Goal: Task Accomplishment & Management: Manage account settings

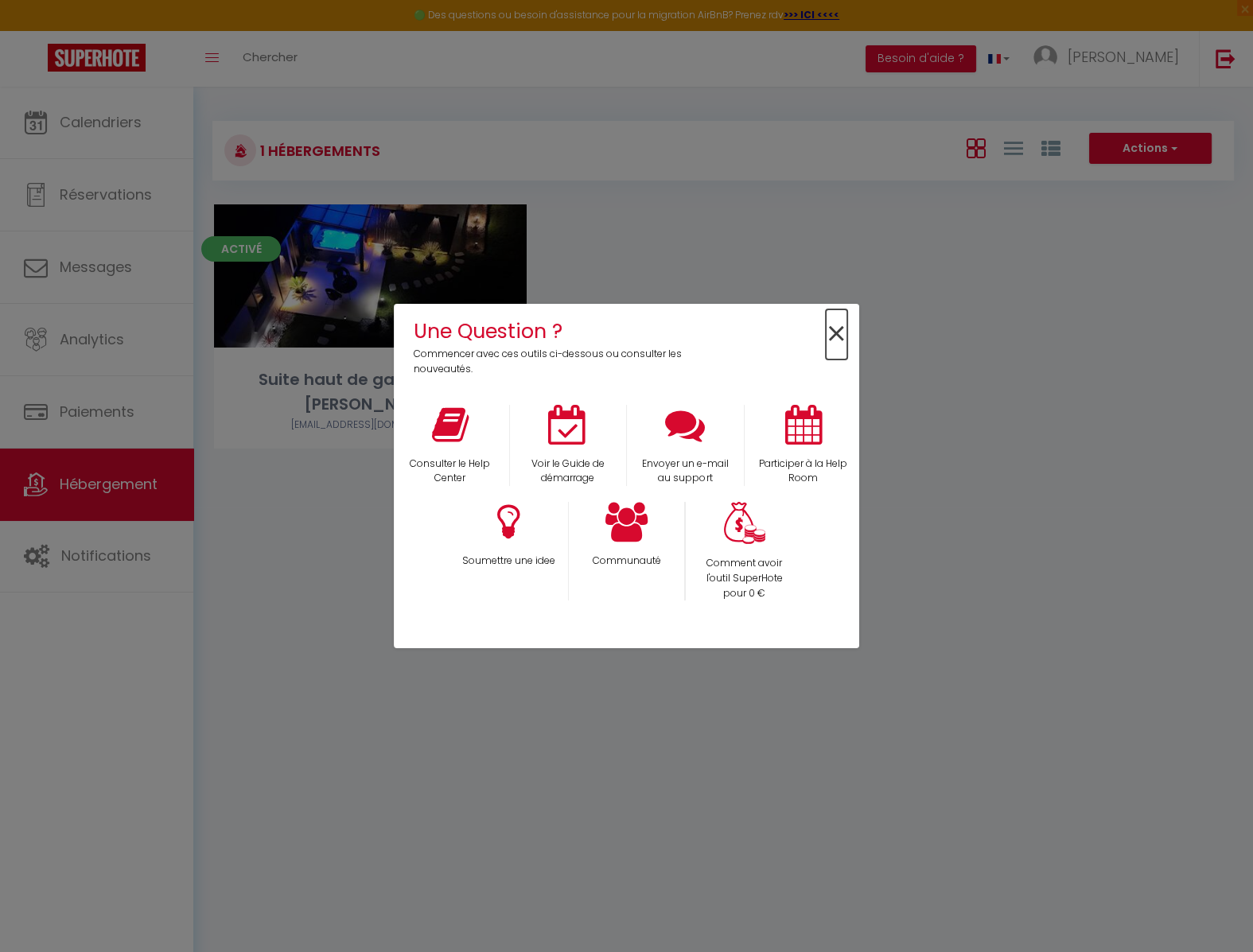
click at [836, 335] on span "×" at bounding box center [836, 335] width 21 height 50
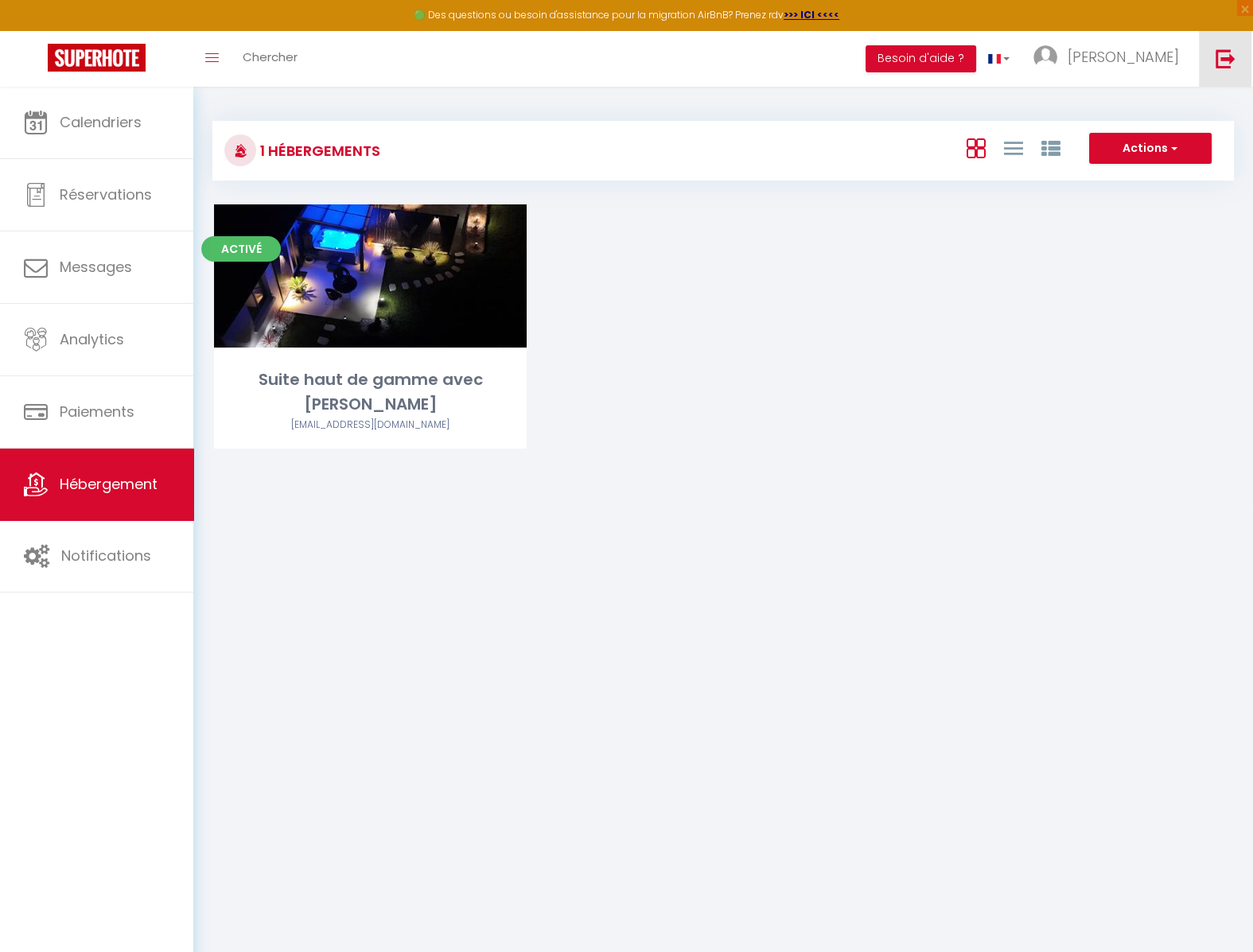
click at [1221, 66] on img at bounding box center [1225, 58] width 20 height 20
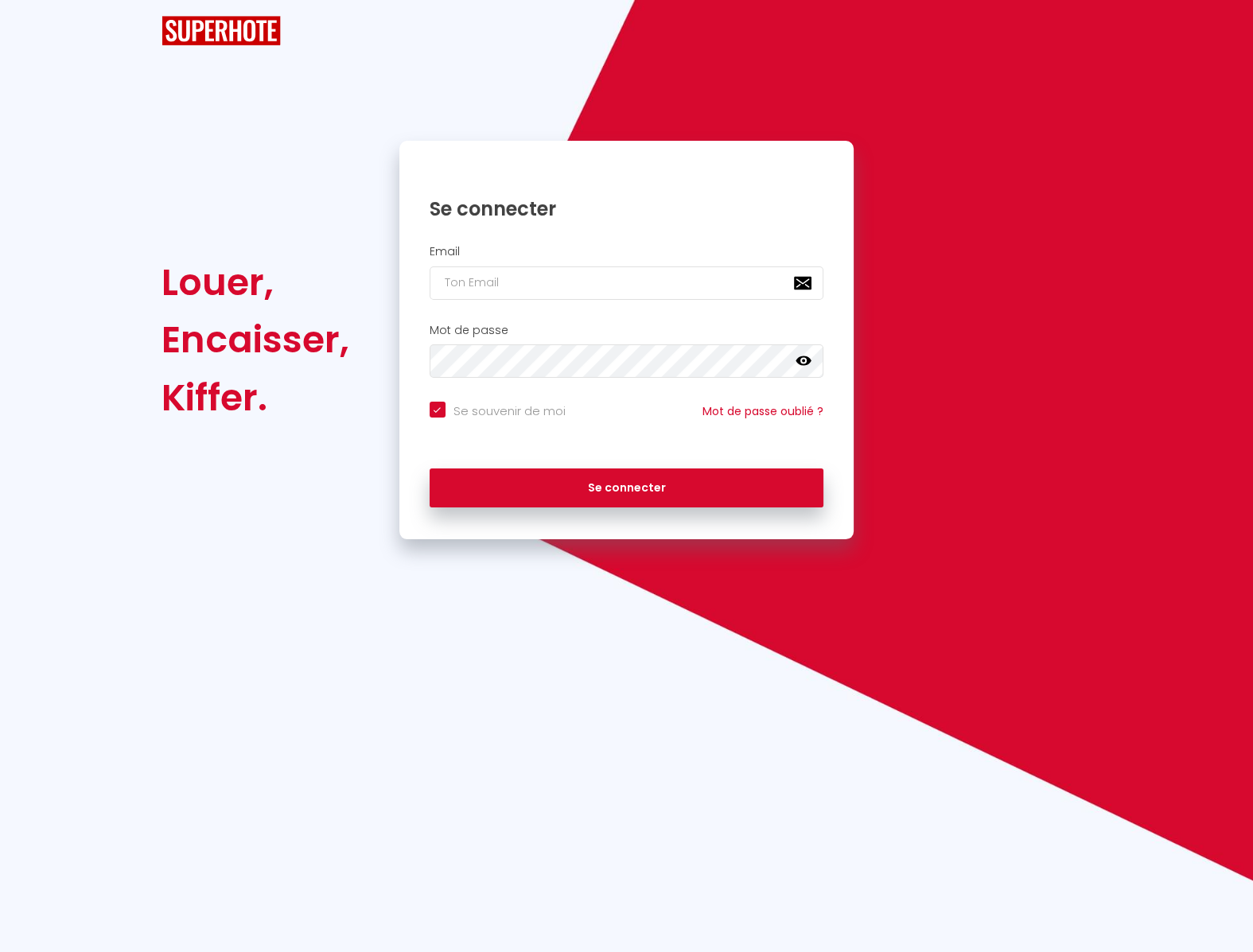
checkbox input "true"
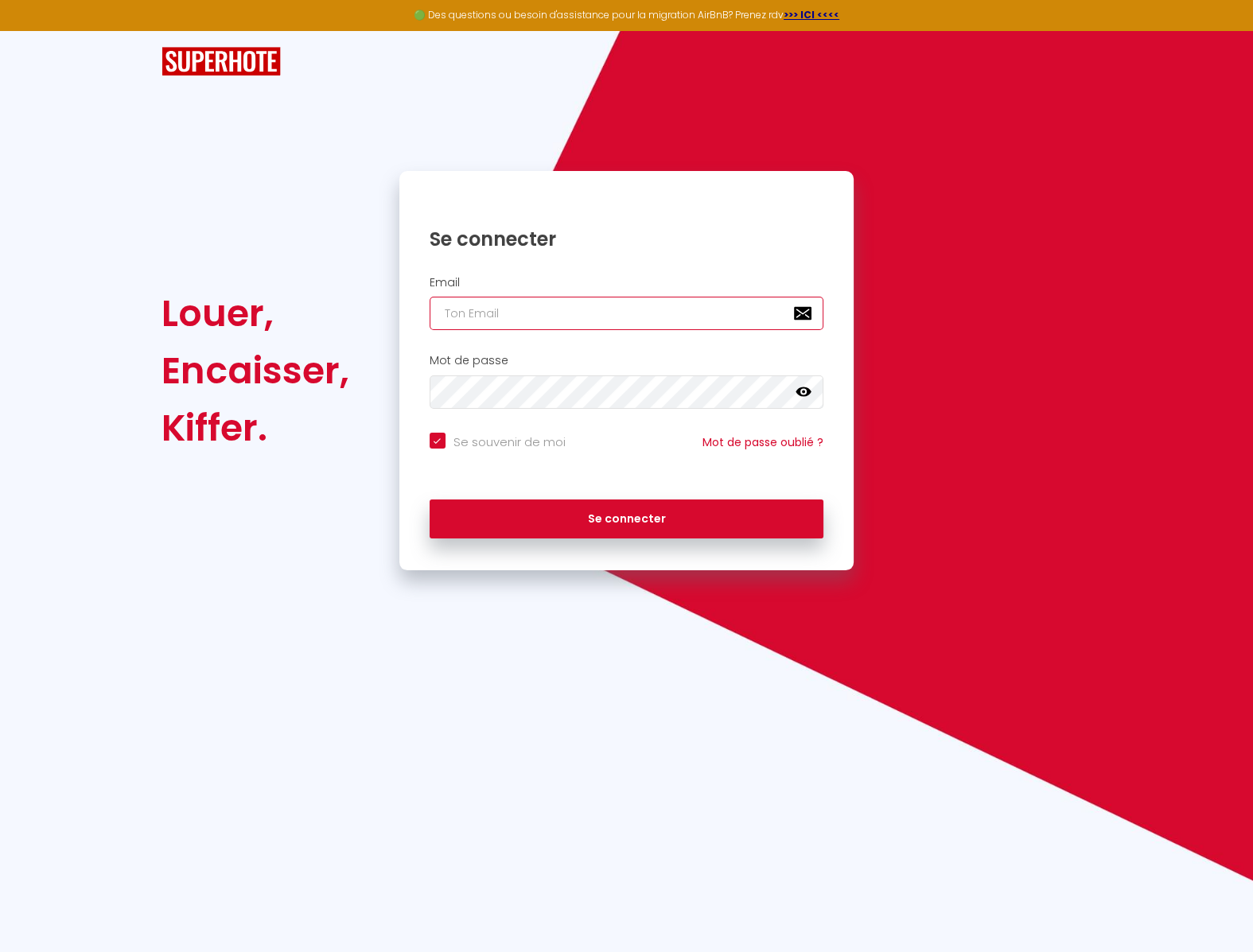
paste input "[PERSON_NAME][EMAIL_ADDRESS][DOMAIN_NAME]"
type input "[PERSON_NAME][EMAIL_ADDRESS][DOMAIN_NAME]"
checkbox input "true"
type input "[PERSON_NAME][EMAIL_ADDRESS][DOMAIN_NAME]"
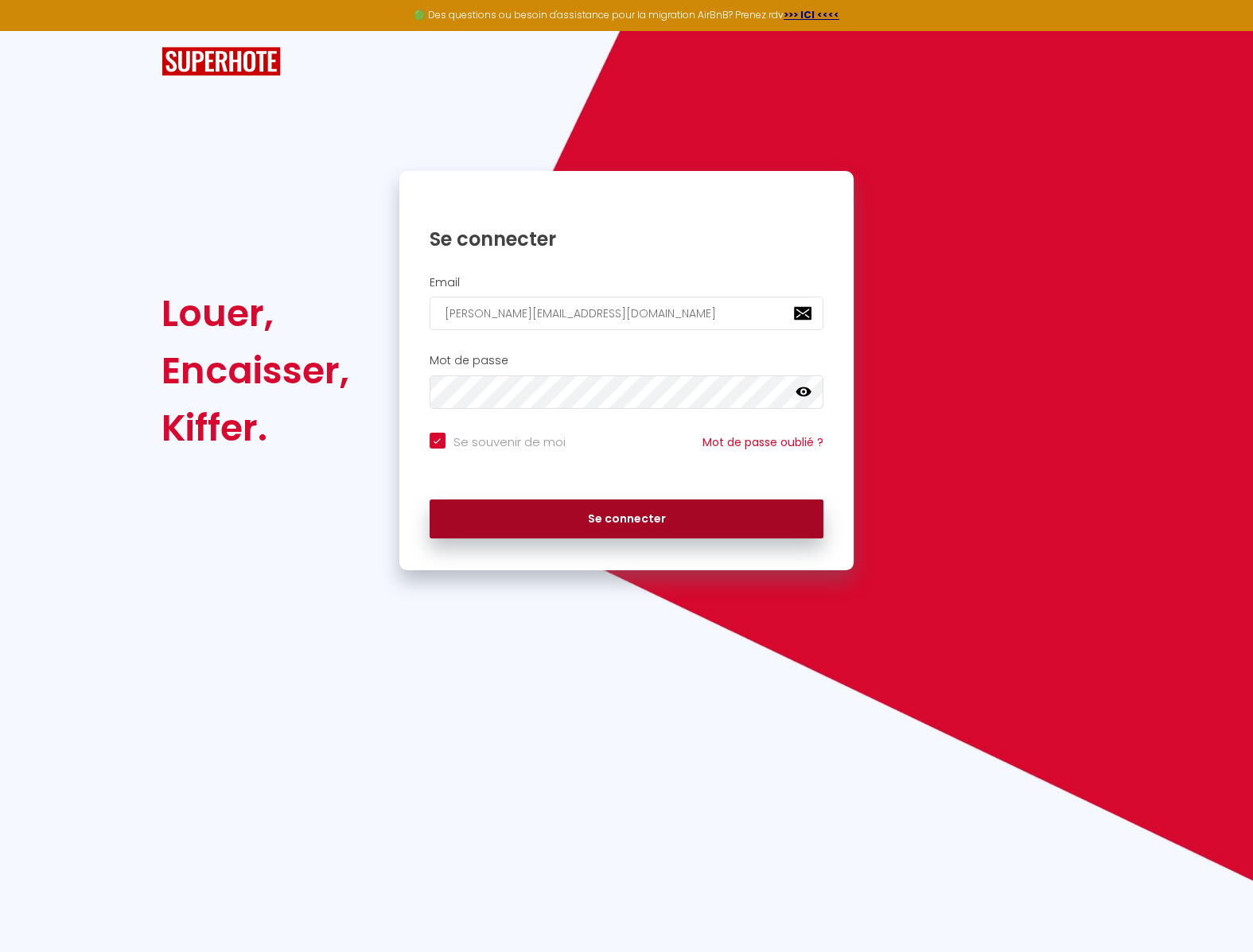
click at [638, 522] on button "Se connecter" at bounding box center [627, 519] width 395 height 39
checkbox input "true"
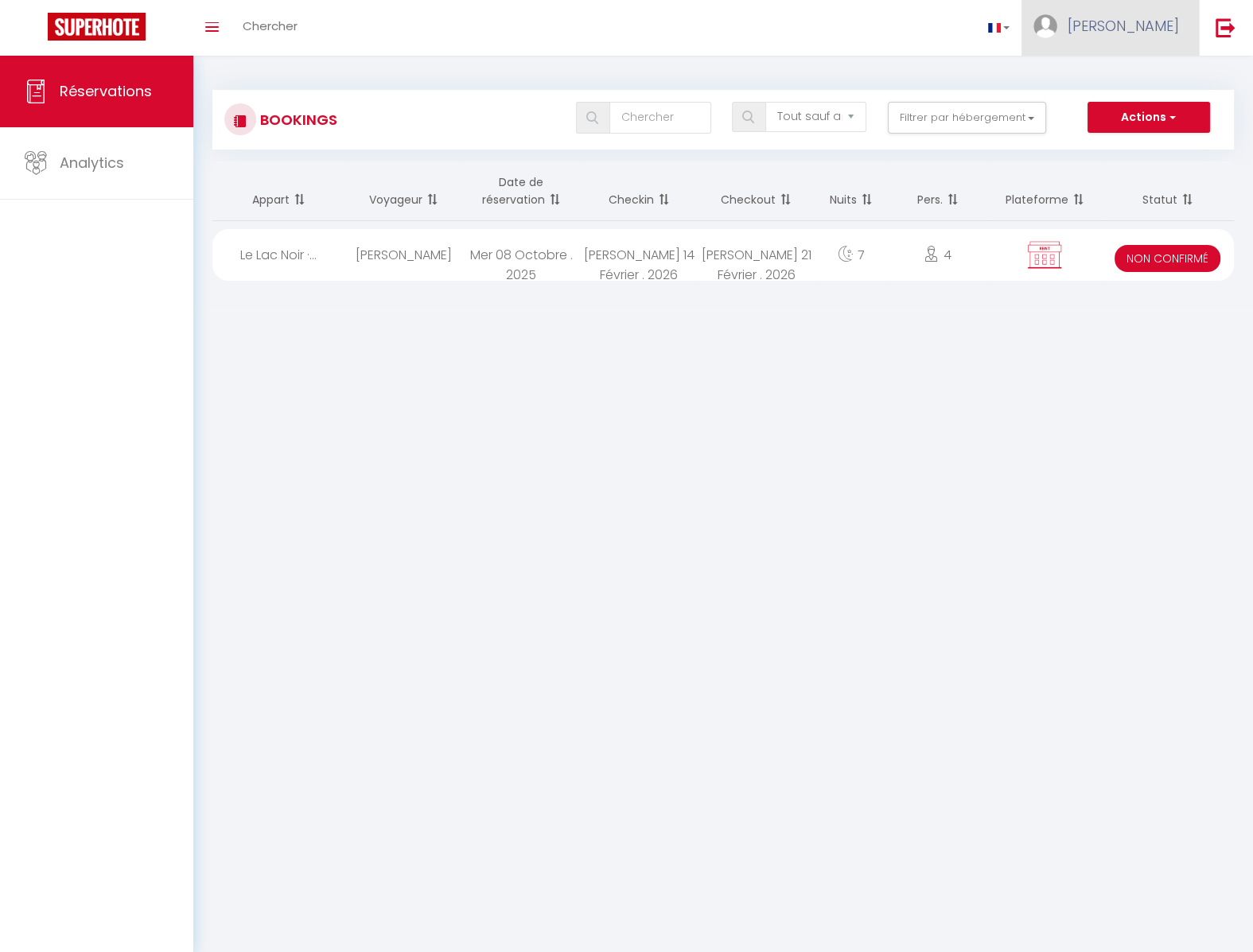
click at [1151, 23] on span "[PERSON_NAME]" at bounding box center [1124, 26] width 111 height 20
click at [1146, 83] on link "Paramètres" at bounding box center [1135, 80] width 118 height 27
select select "fr"
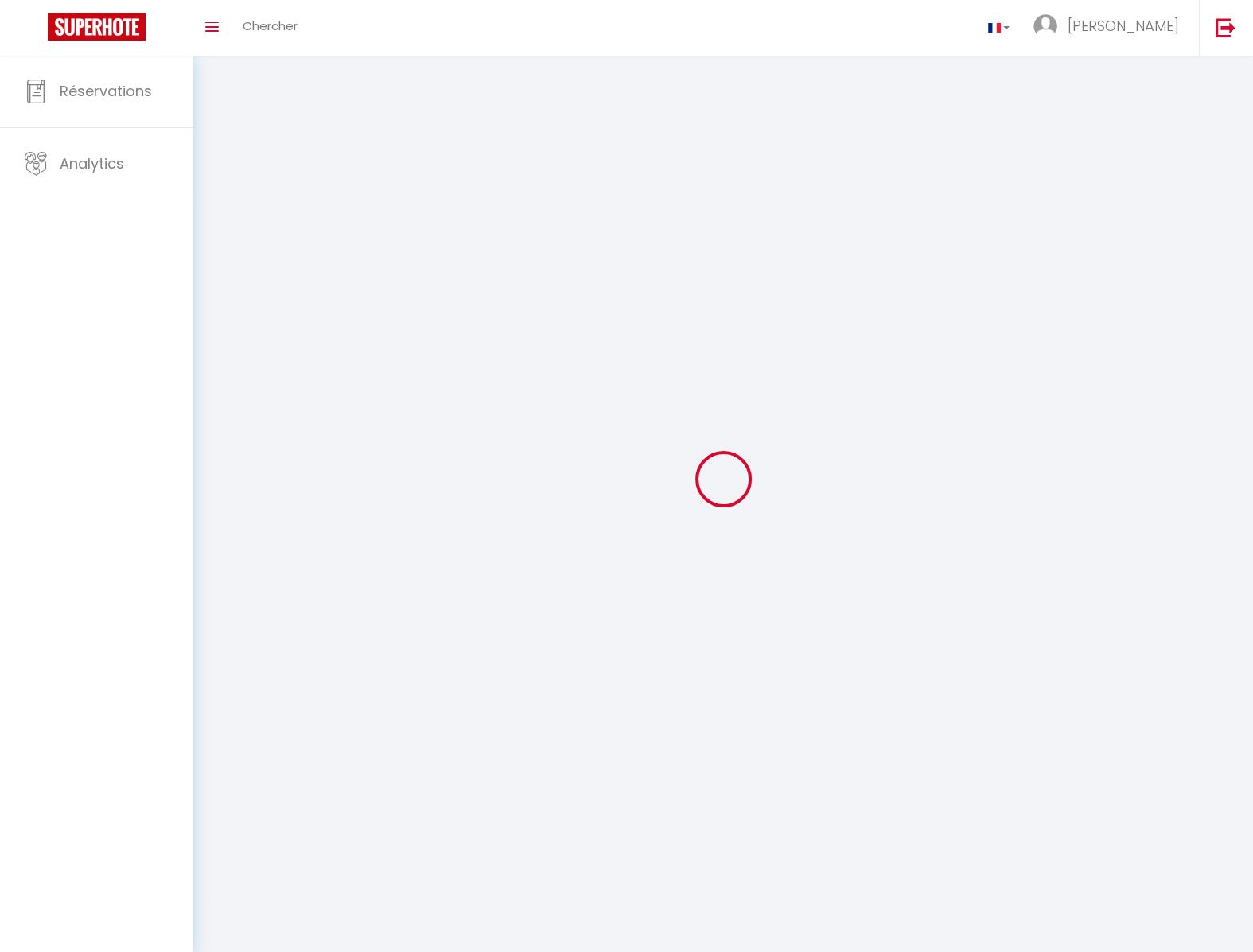
select select
type input "[PERSON_NAME]"
type input "HESSEMAN"
type input "[URL][DOMAIN_NAME]"
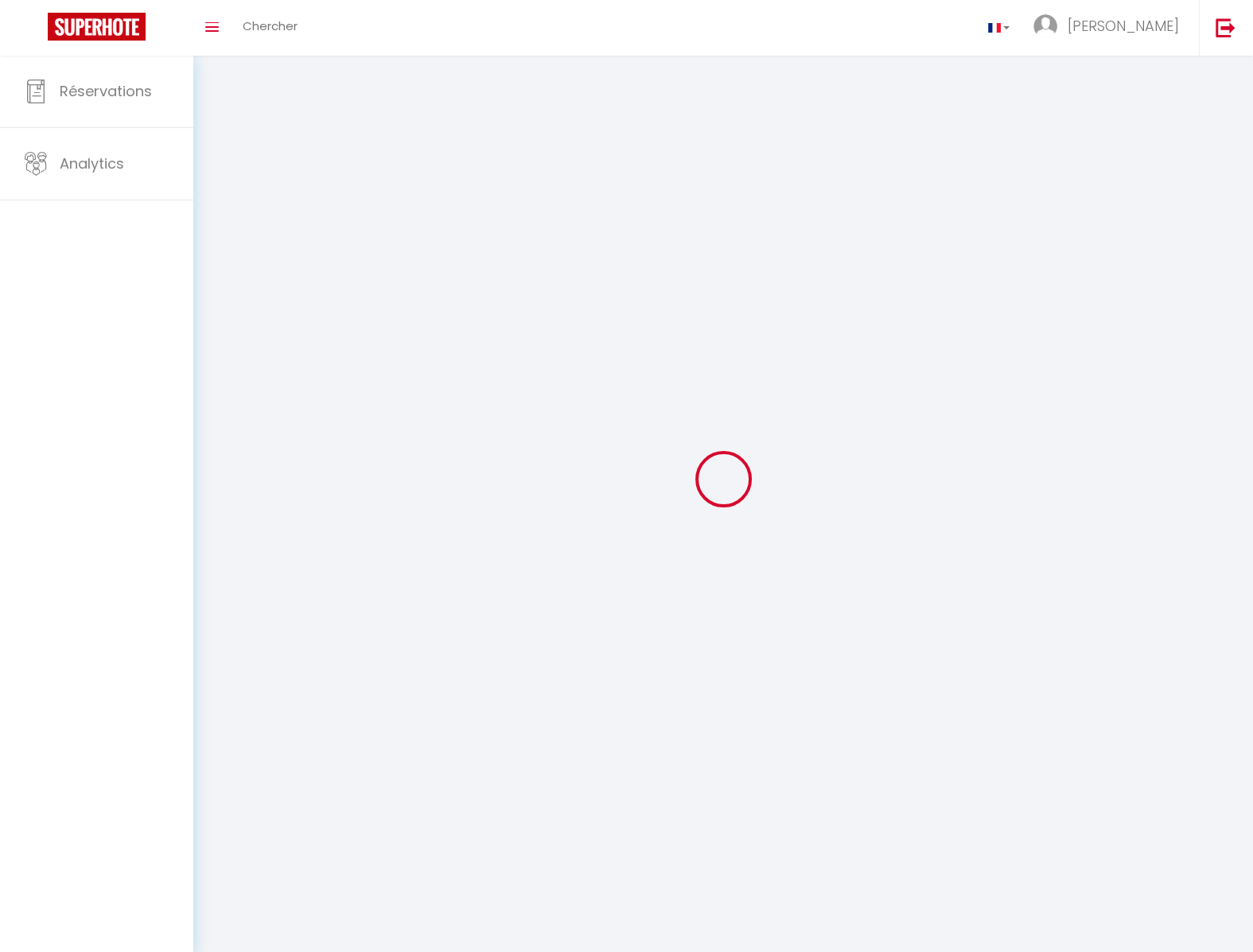
select select
select select "28"
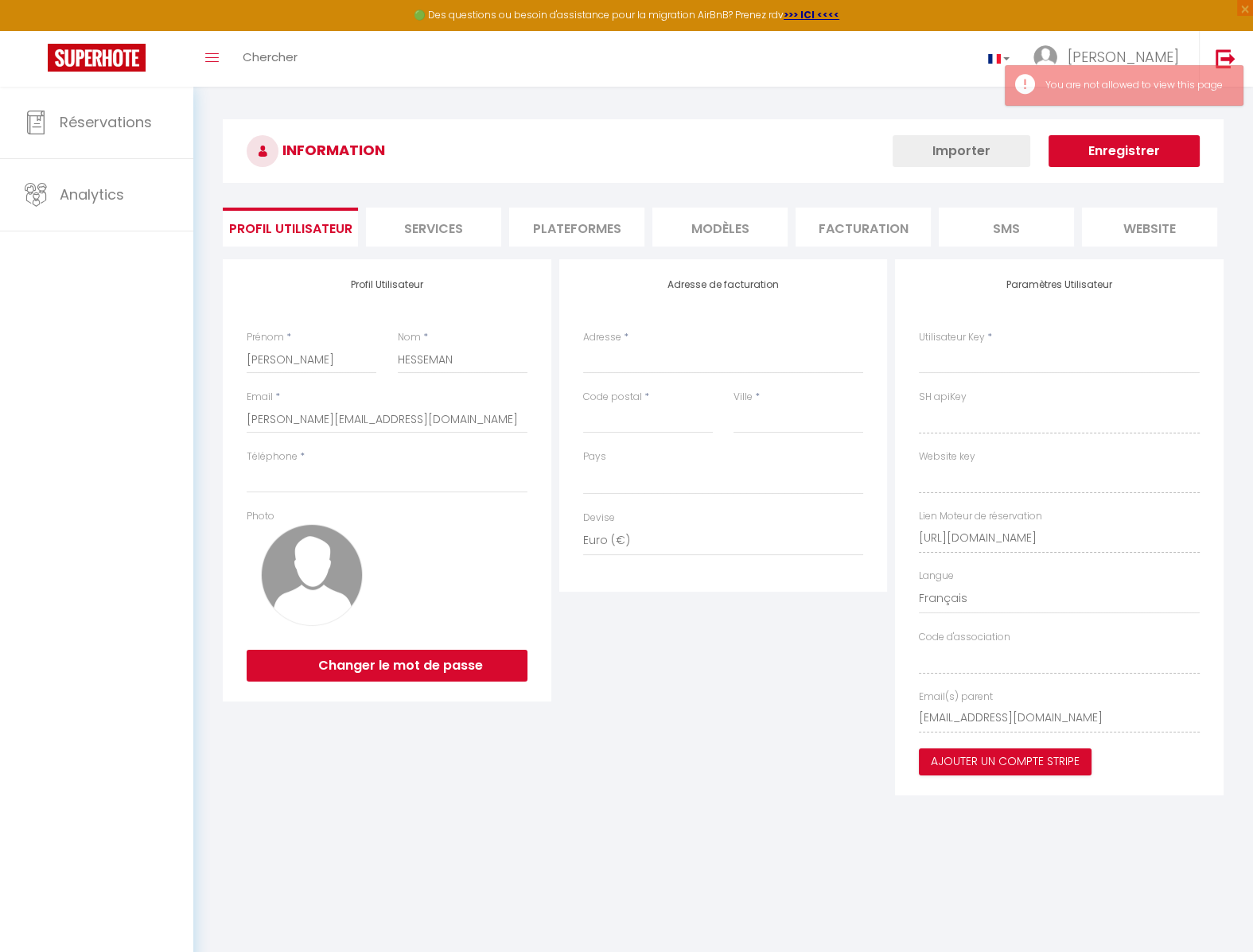
select select
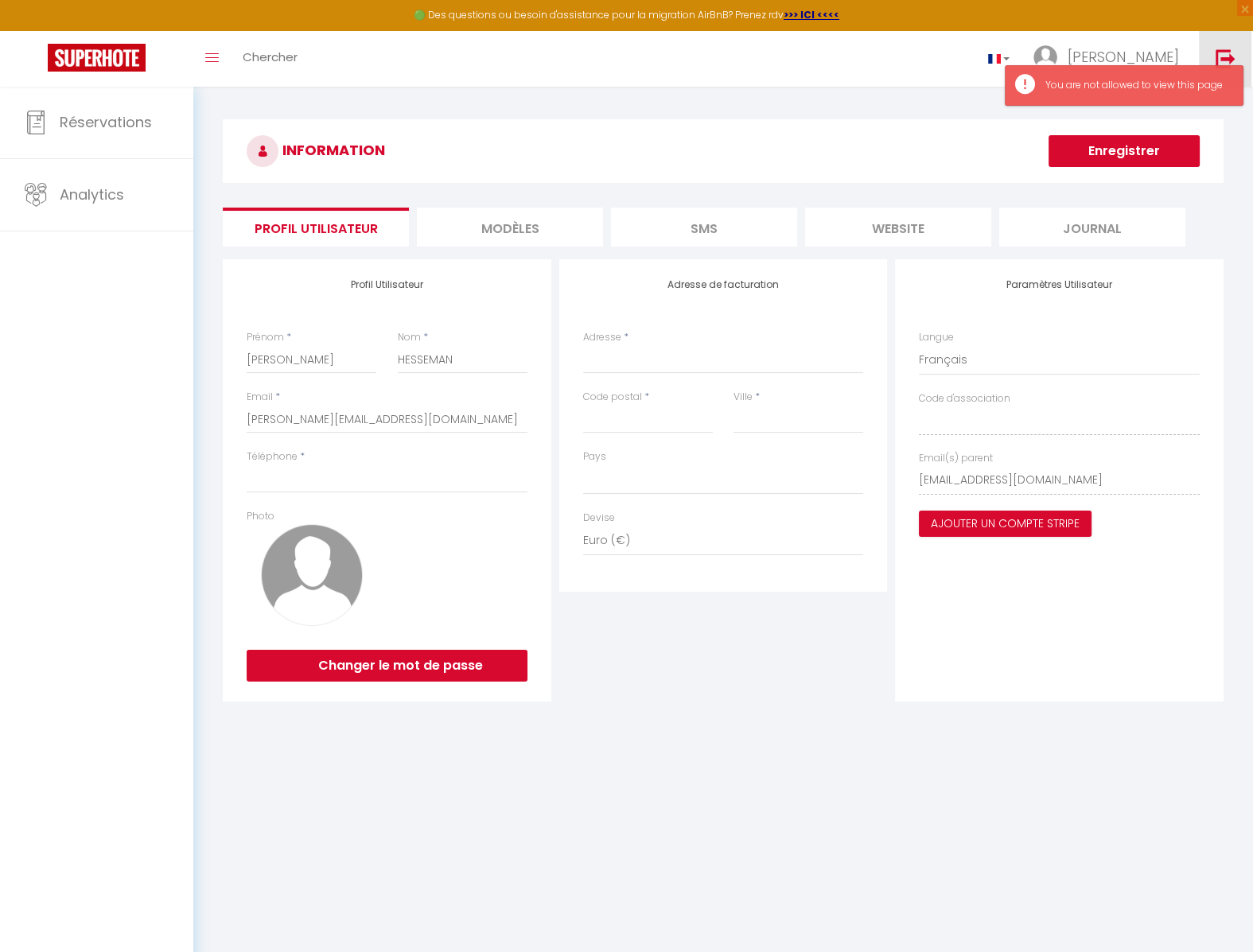
click at [1229, 58] on img at bounding box center [1225, 58] width 20 height 20
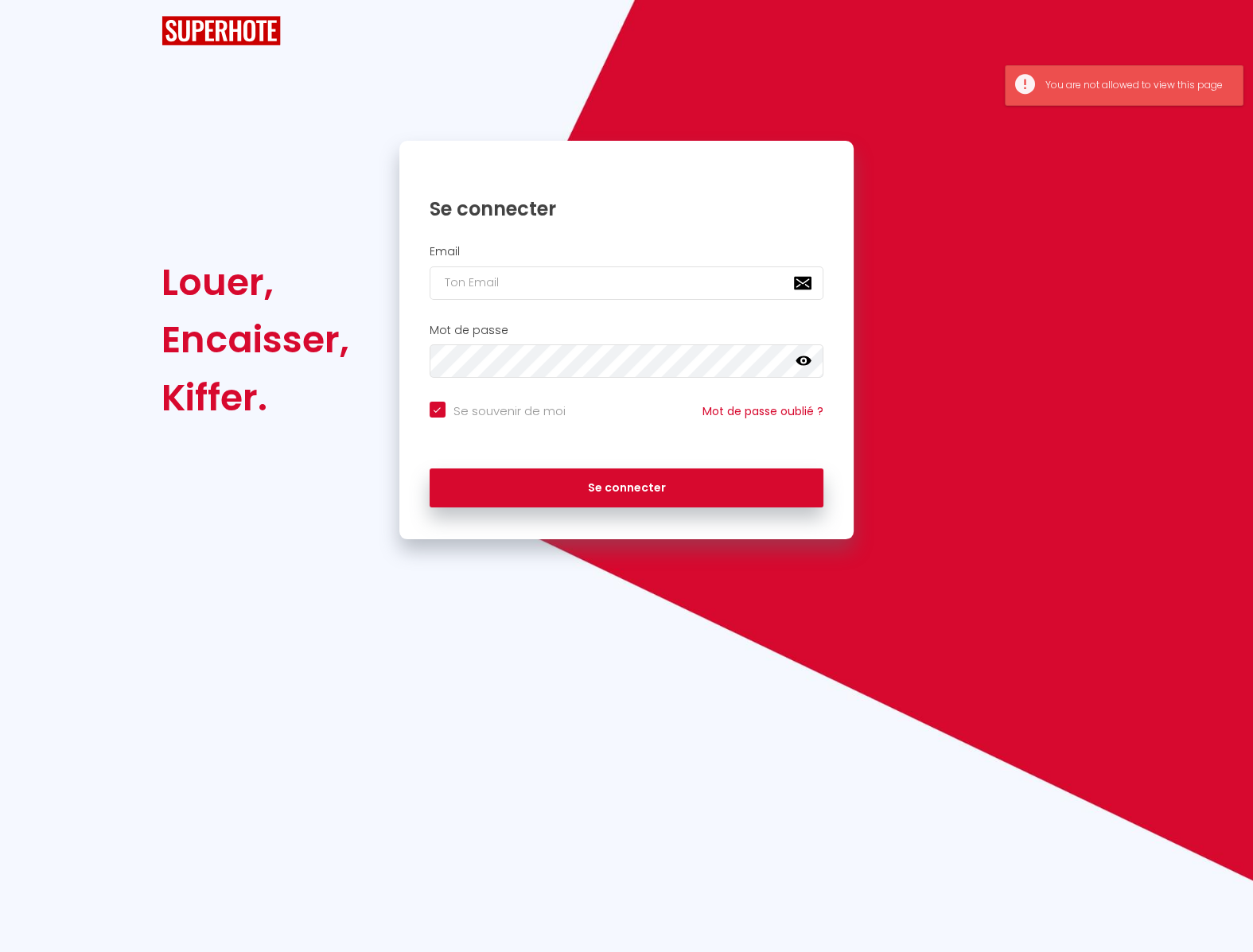
checkbox input "true"
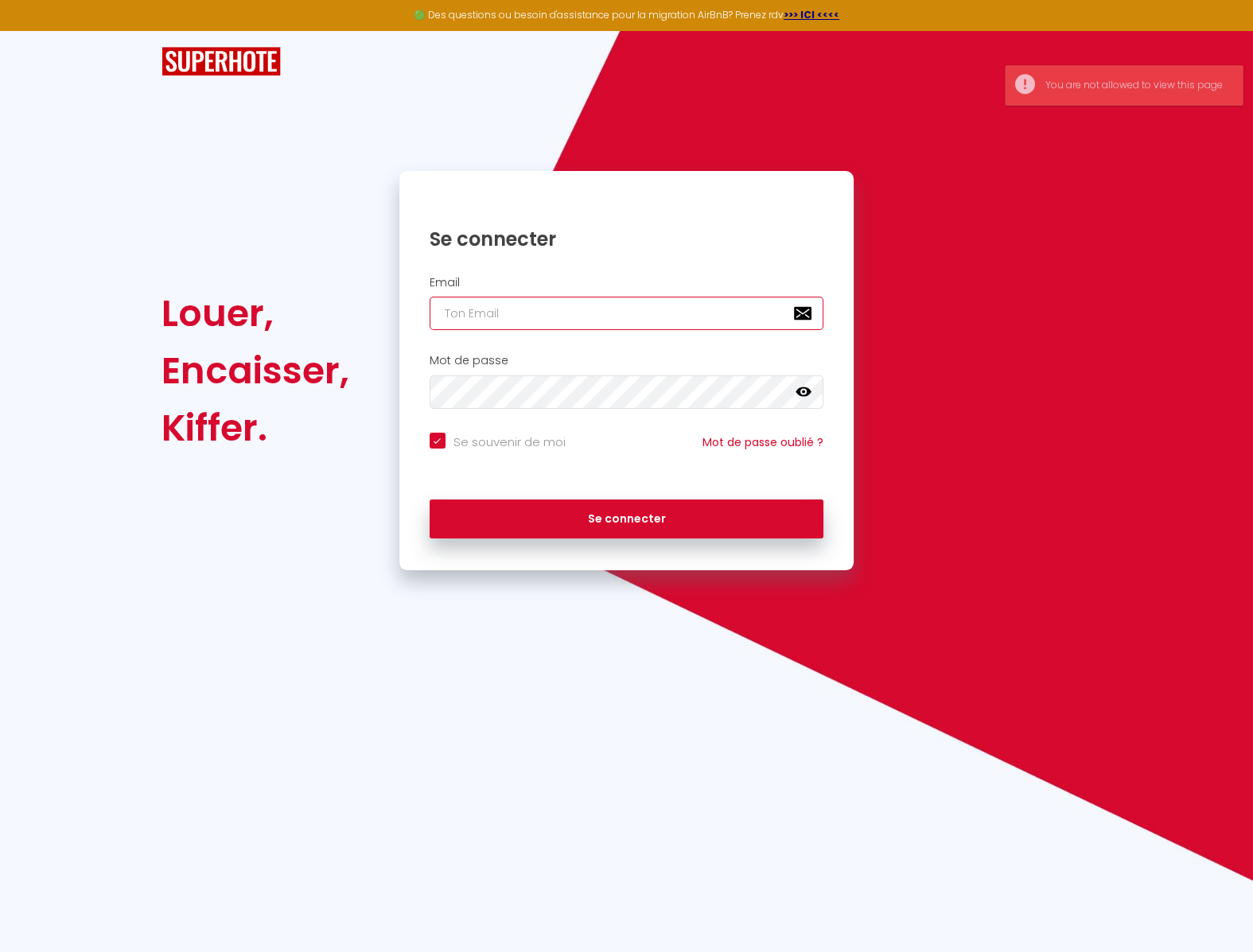
paste input "[EMAIL_ADDRESS][DOMAIN_NAME]"
type input "[EMAIL_ADDRESS][DOMAIN_NAME]"
checkbox input "true"
type input "[EMAIL_ADDRESS][DOMAIN_NAME]"
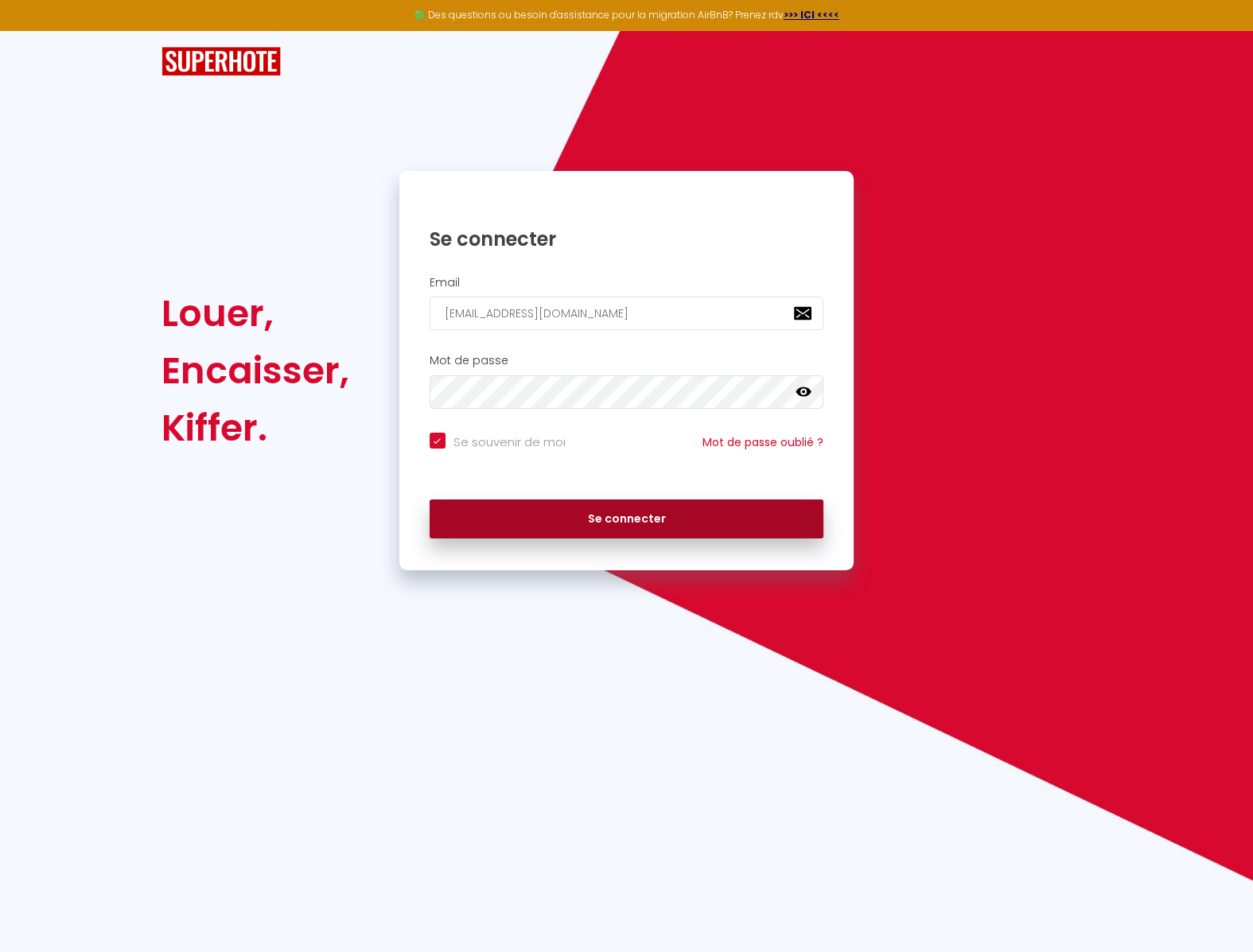
click at [595, 510] on button "Se connecter" at bounding box center [627, 519] width 395 height 39
checkbox input "true"
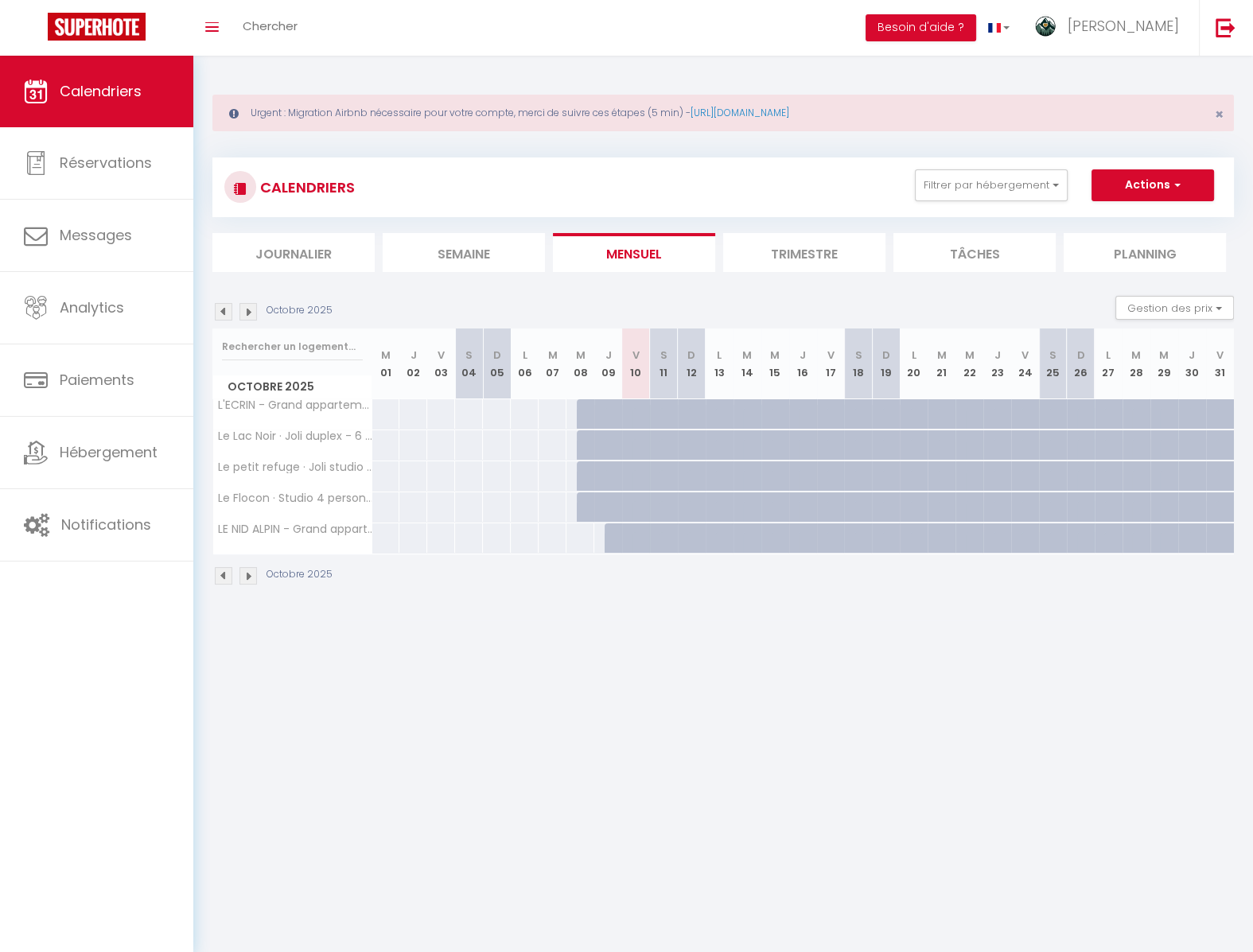
click at [824, 250] on li "Trimestre" at bounding box center [803, 252] width 162 height 39
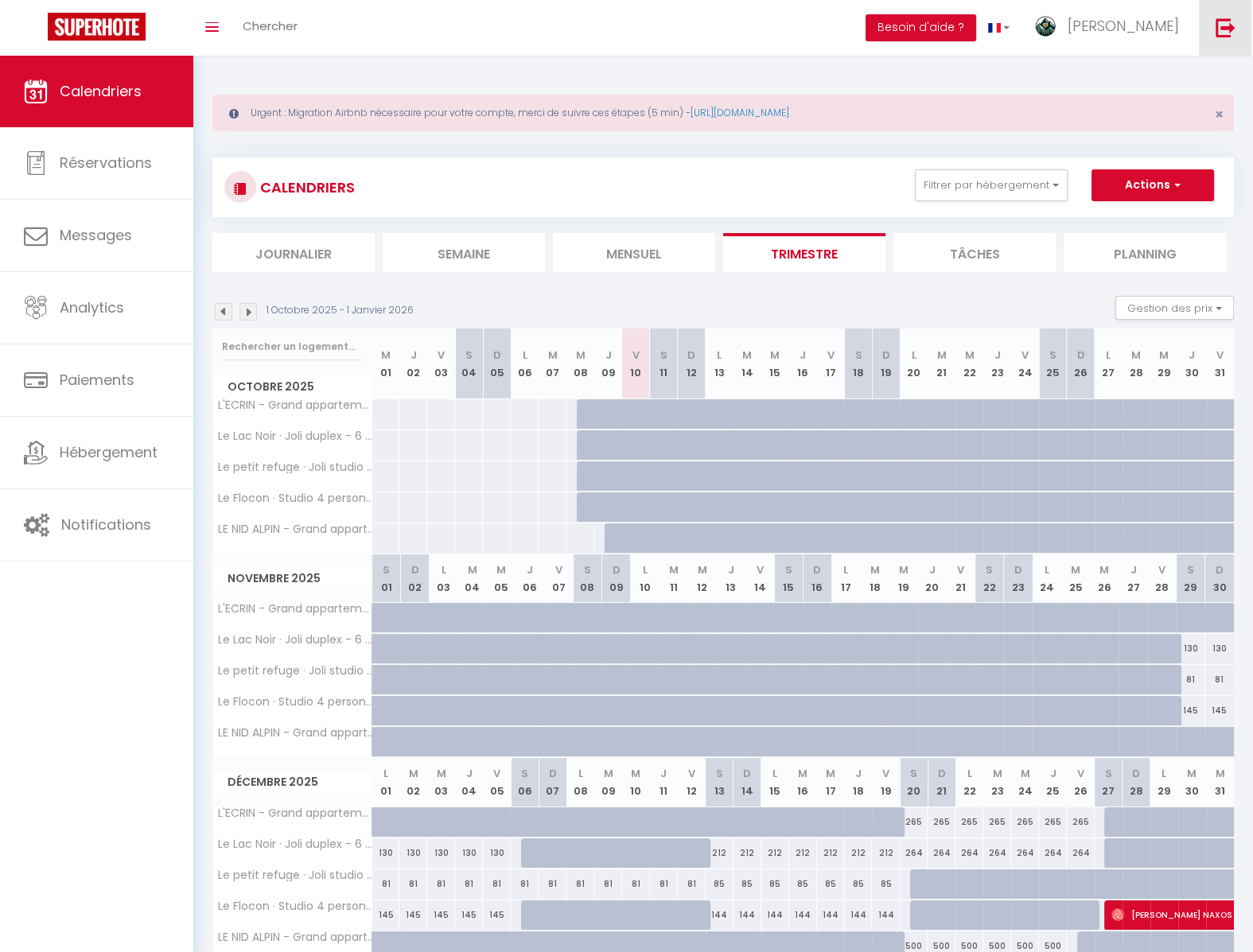
click at [1215, 24] on link at bounding box center [1224, 28] width 53 height 56
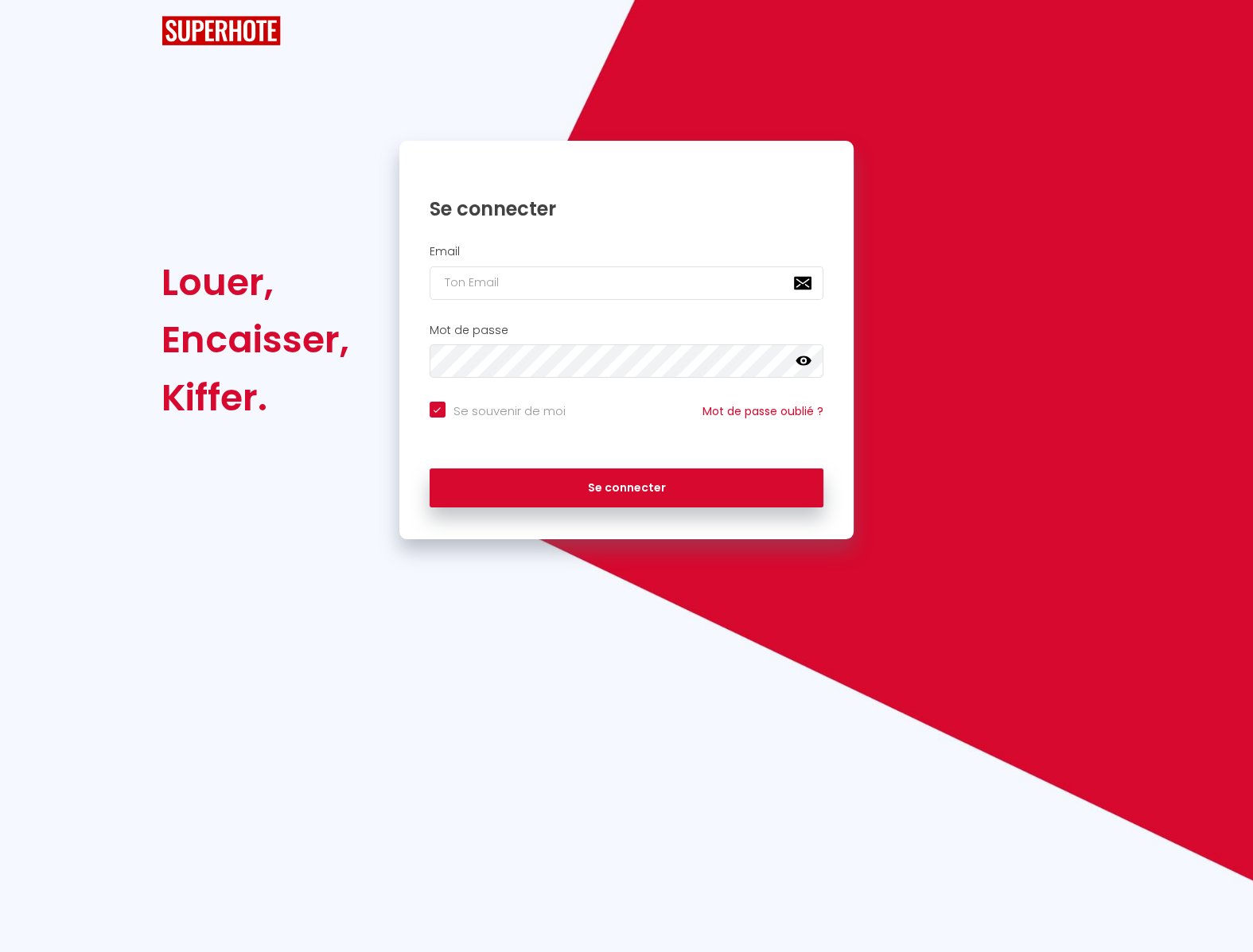
checkbox input "true"
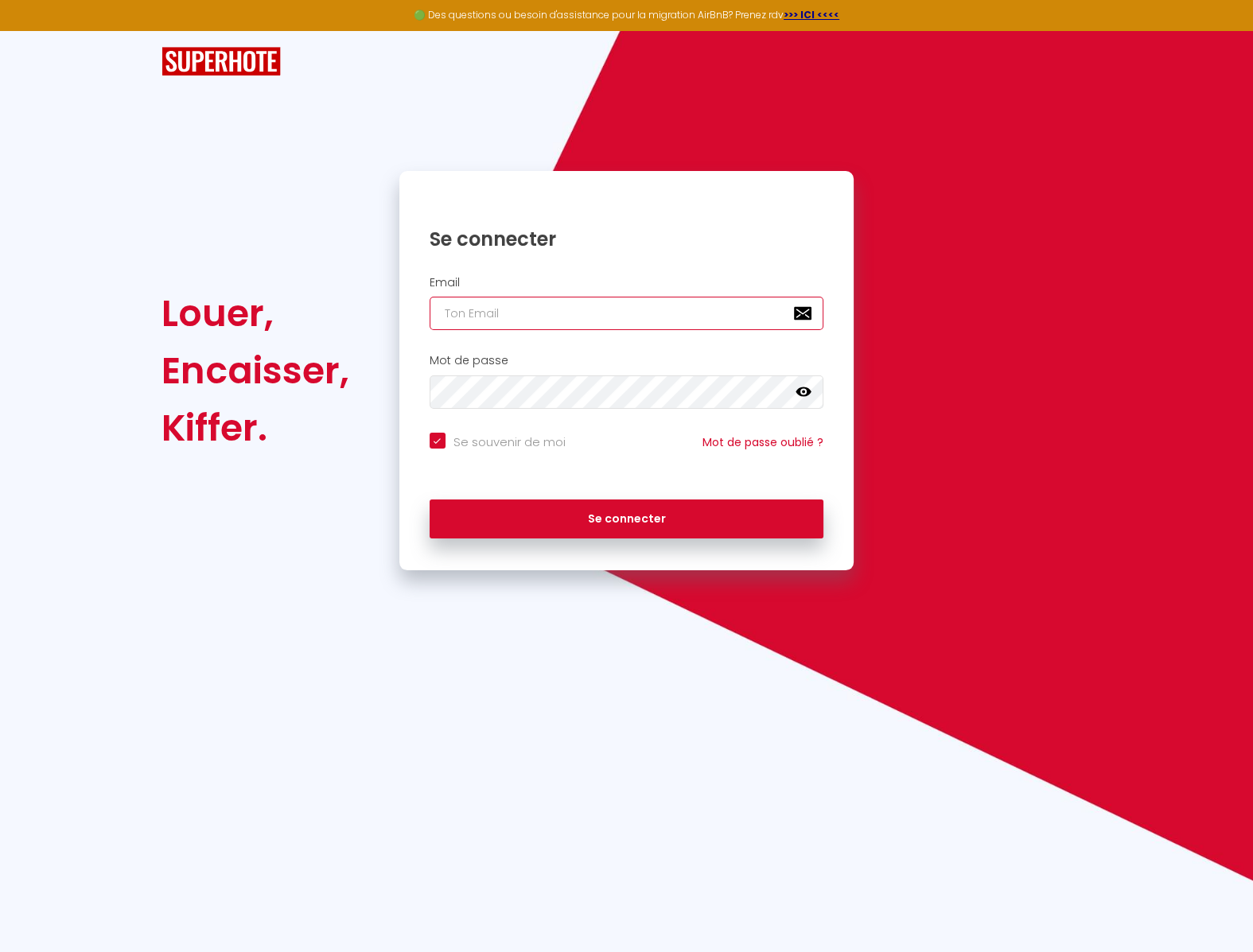
paste input "[EMAIL_ADDRESS][DOMAIN_NAME]"
type input "[EMAIL_ADDRESS][DOMAIN_NAME]"
checkbox input "true"
type input "[EMAIL_ADDRESS][DOMAIN_NAME]"
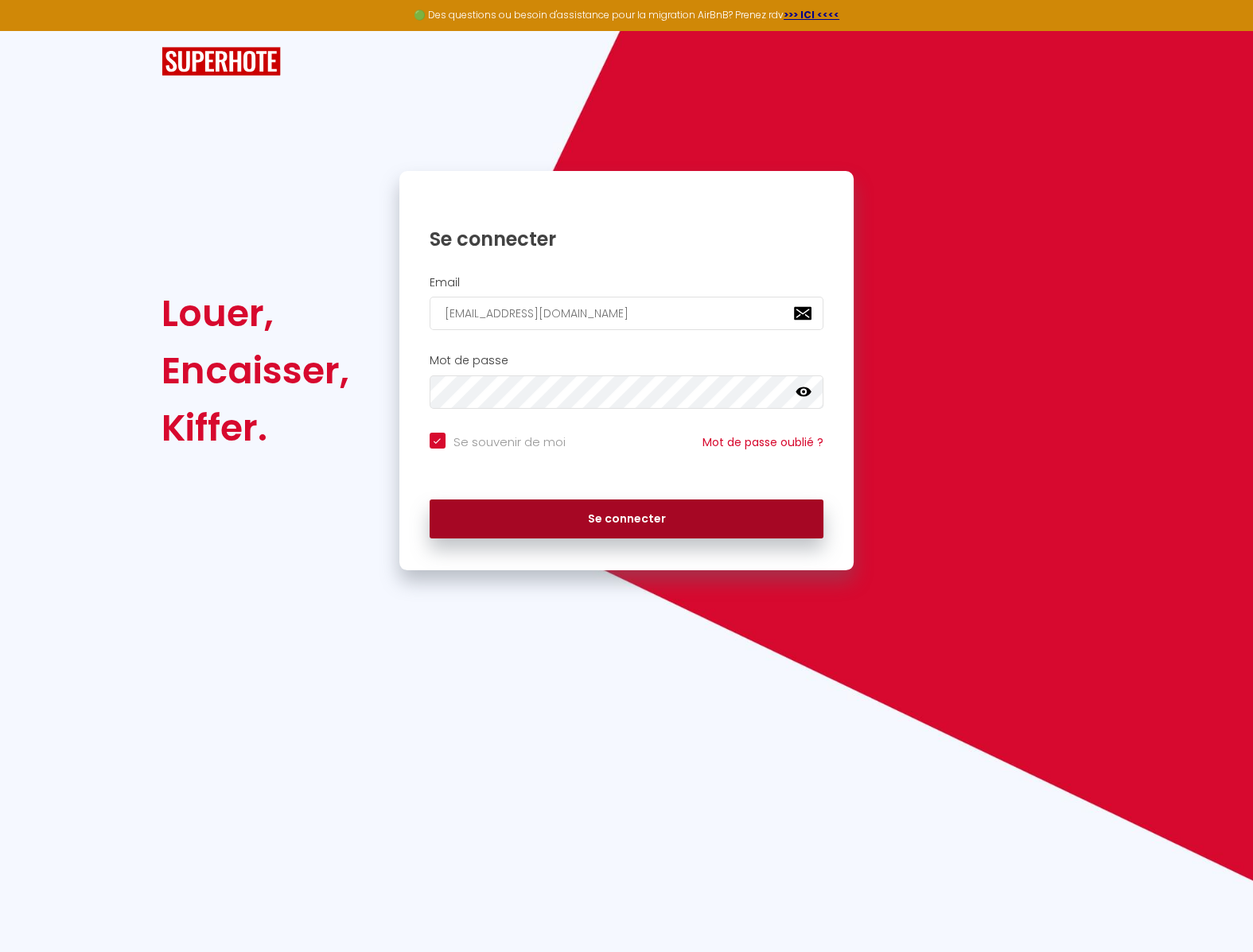
click at [615, 502] on button "Se connecter" at bounding box center [627, 519] width 395 height 39
checkbox input "true"
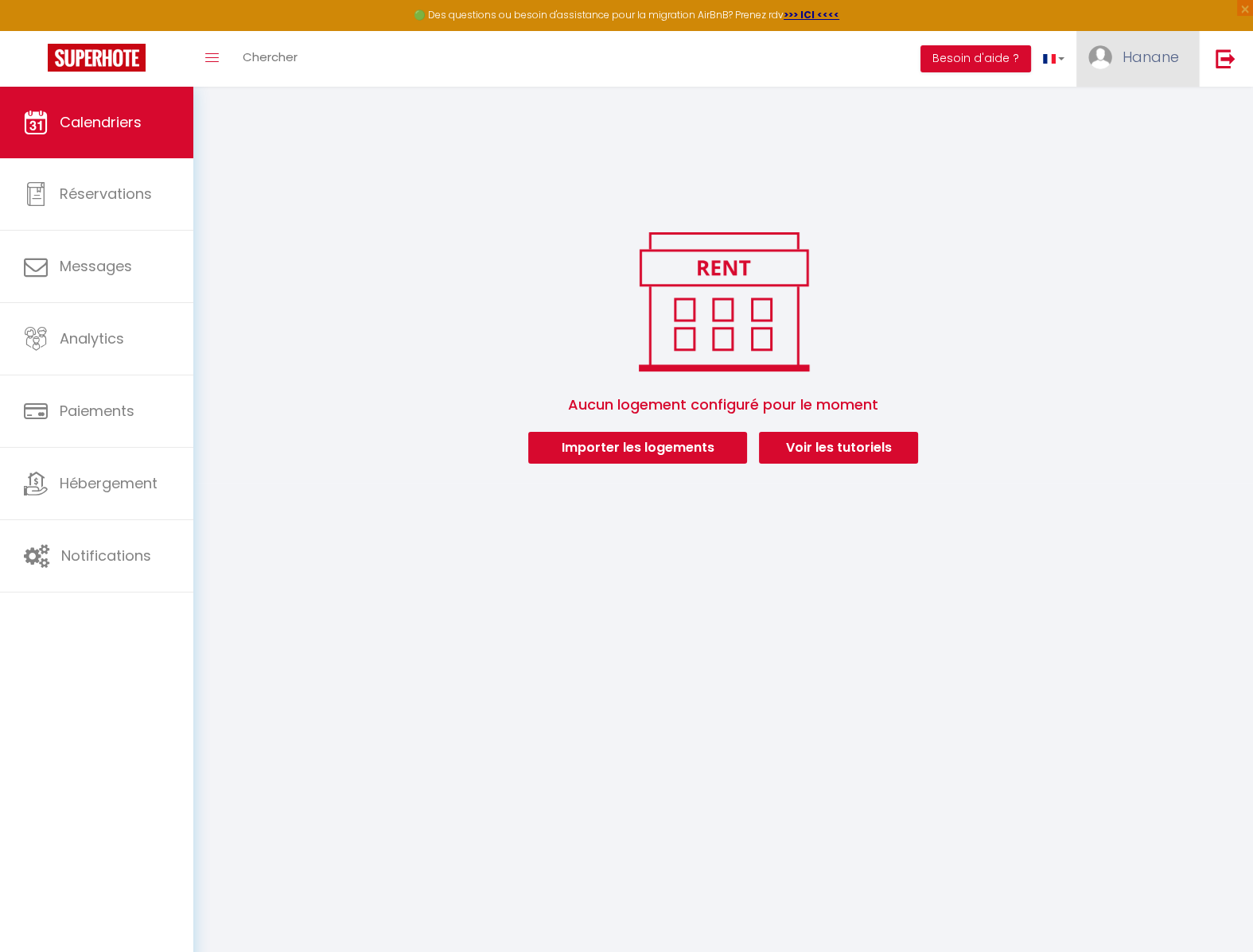
click at [1123, 63] on link "Hanane" at bounding box center [1138, 58] width 123 height 56
click at [1143, 112] on link "Paramètres" at bounding box center [1135, 110] width 118 height 27
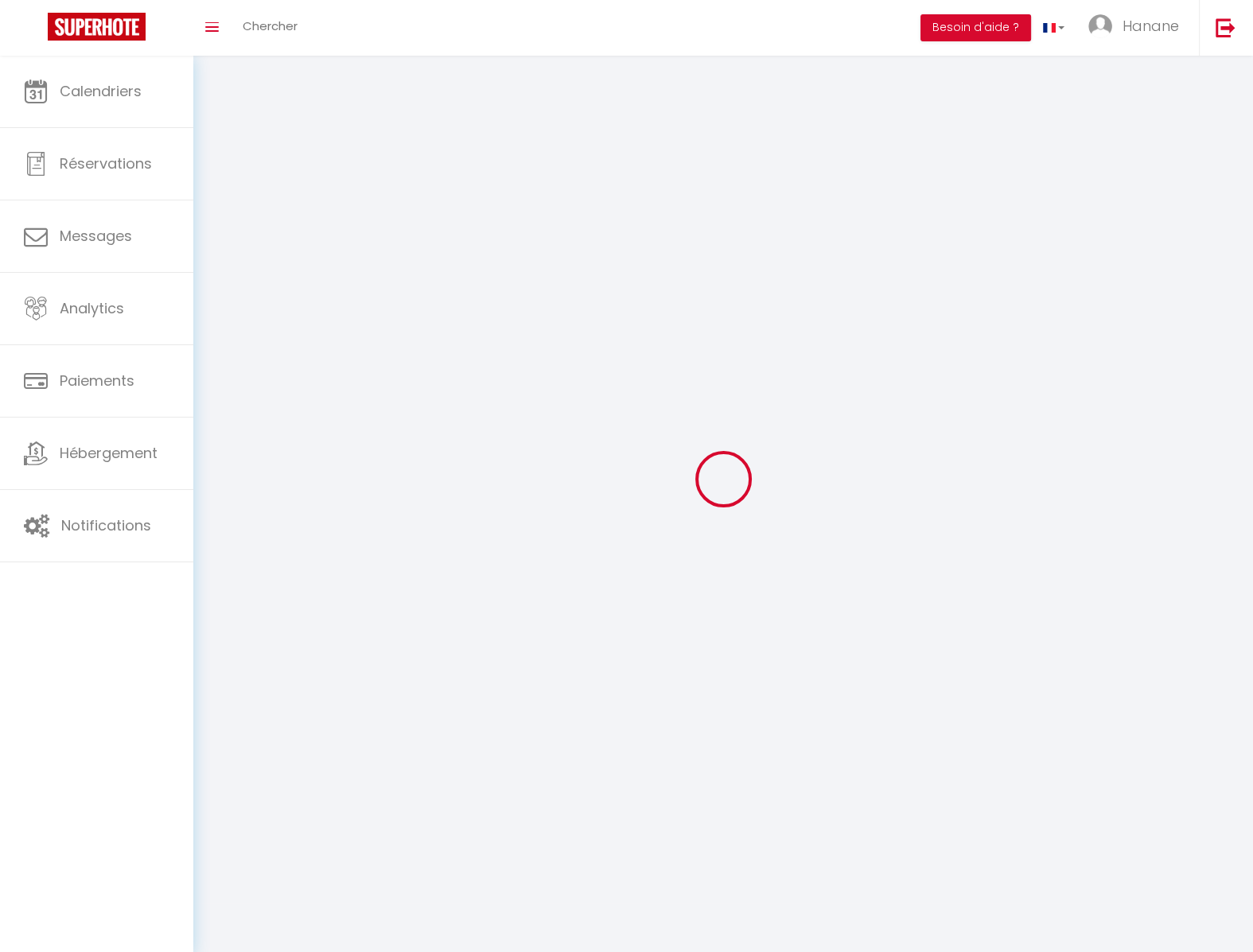
select select
type input "Hanane"
type input "Amimi"
type input "[PHONE_NUMBER]"
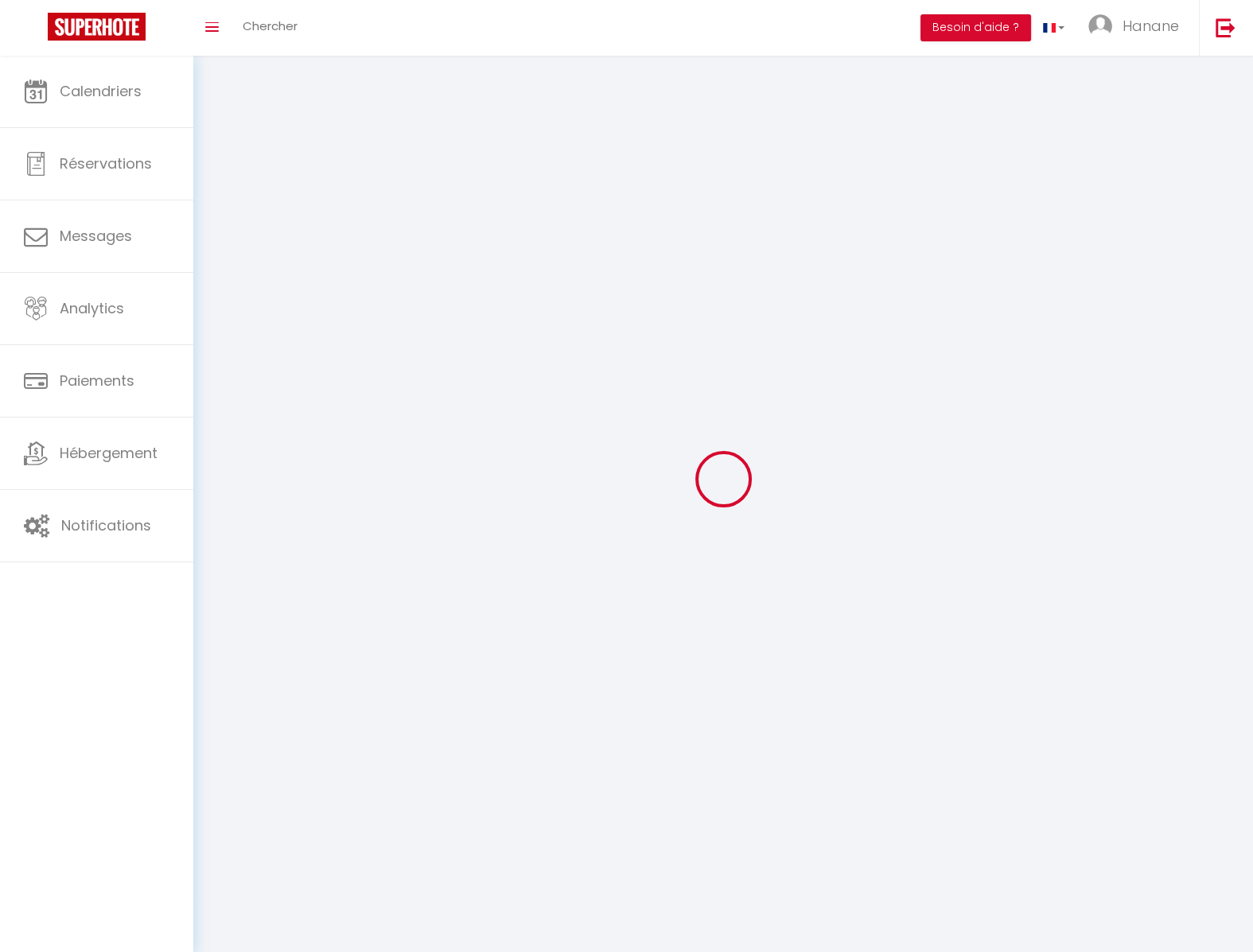
type input "[STREET_ADDRESS] Le Beau Soleil A"
type input "06210"
type input "Mandelieu"
type input "3pcZKH4vrH6uCbybqmxOnsTJl"
type input "vNTae27YsY5YStXo8CmYl86PM"
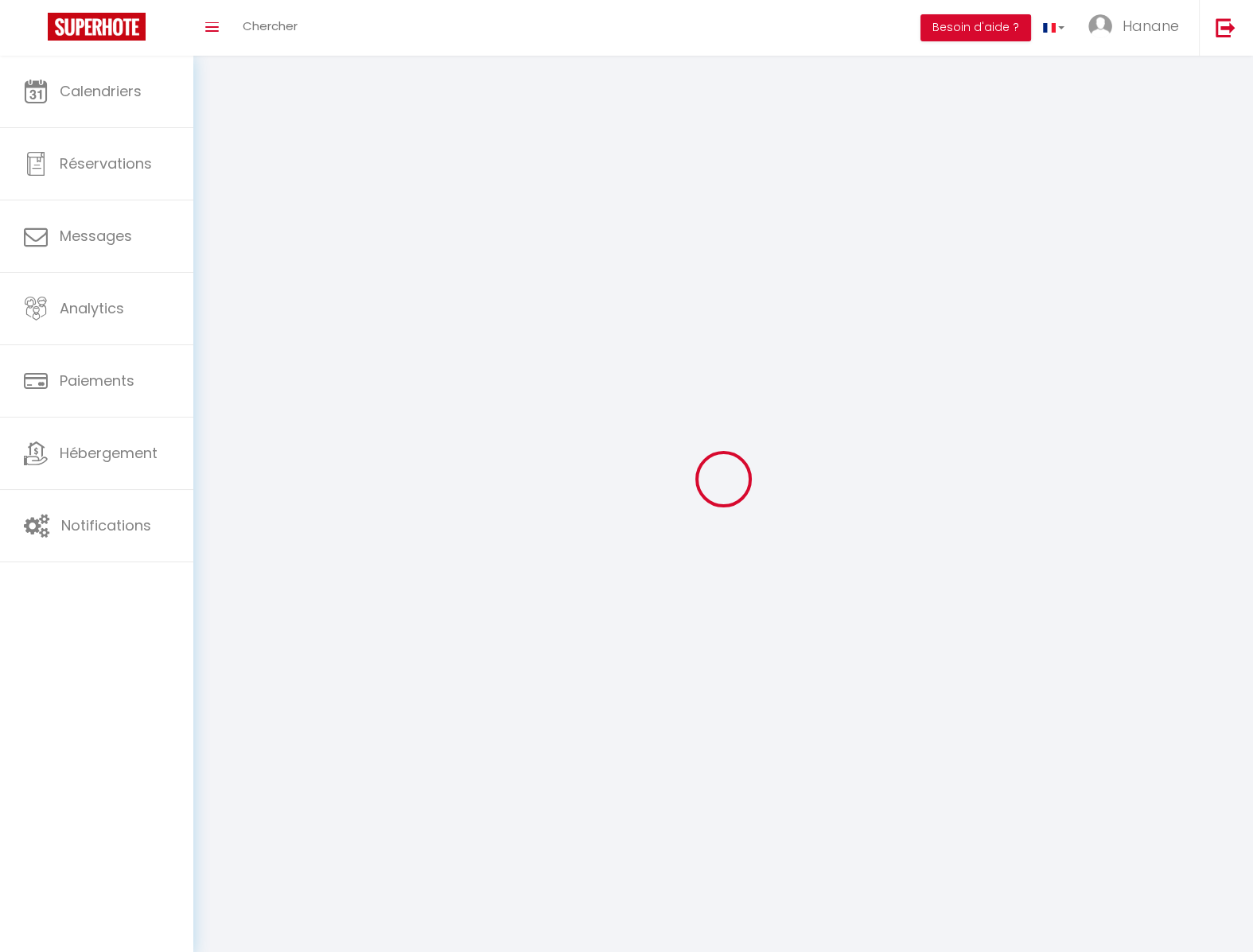
type input "[URL][DOMAIN_NAME]"
select select "28"
select select "fr"
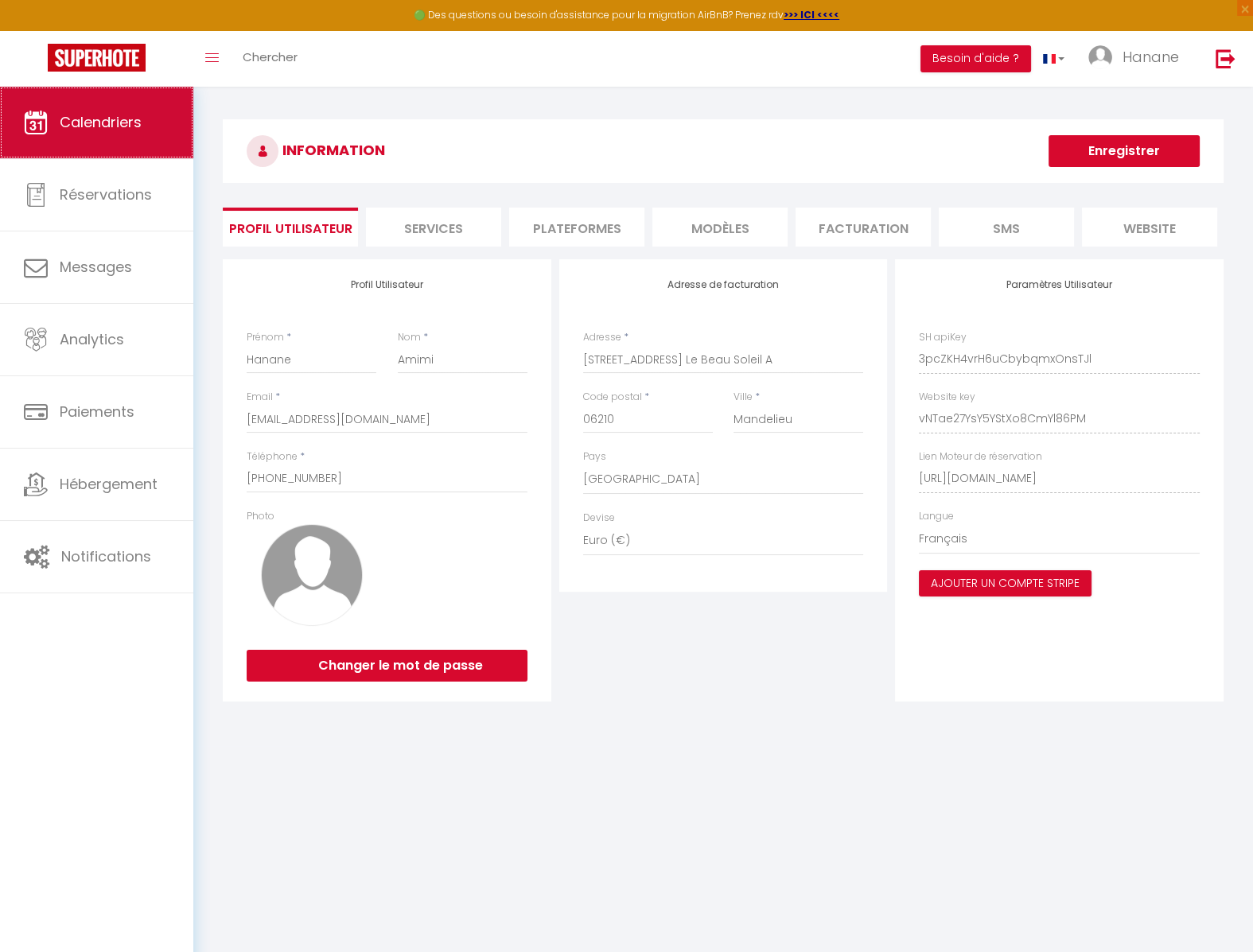
click at [142, 106] on link "Calendriers" at bounding box center [97, 122] width 194 height 72
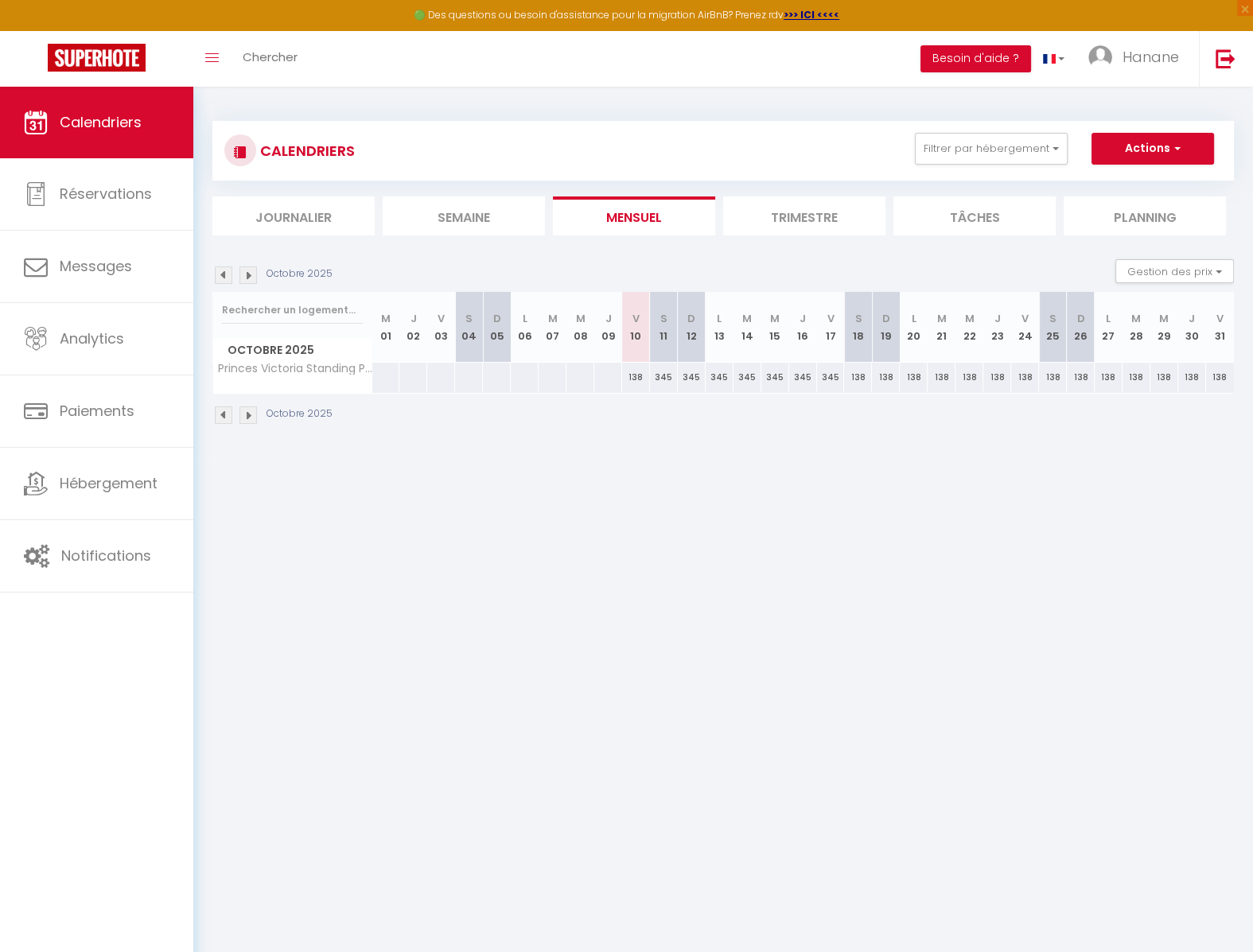
click at [792, 221] on li "Trimestre" at bounding box center [803, 216] width 162 height 39
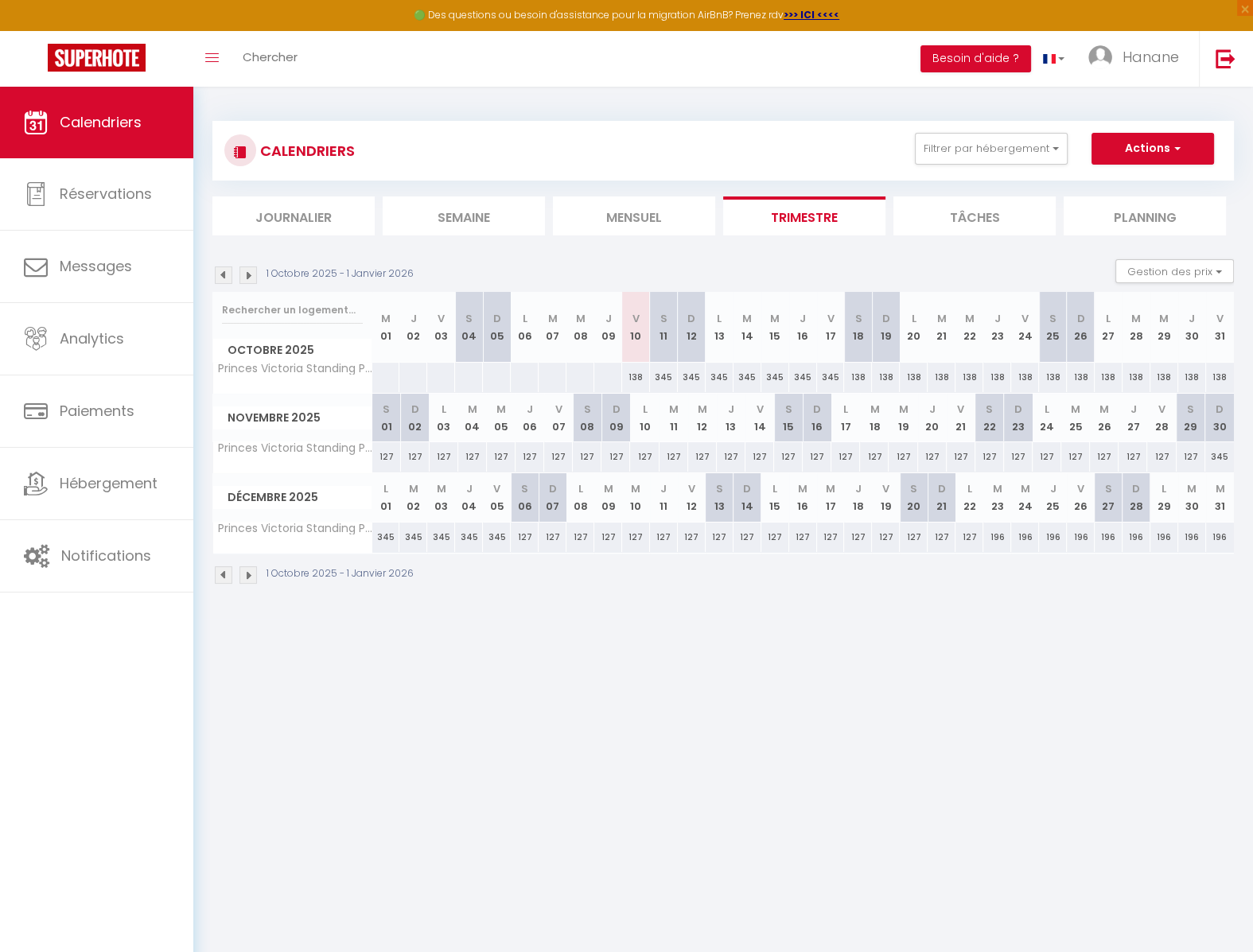
click at [224, 273] on img at bounding box center [223, 275] width 17 height 17
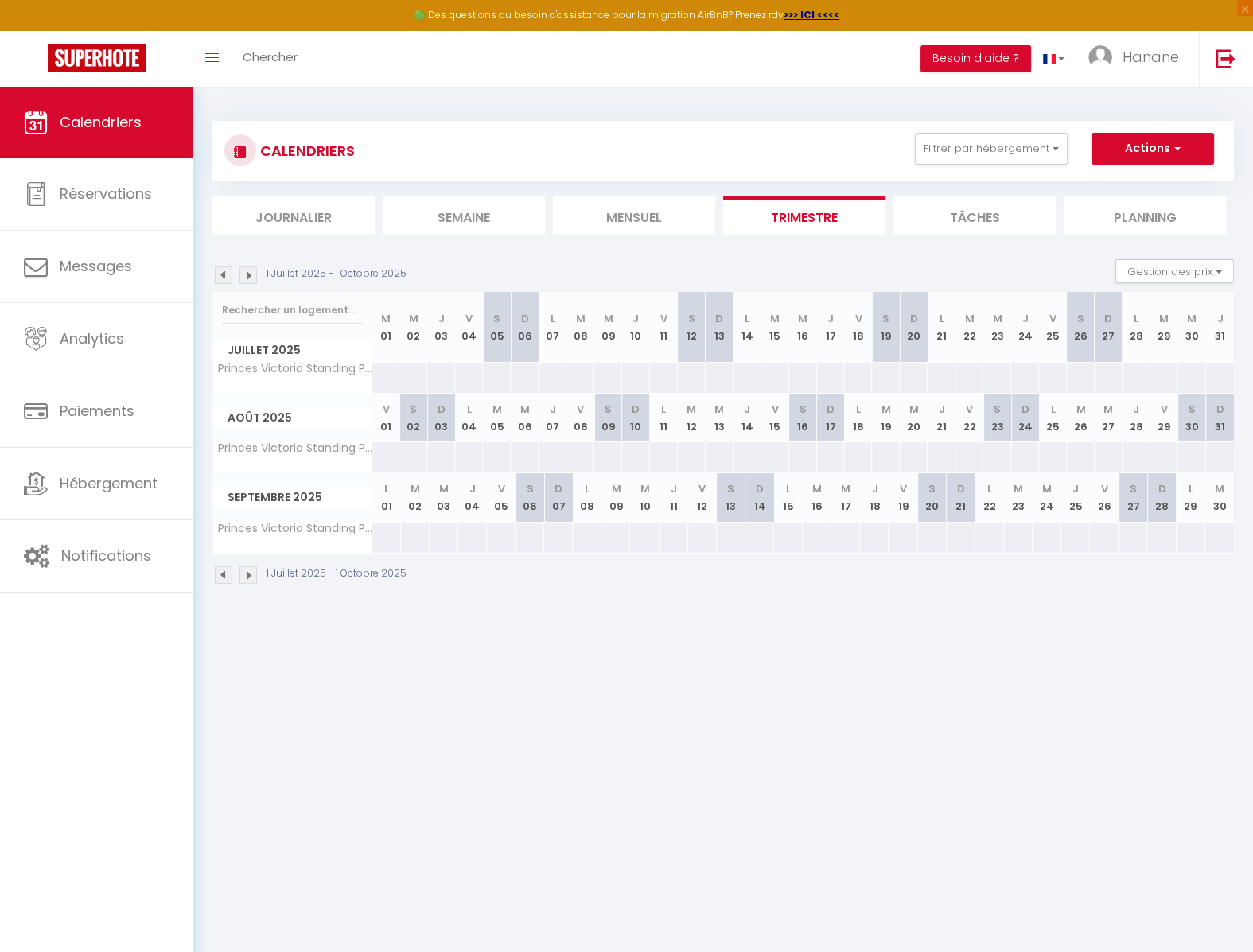
click at [249, 273] on img at bounding box center [248, 275] width 17 height 17
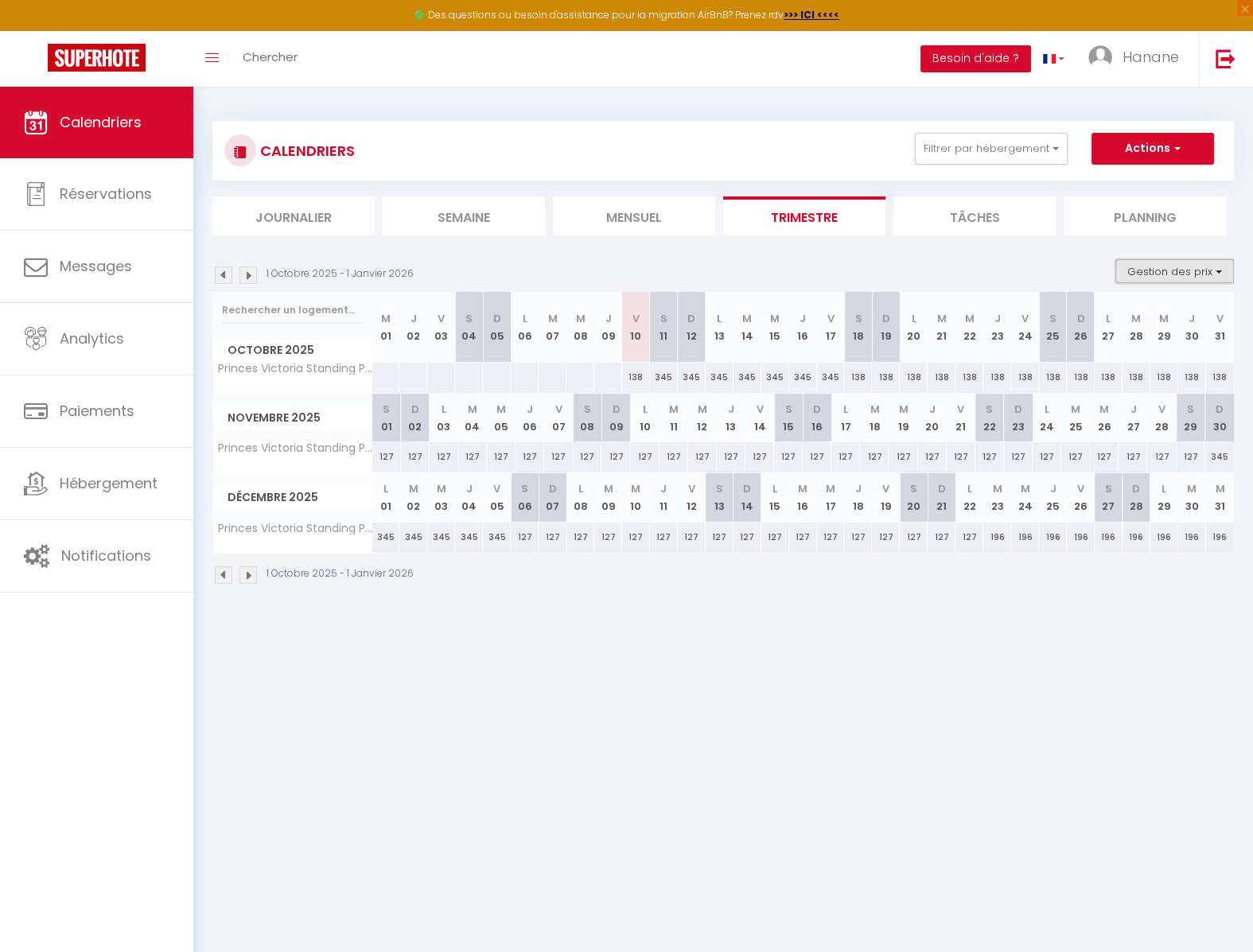
click at [1161, 270] on button "Gestion des prix" at bounding box center [1174, 271] width 119 height 24
click at [966, 810] on body "🟢 Des questions ou besoin d'assistance pour la migration AirBnB? Prenez rdv >>>…" at bounding box center [626, 562] width 1253 height 952
click at [247, 270] on img at bounding box center [248, 275] width 17 height 17
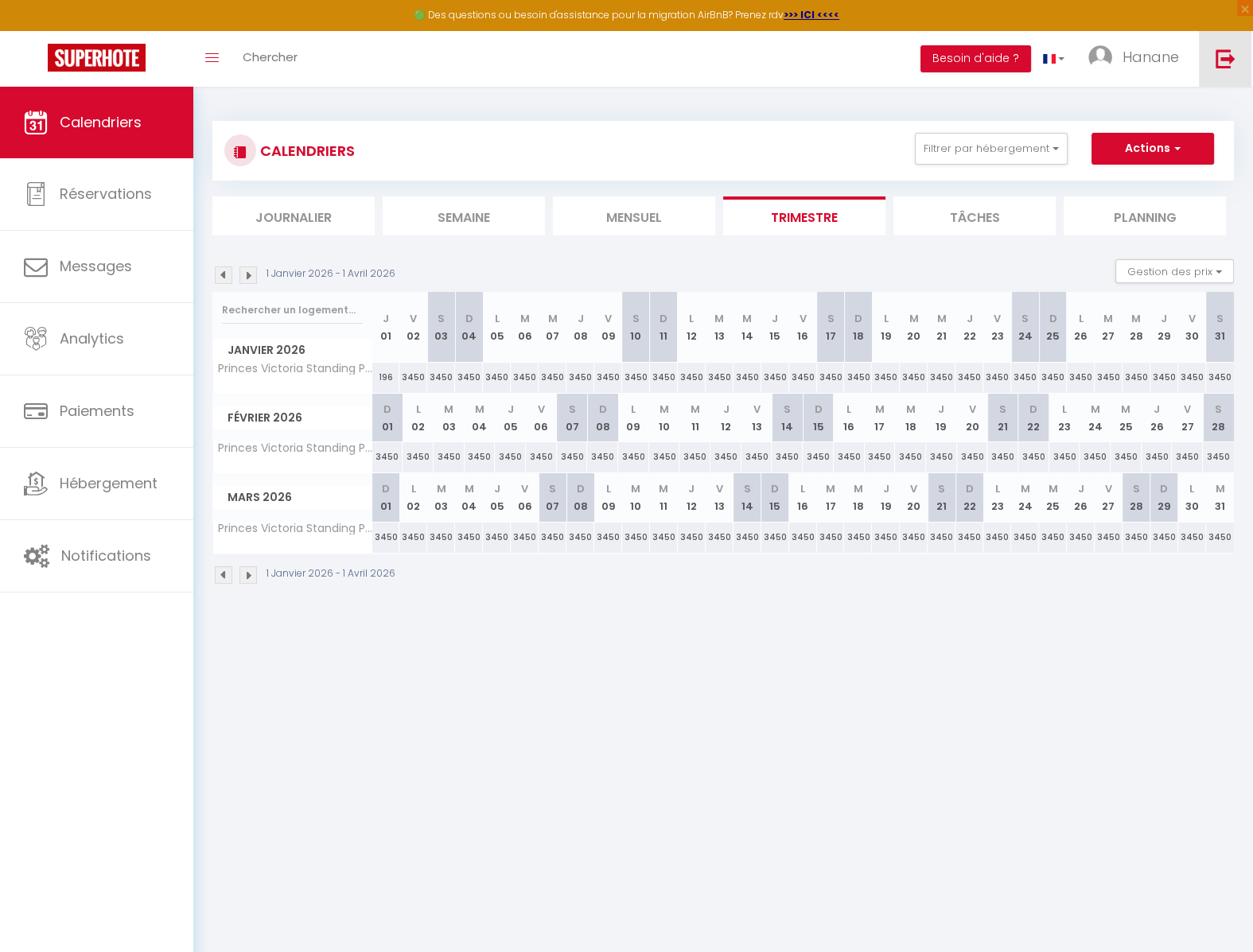
click at [1218, 58] on img at bounding box center [1225, 58] width 20 height 20
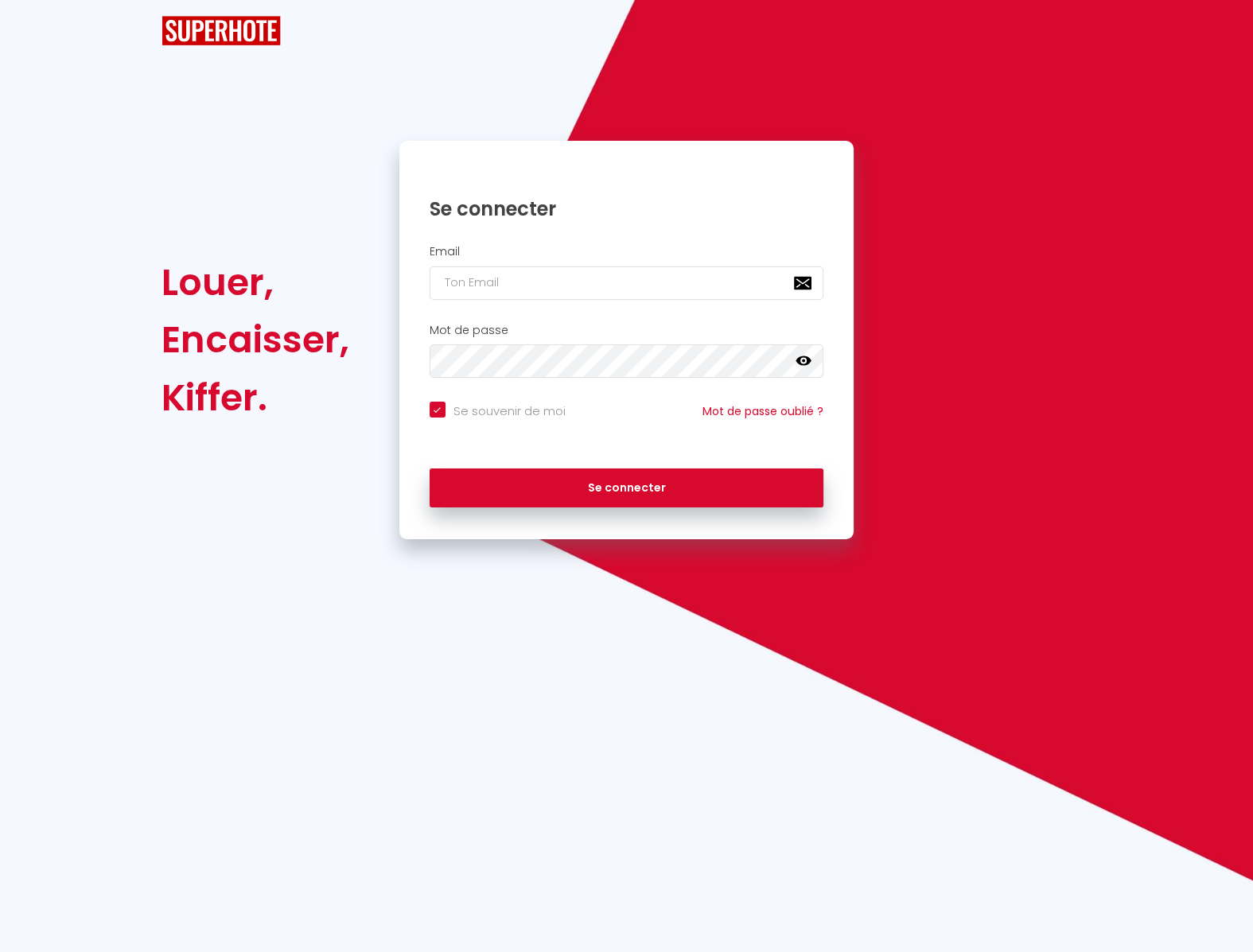
checkbox input "true"
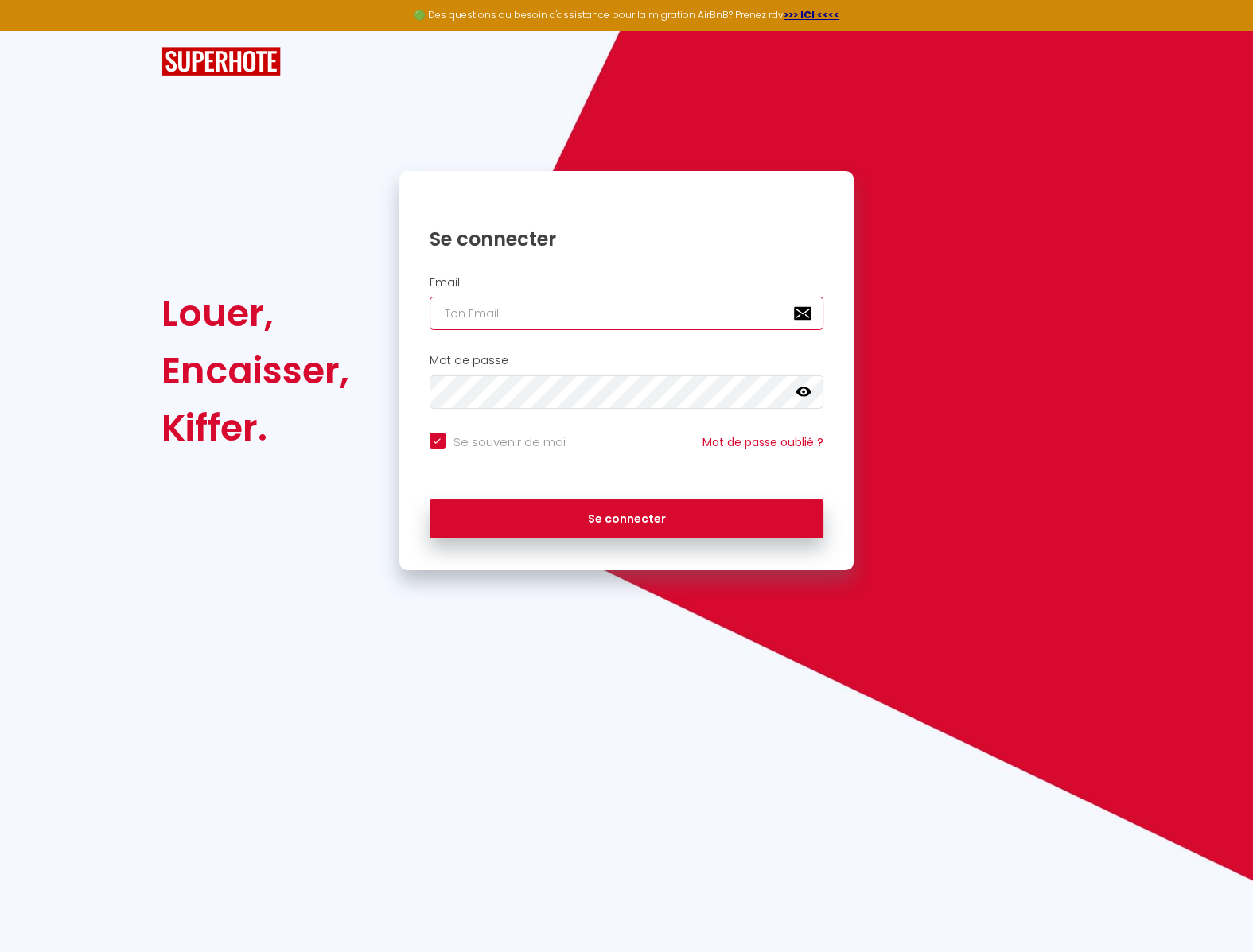
click at [648, 311] on input "email" at bounding box center [627, 313] width 395 height 34
type input "a"
checkbox input "true"
type input "ad"
checkbox input "true"
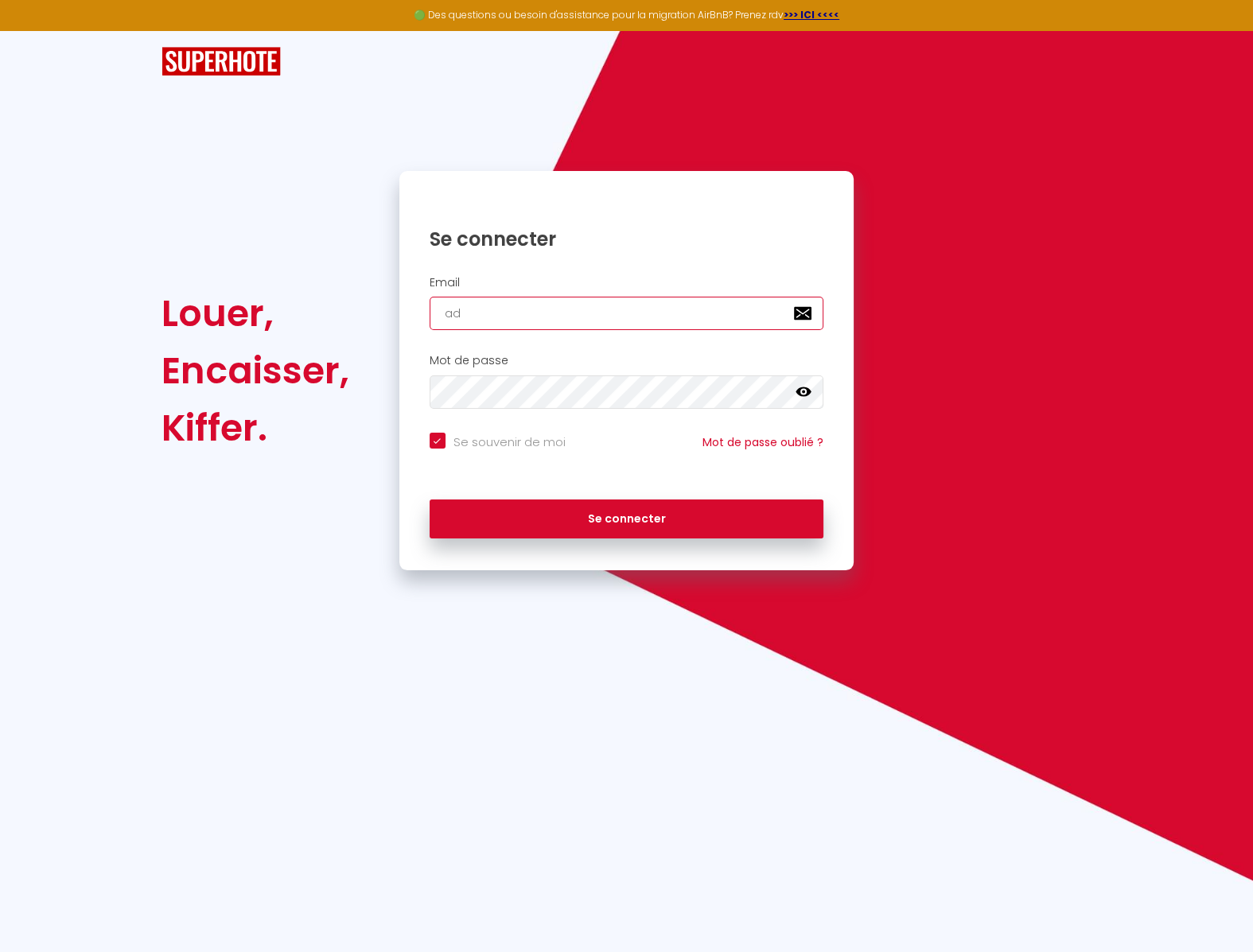
type input "adm"
checkbox input "true"
type input "admi"
checkbox input "true"
type input "admin"
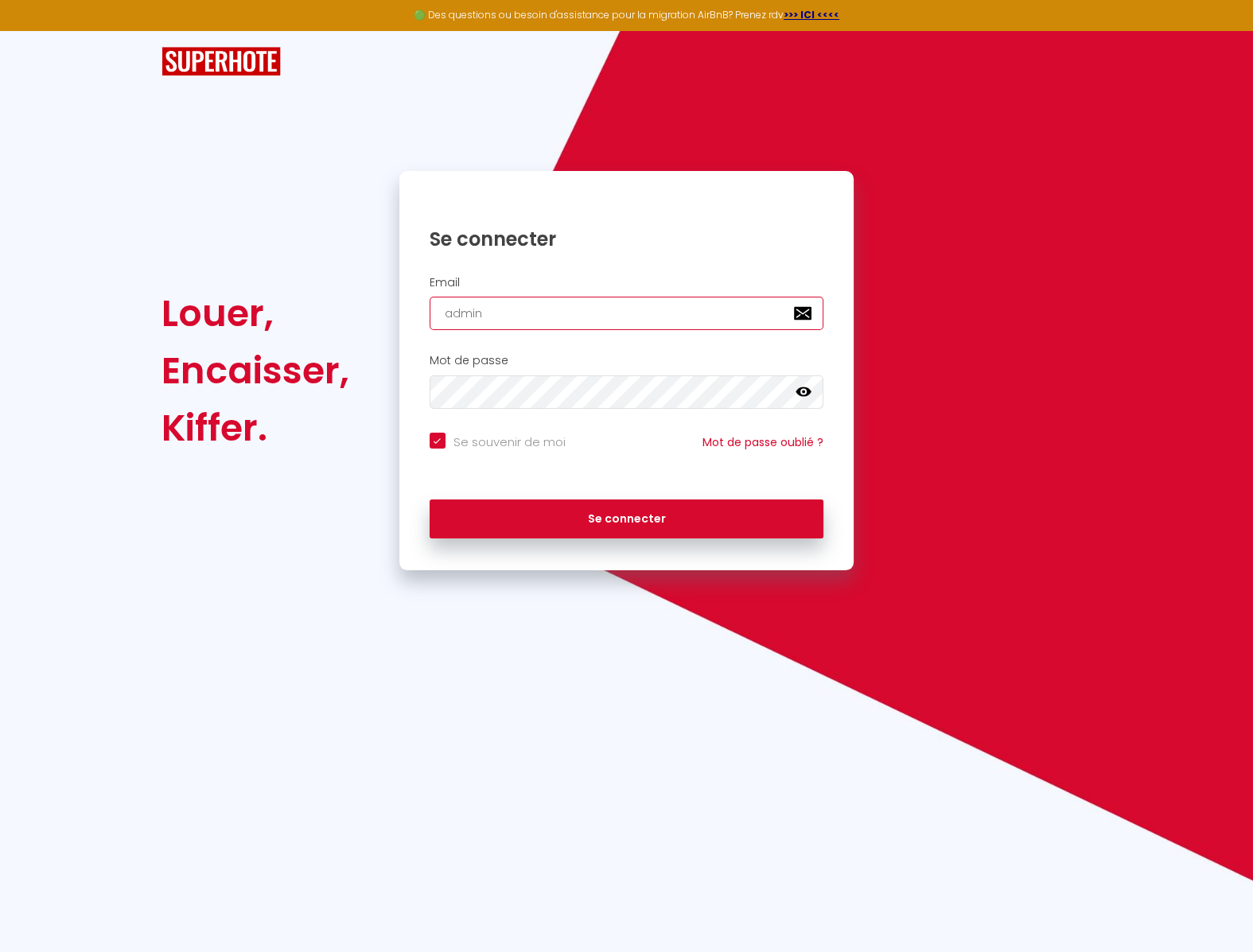
checkbox input "true"
type input "[EMAIL_ADDRESS][DOMAIN_NAME]"
checkbox input "true"
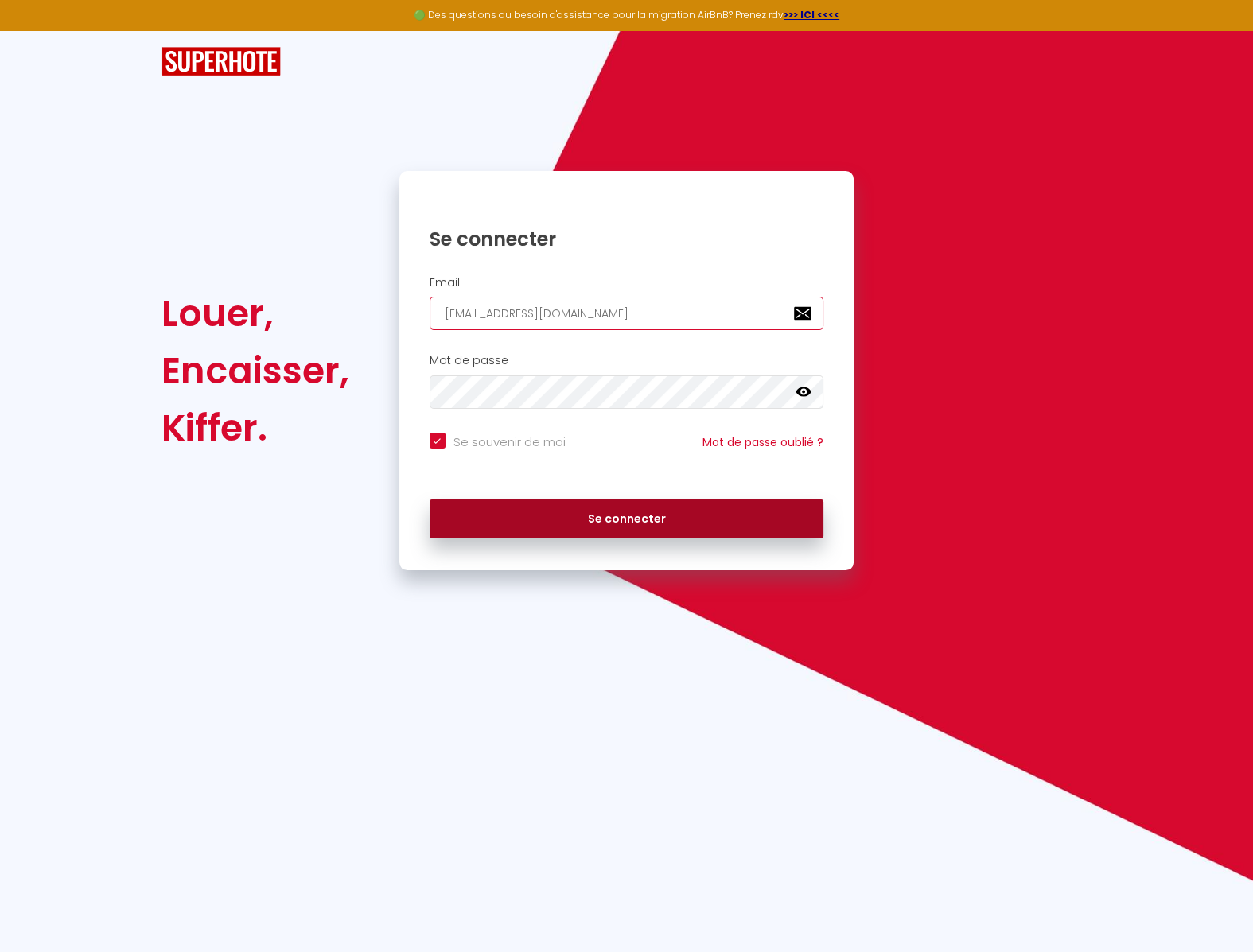
type input "[EMAIL_ADDRESS][DOMAIN_NAME]"
click at [677, 511] on button "Se connecter" at bounding box center [627, 519] width 395 height 39
checkbox input "true"
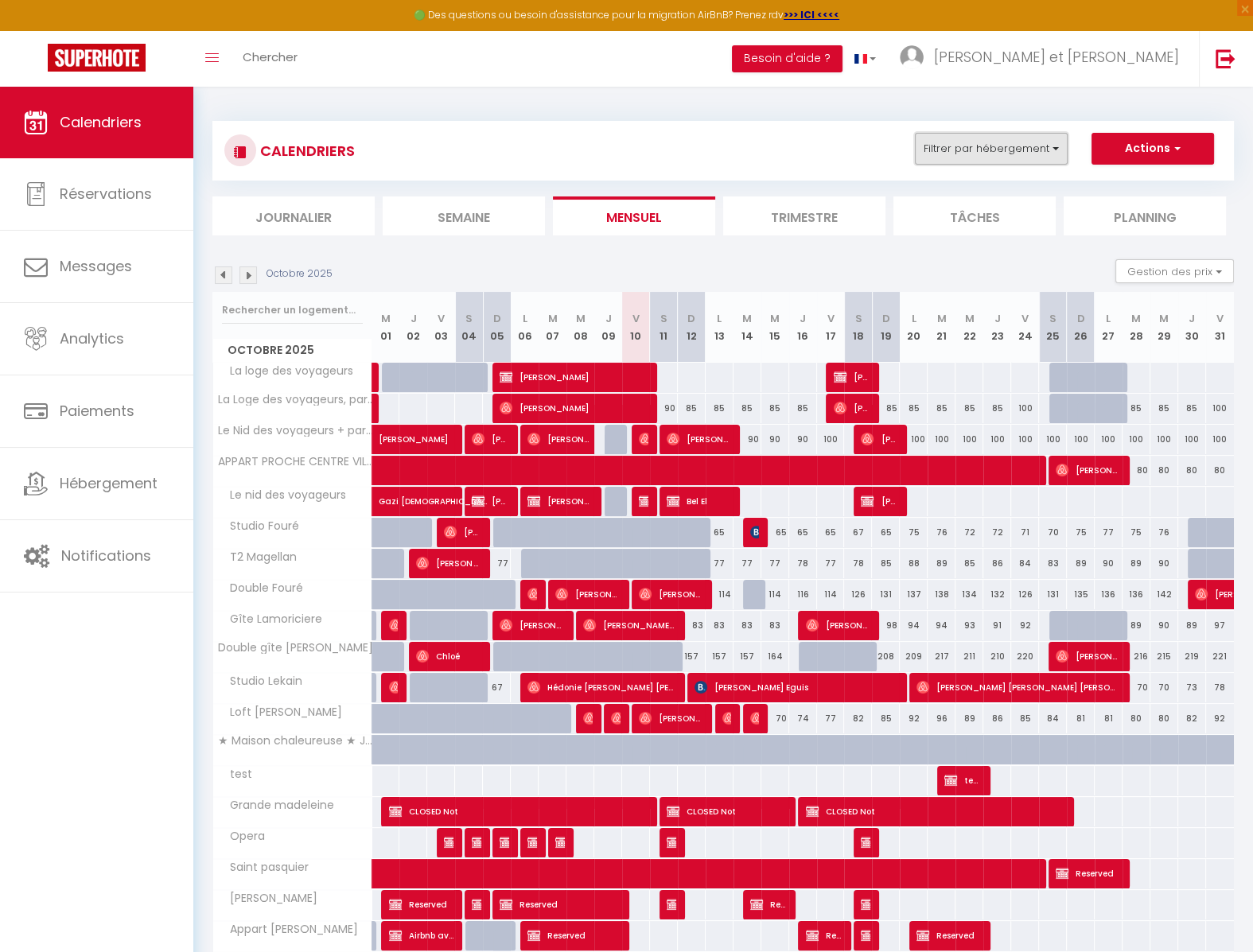
click at [1023, 143] on button "Filtrer par hébergement" at bounding box center [990, 149] width 152 height 32
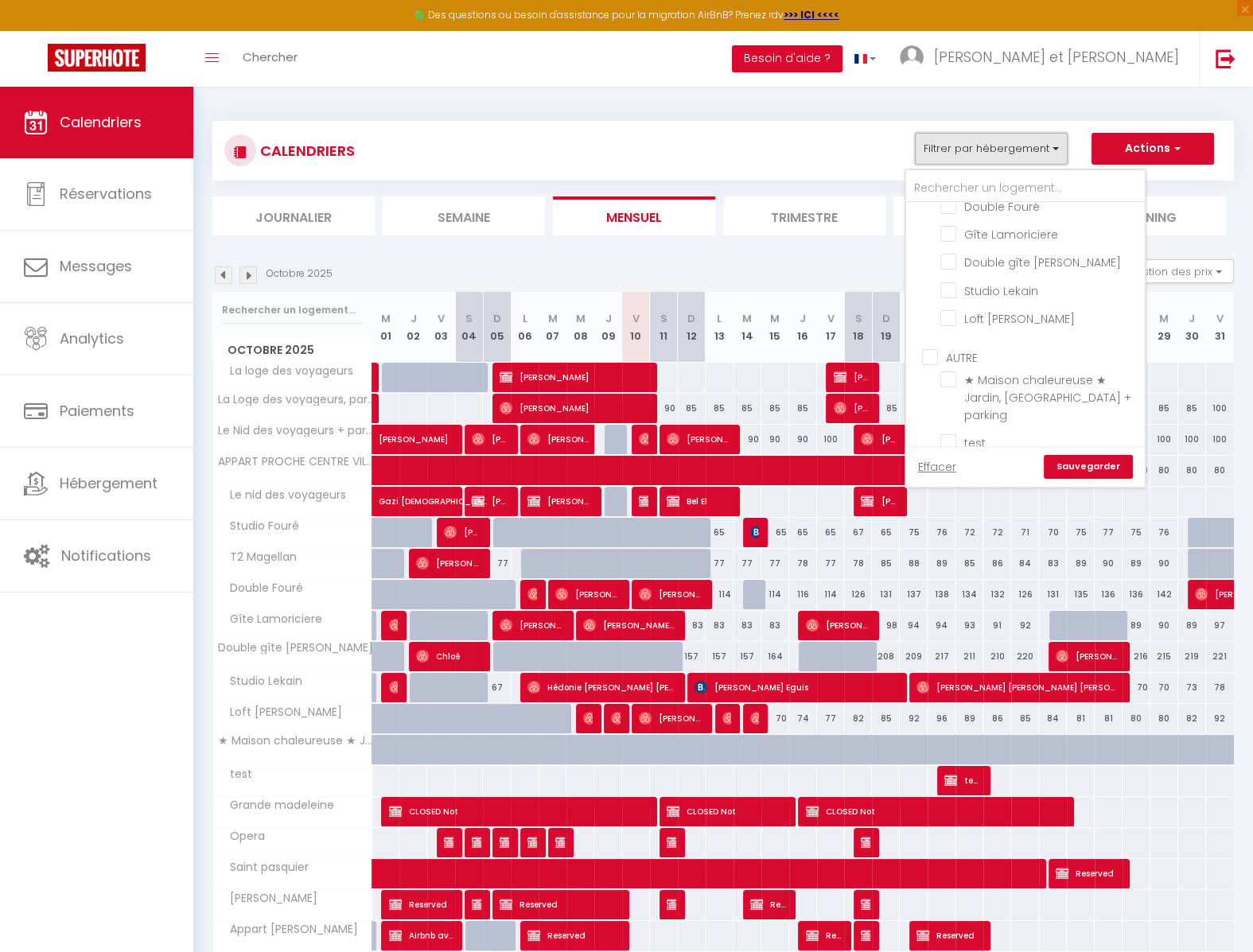
scroll to position [184, 0]
click at [1018, 323] on input "Loft [PERSON_NAME]" at bounding box center [1039, 316] width 198 height 16
checkbox input "true"
checkbox input "false"
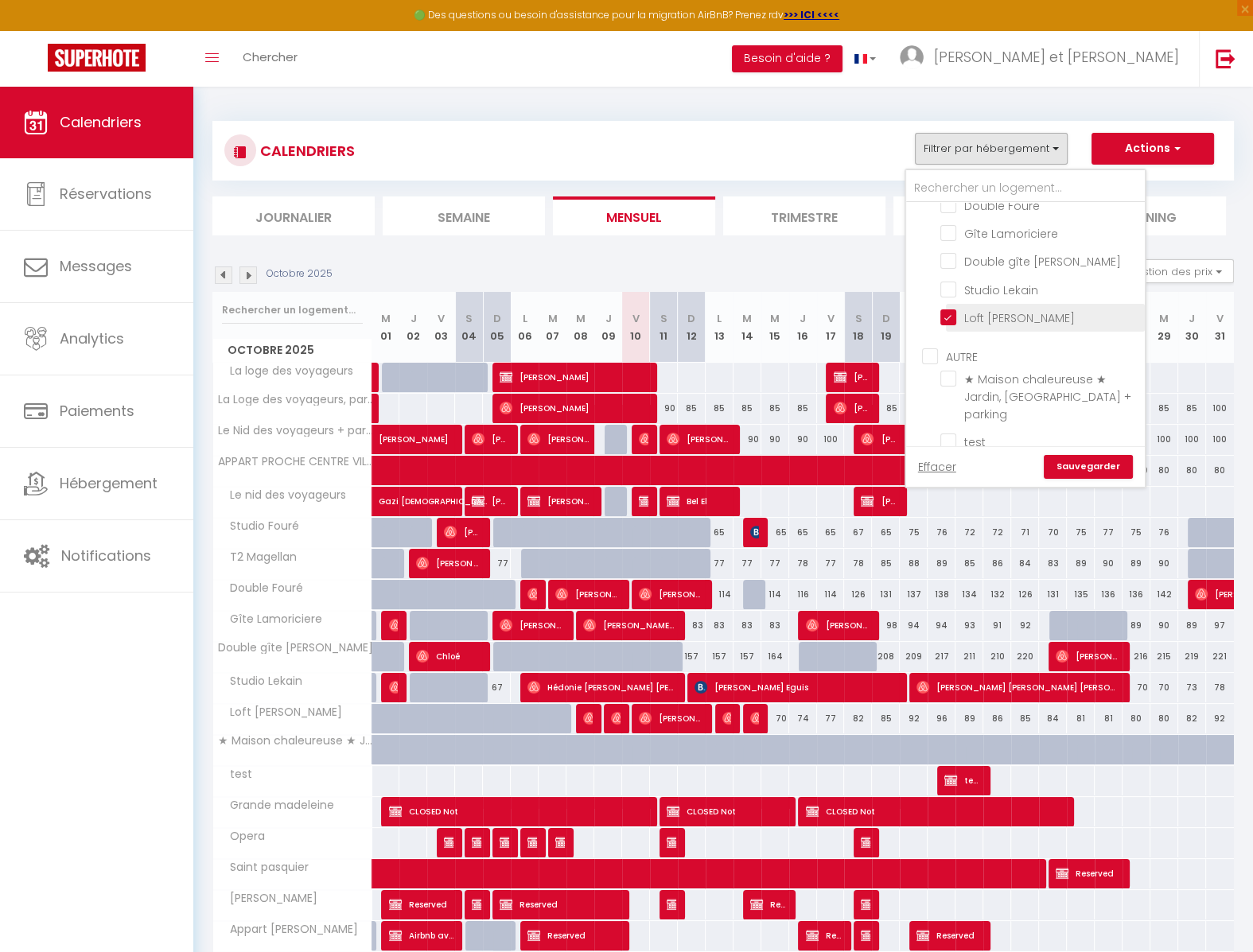
checkbox input "false"
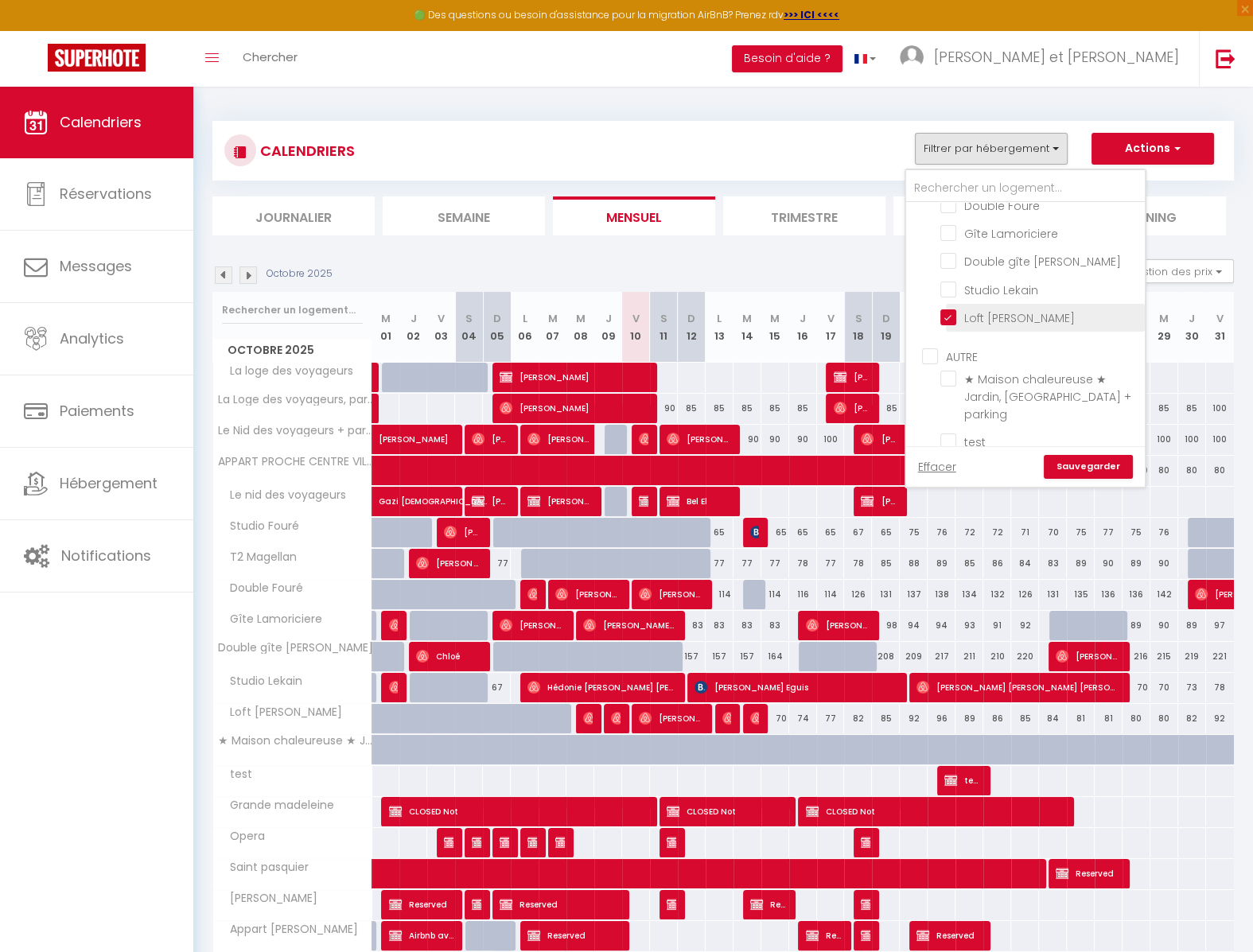
checkbox input "false"
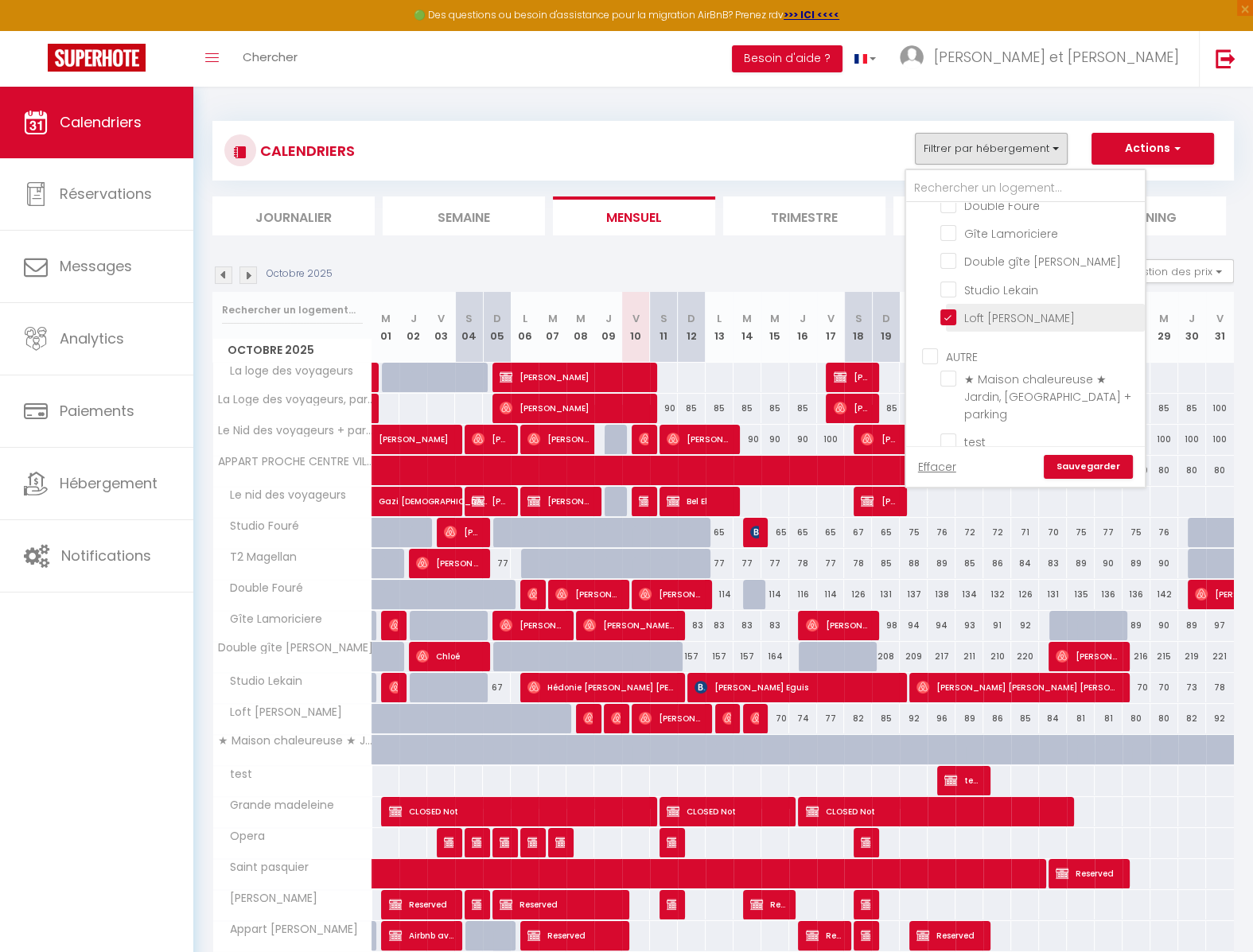
checkbox input "false"
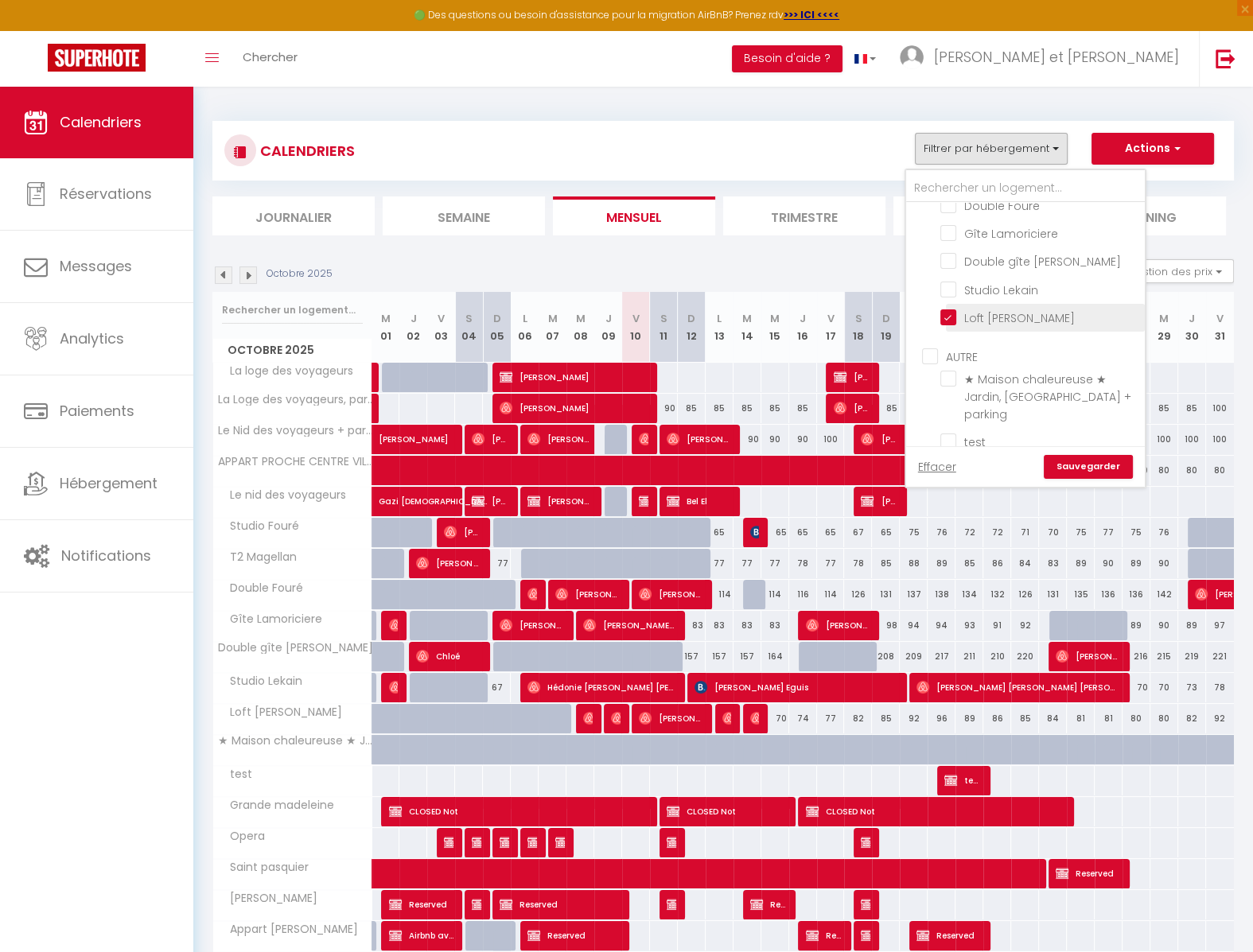
checkbox input "false"
click at [1100, 462] on link "Sauvegarder" at bounding box center [1088, 467] width 89 height 24
select select
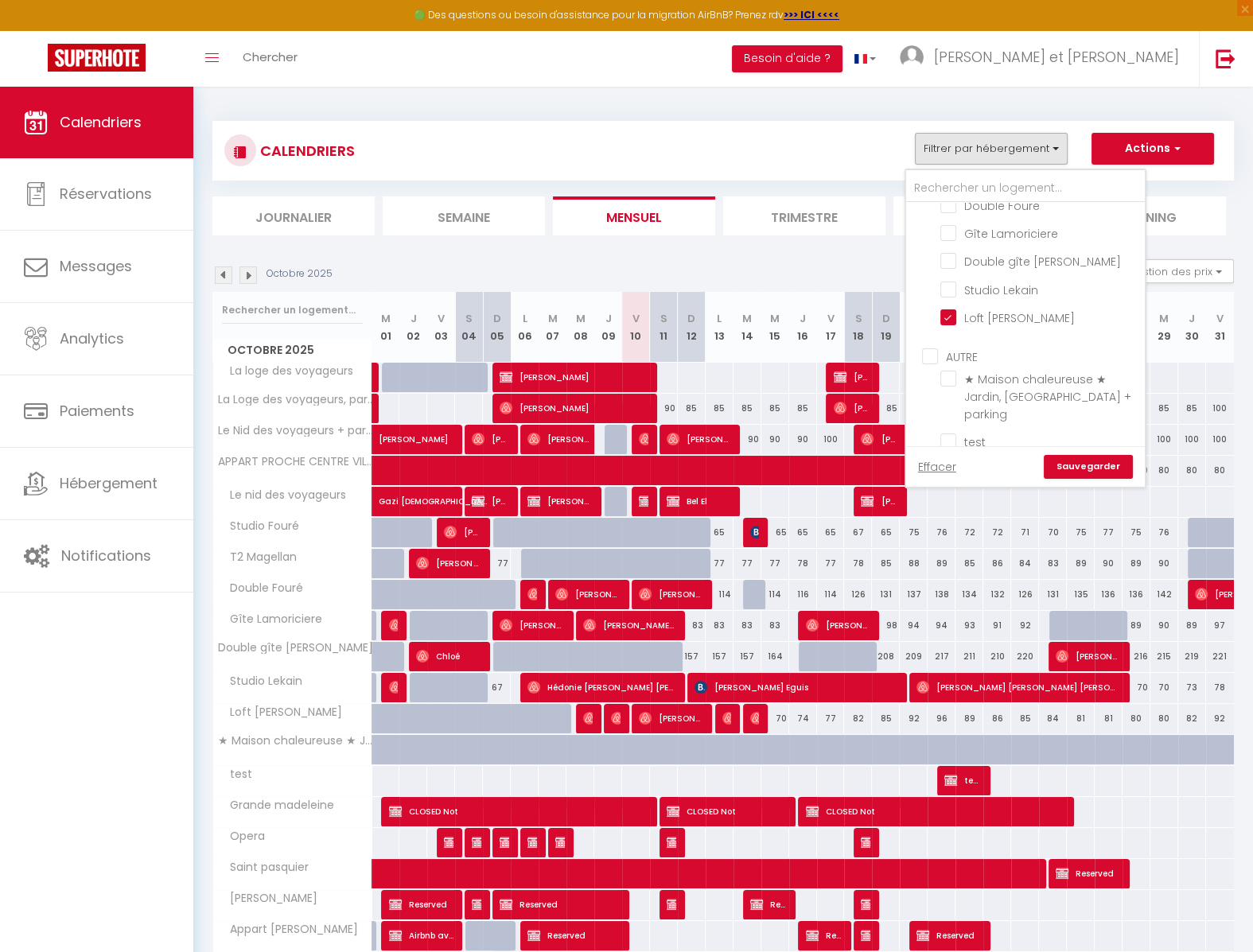
select select
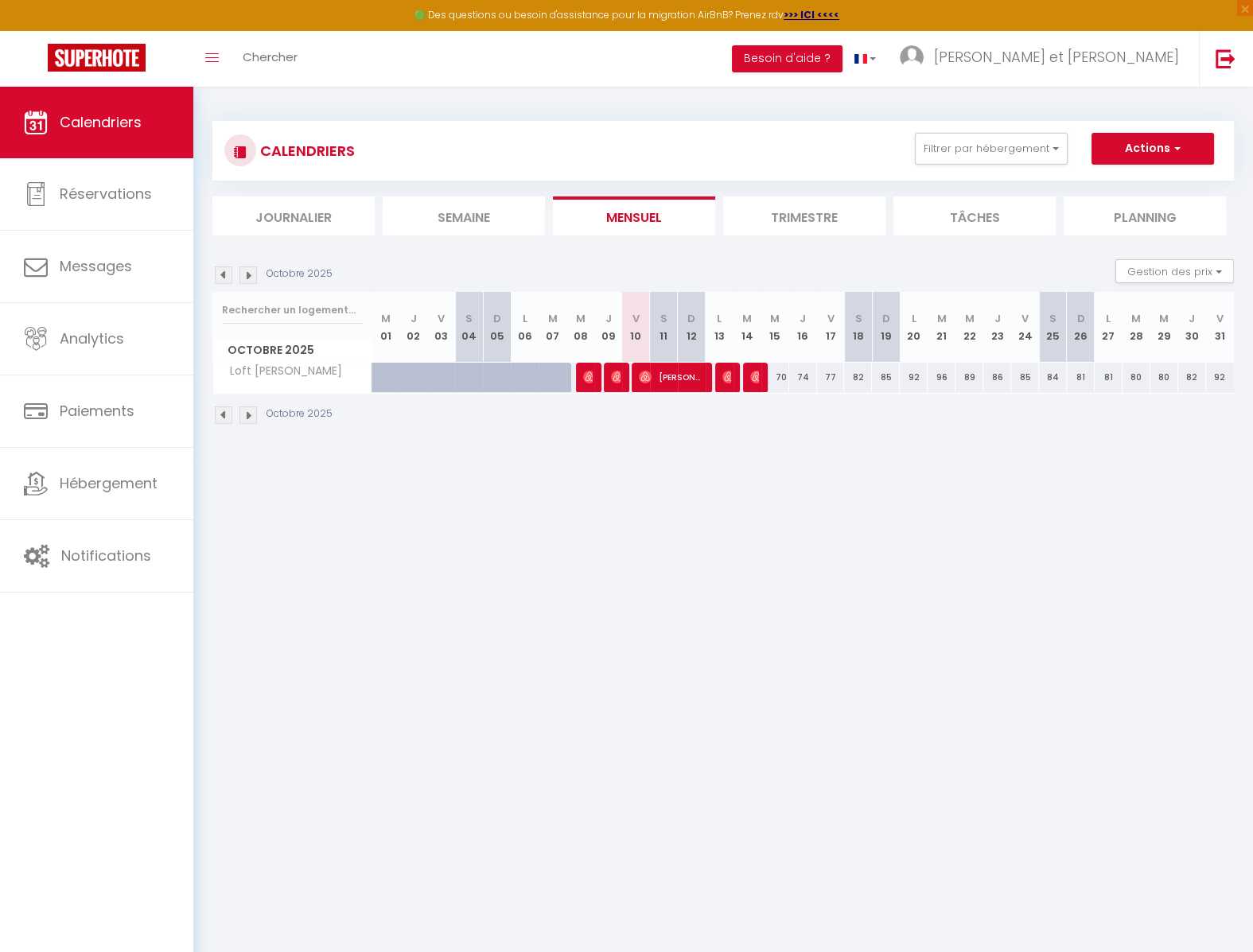
click at [680, 383] on span "[PERSON_NAME]" at bounding box center [671, 378] width 65 height 31
select select "OK"
select select "0"
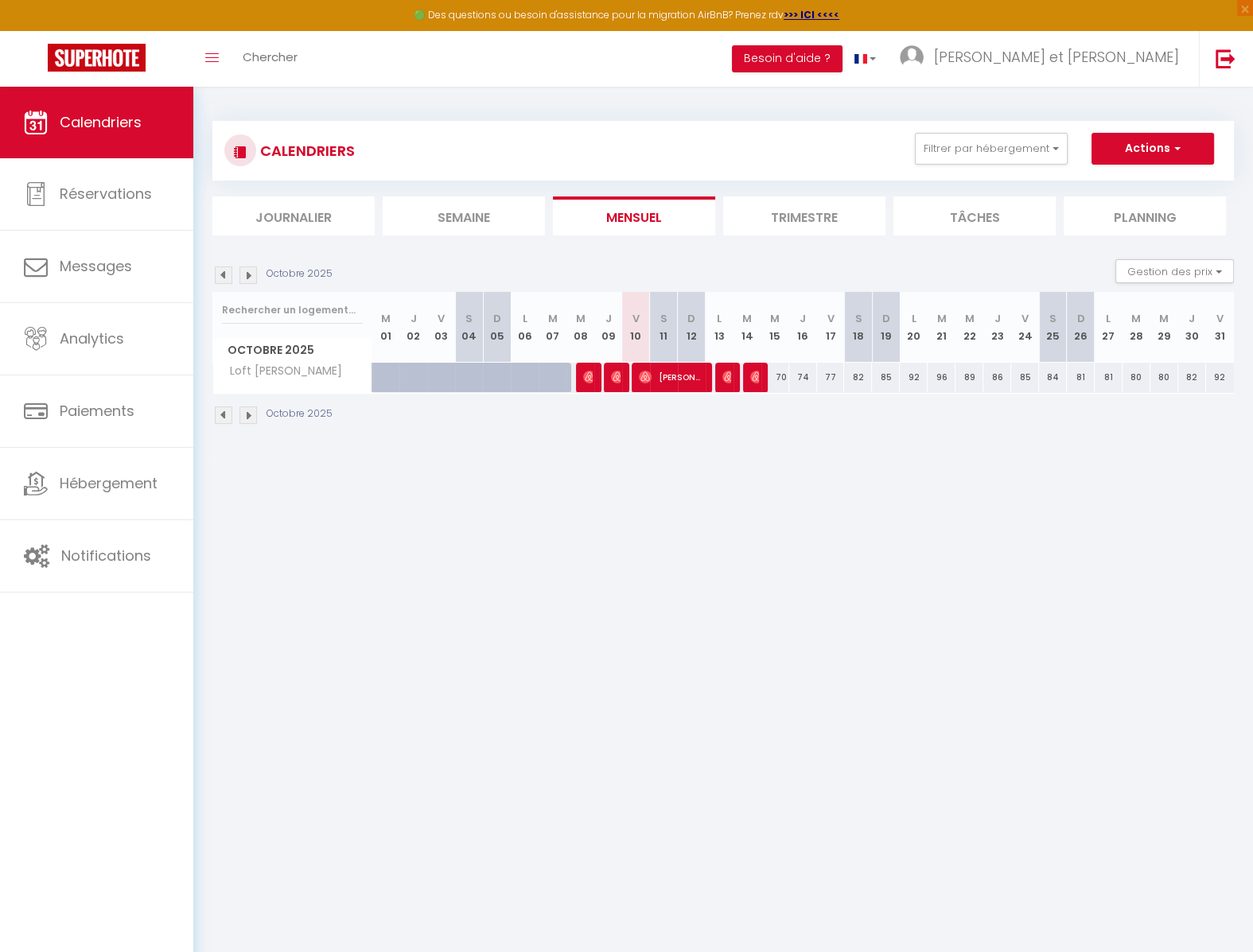
select select "1"
select select
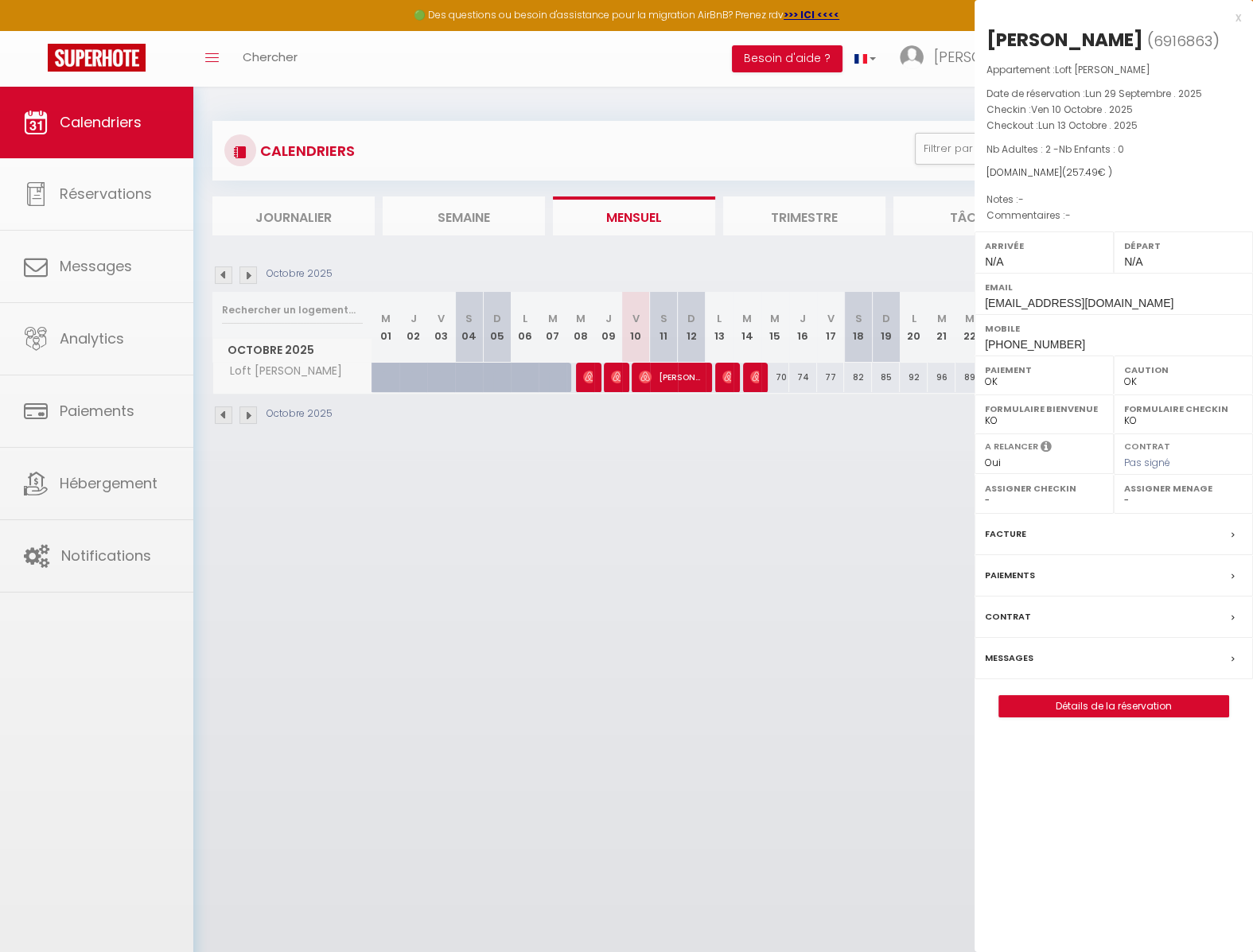
select select "9596"
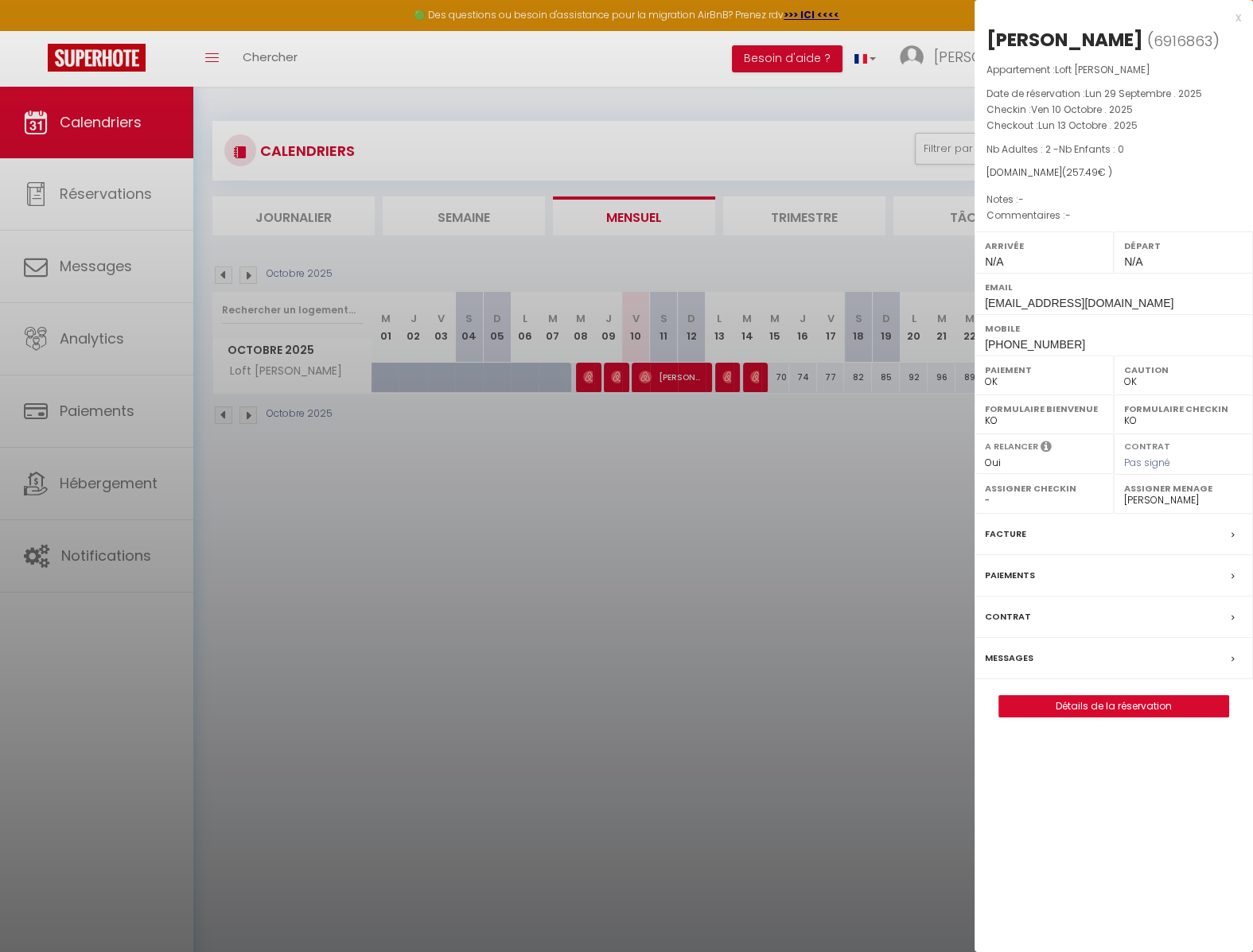
click at [1026, 657] on label "Messages" at bounding box center [1009, 658] width 49 height 16
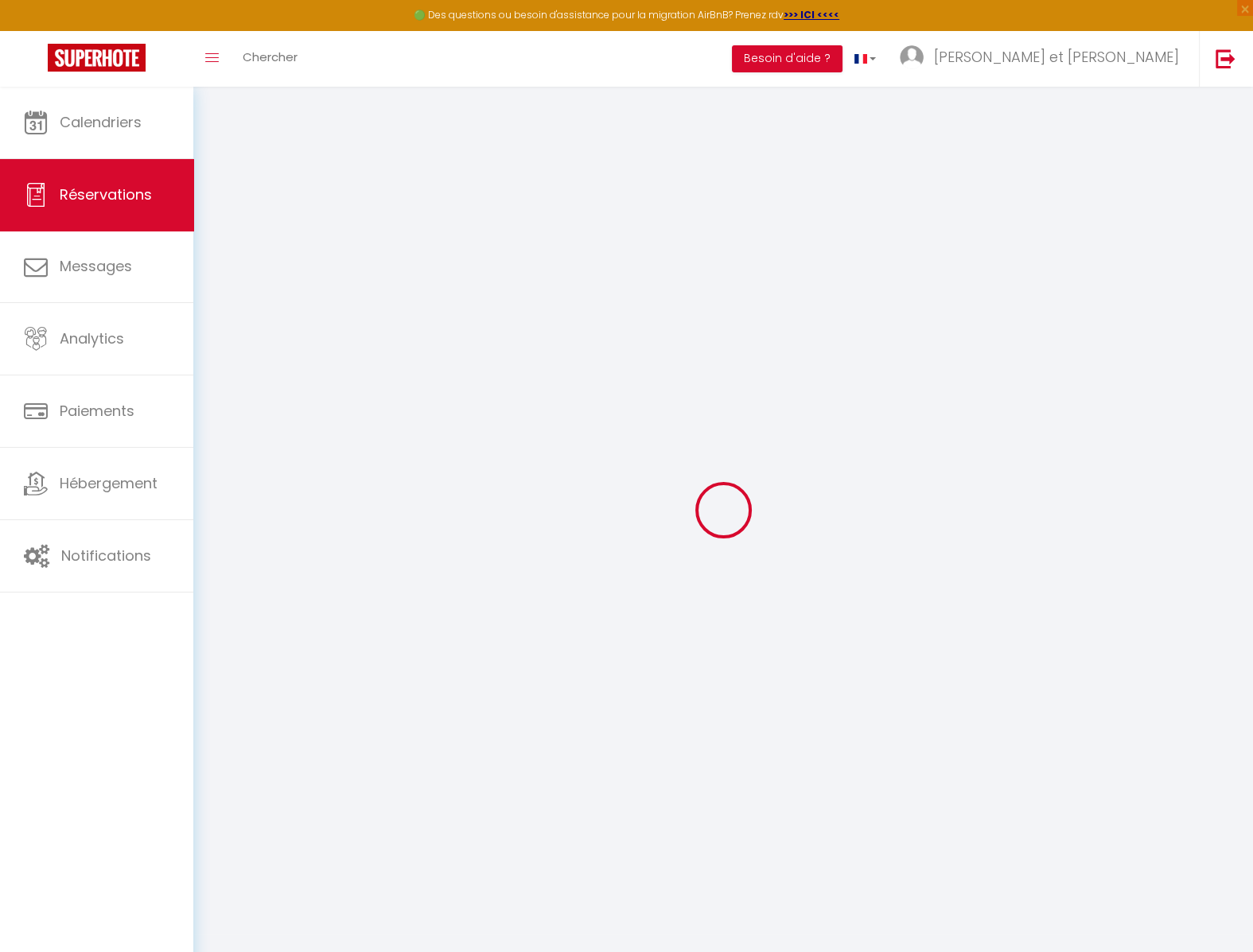
select select
checkbox input "false"
select select
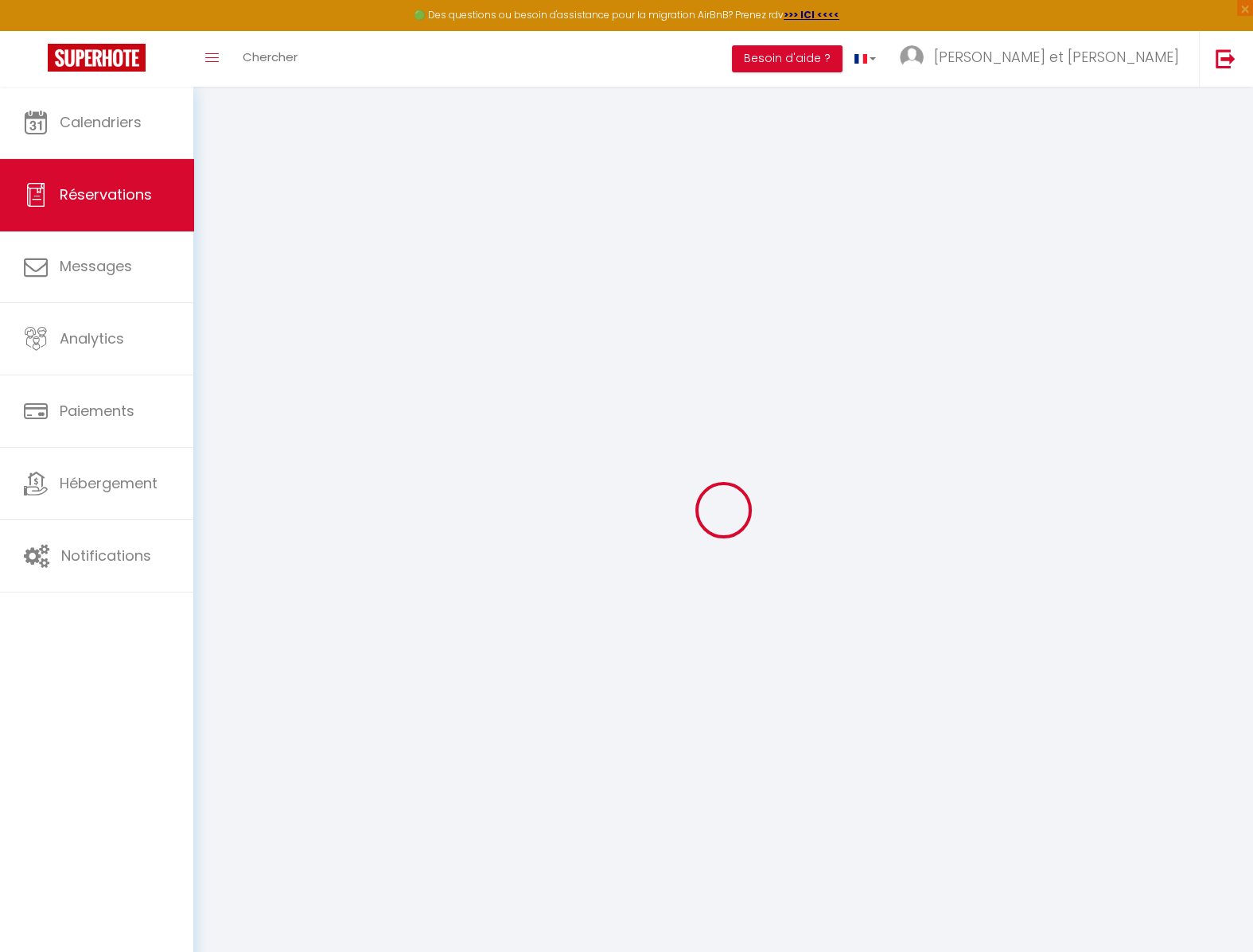
select select
checkbox input "false"
select select
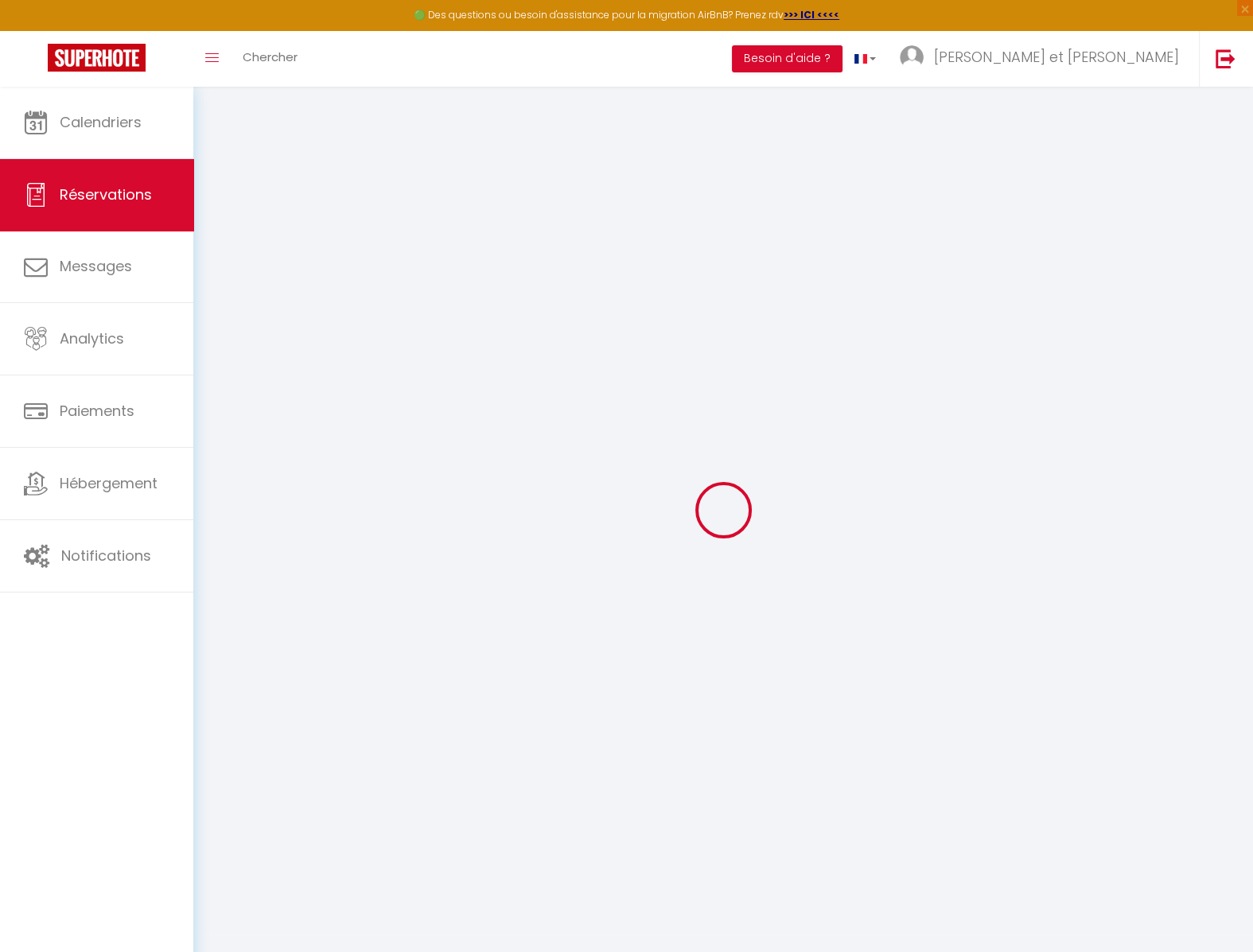
select select
checkbox input "false"
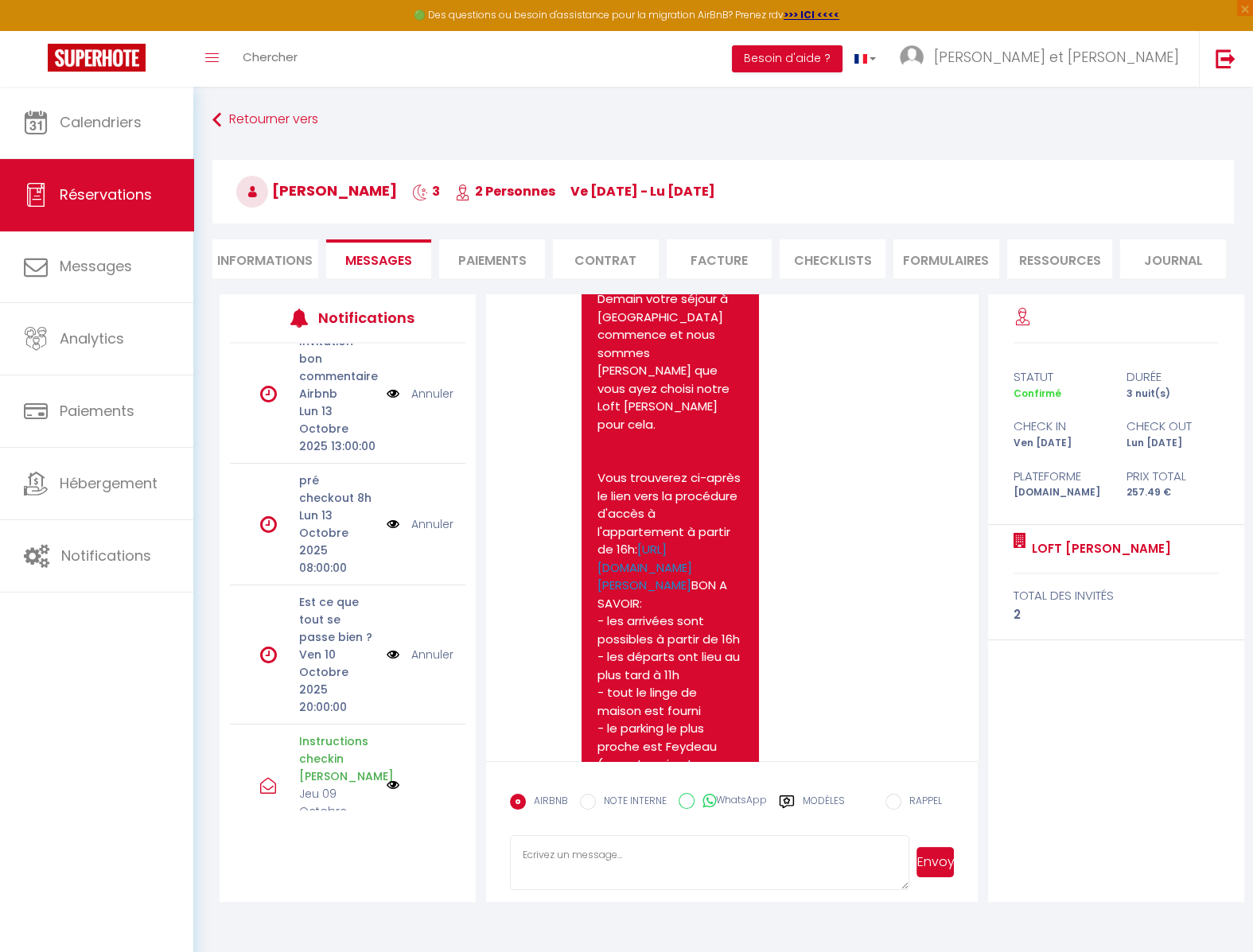
scroll to position [1650, 0]
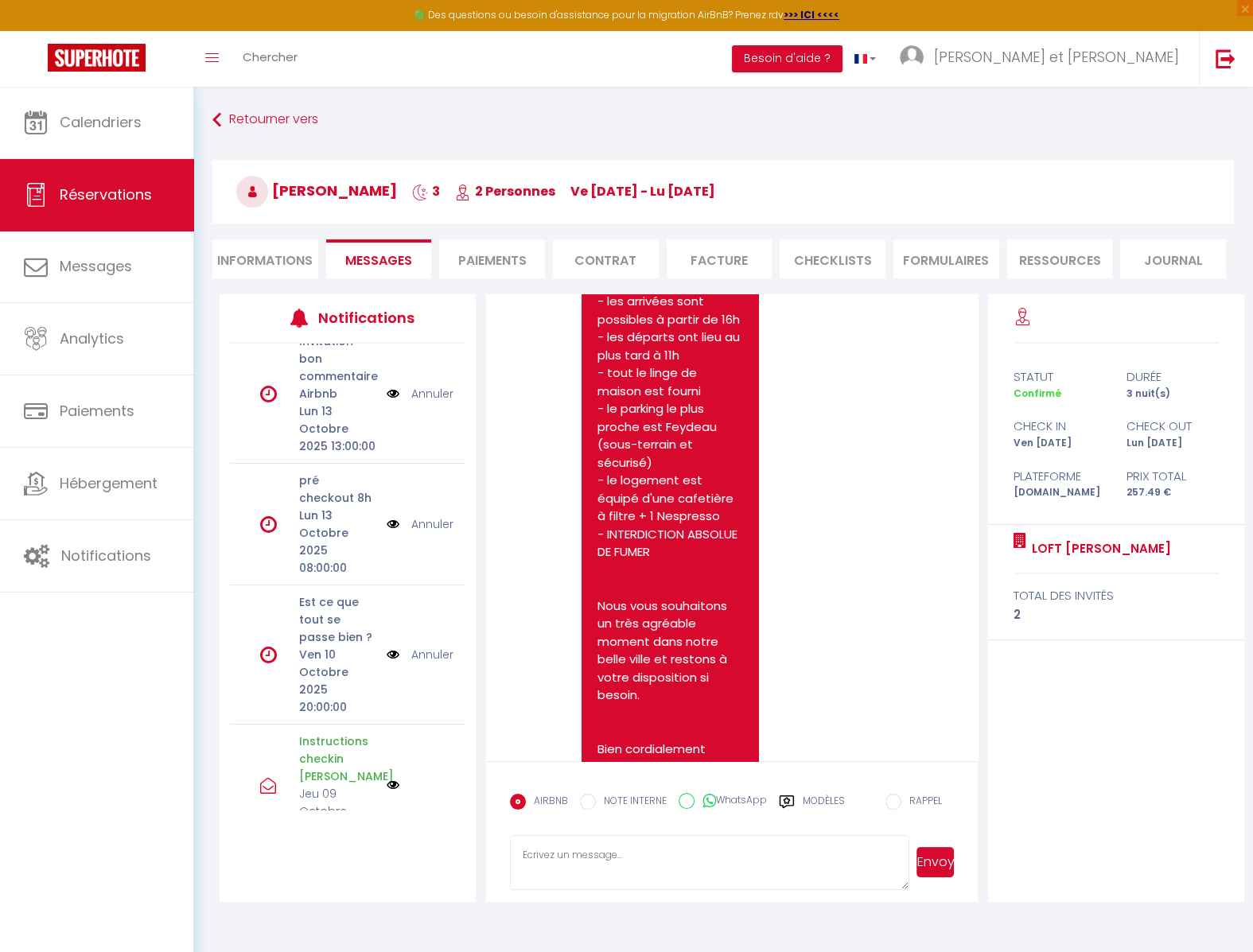
click at [689, 851] on textarea at bounding box center [709, 863] width 400 height 56
click at [681, 848] on textarea "Bonjour [PERSON_NAME], bonne nouvelle ! LE logement est déjà" at bounding box center [709, 863] width 400 height 56
click at [802, 855] on textarea "Bonjour [PERSON_NAME], bonne nouvelle ! Le logement est déjà" at bounding box center [709, 863] width 400 height 56
click at [828, 853] on textarea "Bonjour [PERSON_NAME], bonne nouvelle ! Le logement est déjà prêt !" at bounding box center [709, 863] width 400 height 56
type textarea "Bonjour [PERSON_NAME], bonne nouvelle ! Le logement est déjà prêt ! Vous pouvez…"
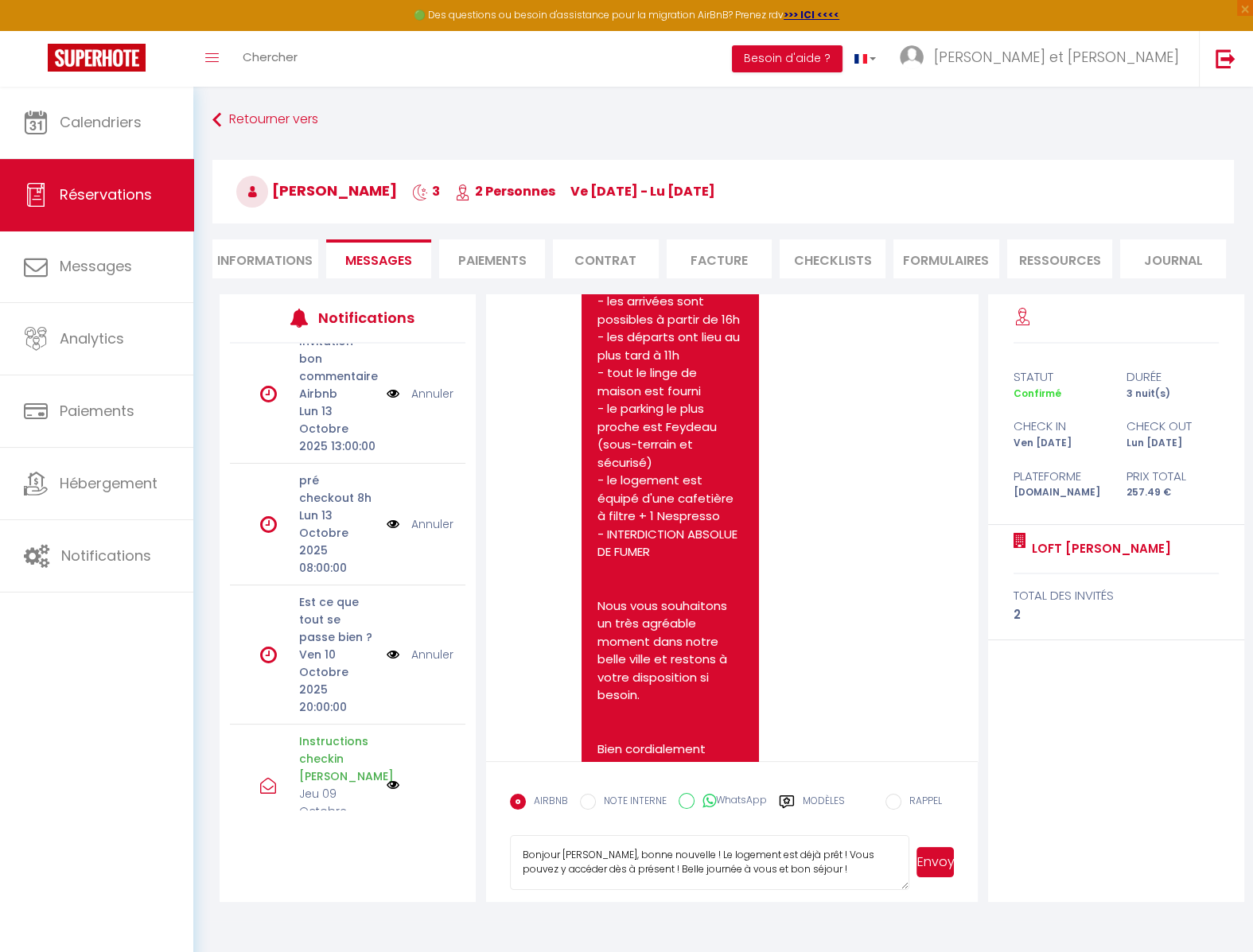
click at [932, 857] on button "Envoyer" at bounding box center [935, 863] width 37 height 31
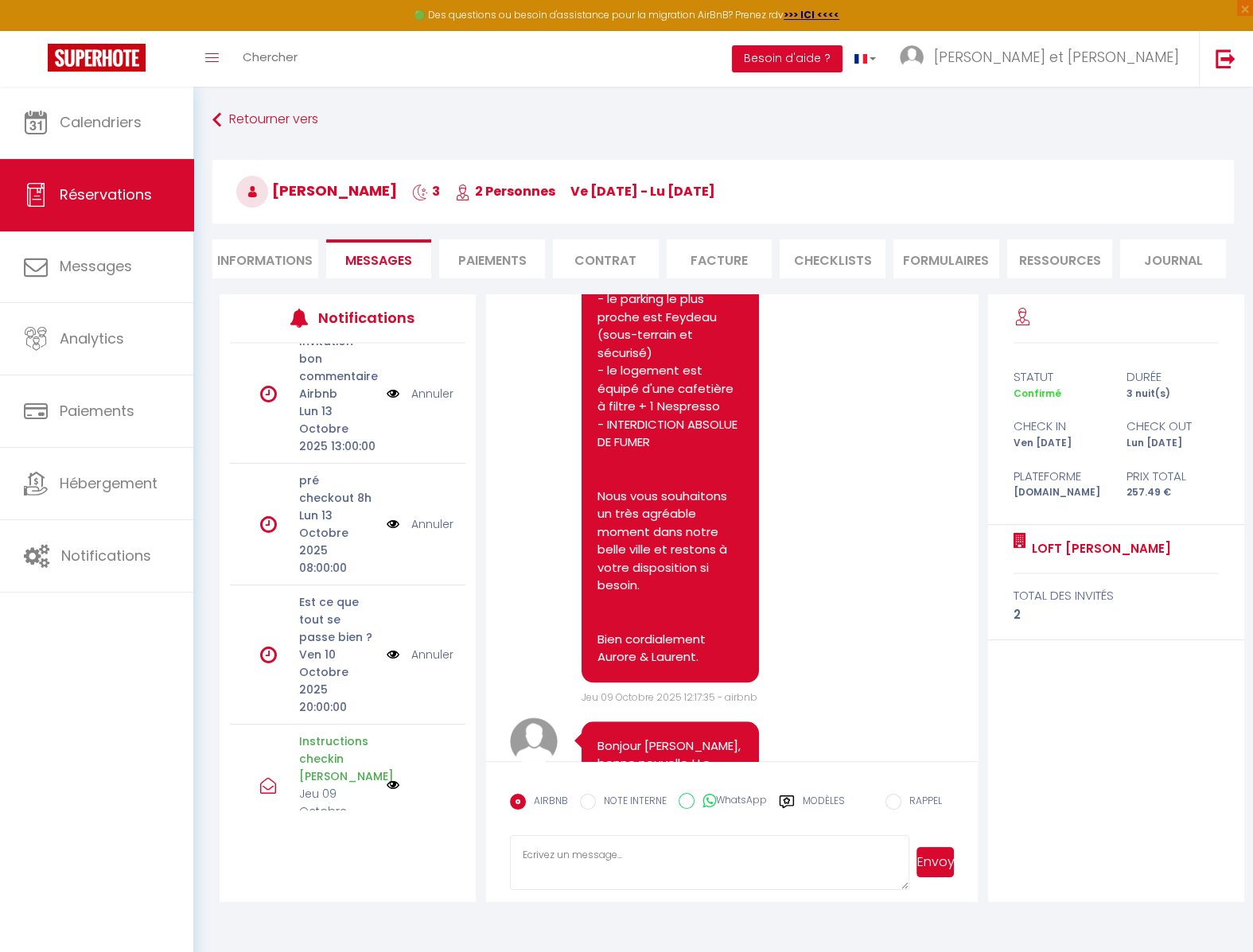
scroll to position [1828, 0]
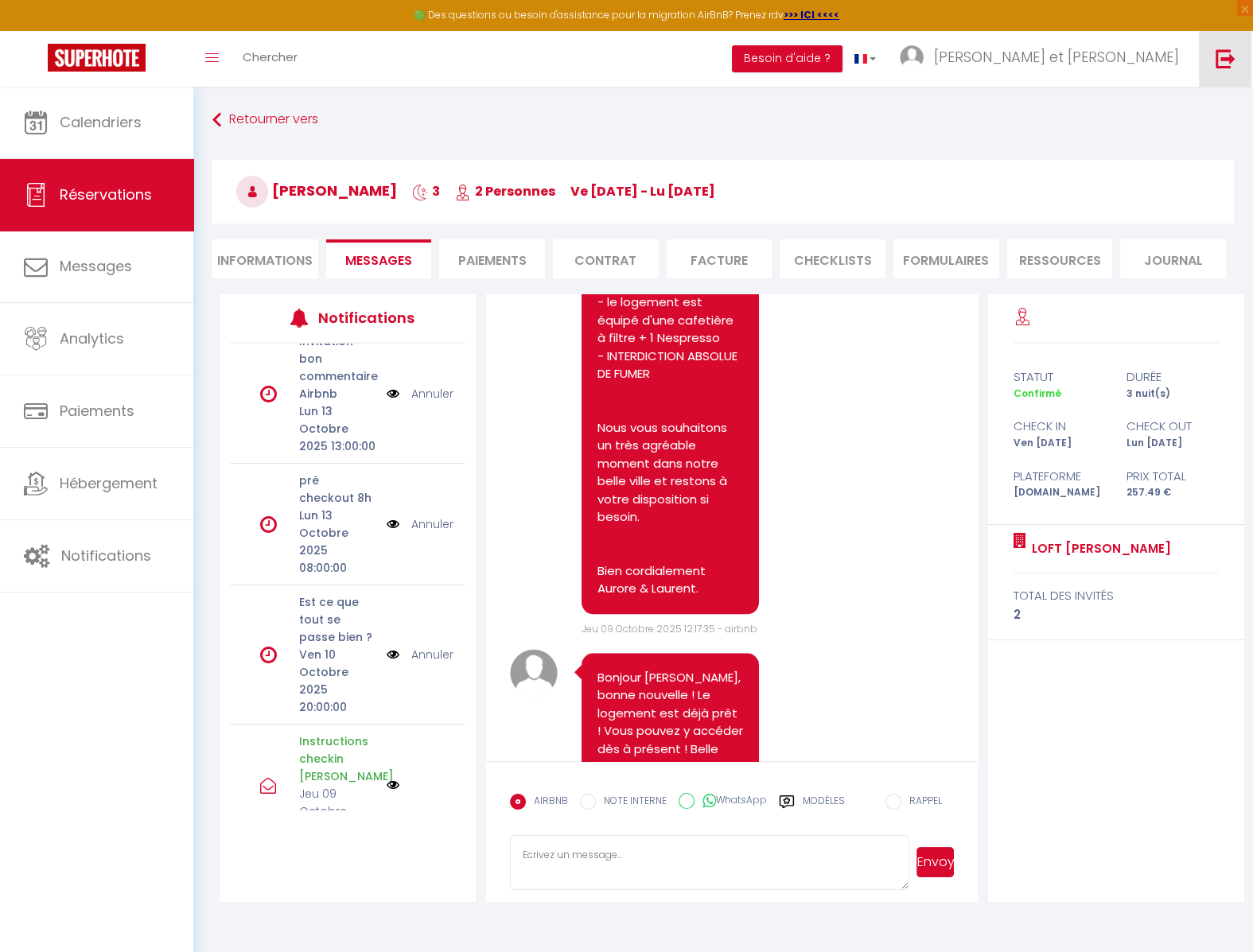
click at [1213, 64] on link at bounding box center [1224, 58] width 53 height 56
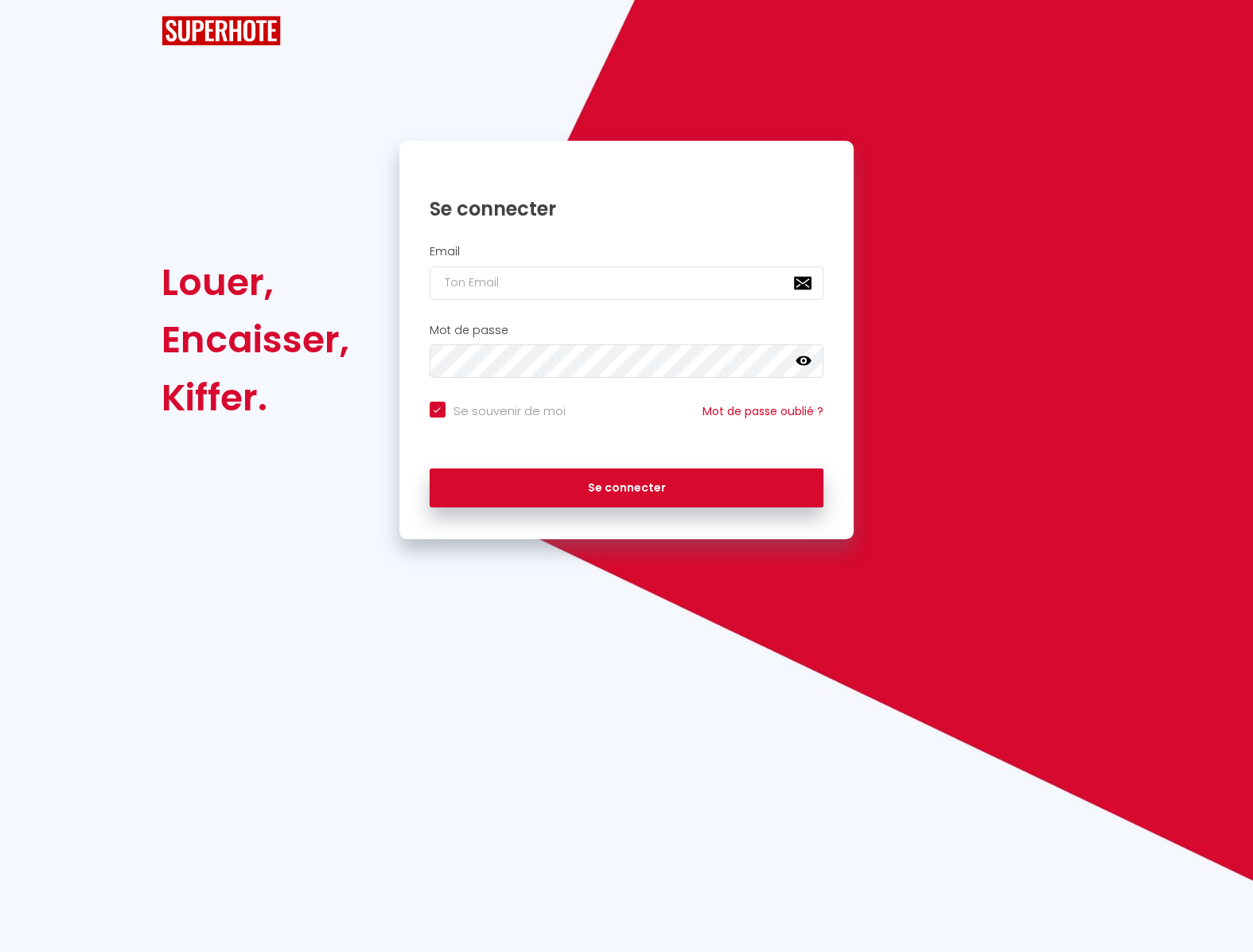
checkbox input "true"
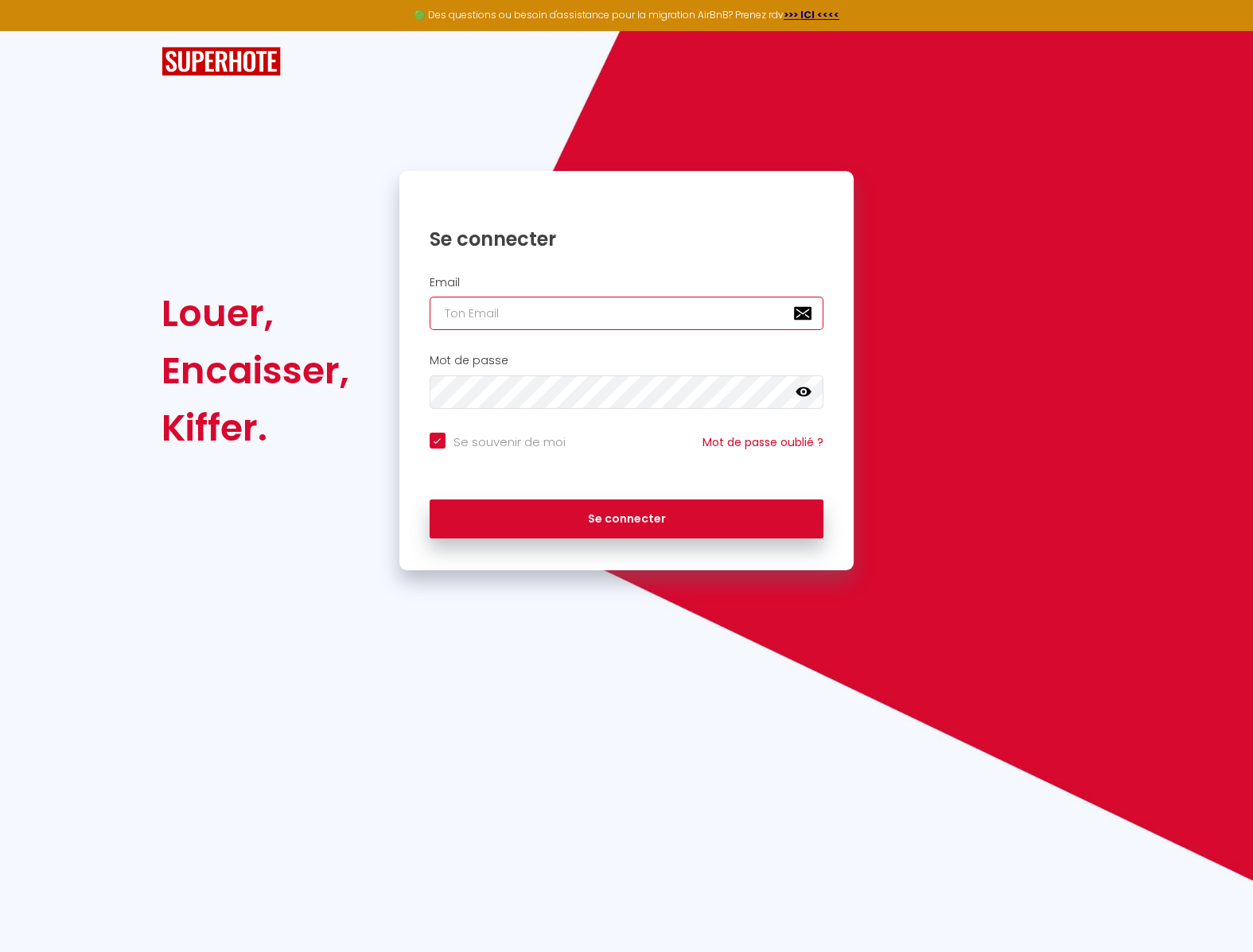
click at [717, 320] on input "email" at bounding box center [627, 313] width 395 height 34
paste input "[EMAIL_ADDRESS][DOMAIN_NAME]"
type input "[EMAIL_ADDRESS][DOMAIN_NAME]"
checkbox input "true"
type input "[EMAIL_ADDRESS][DOMAIN_NAME]"
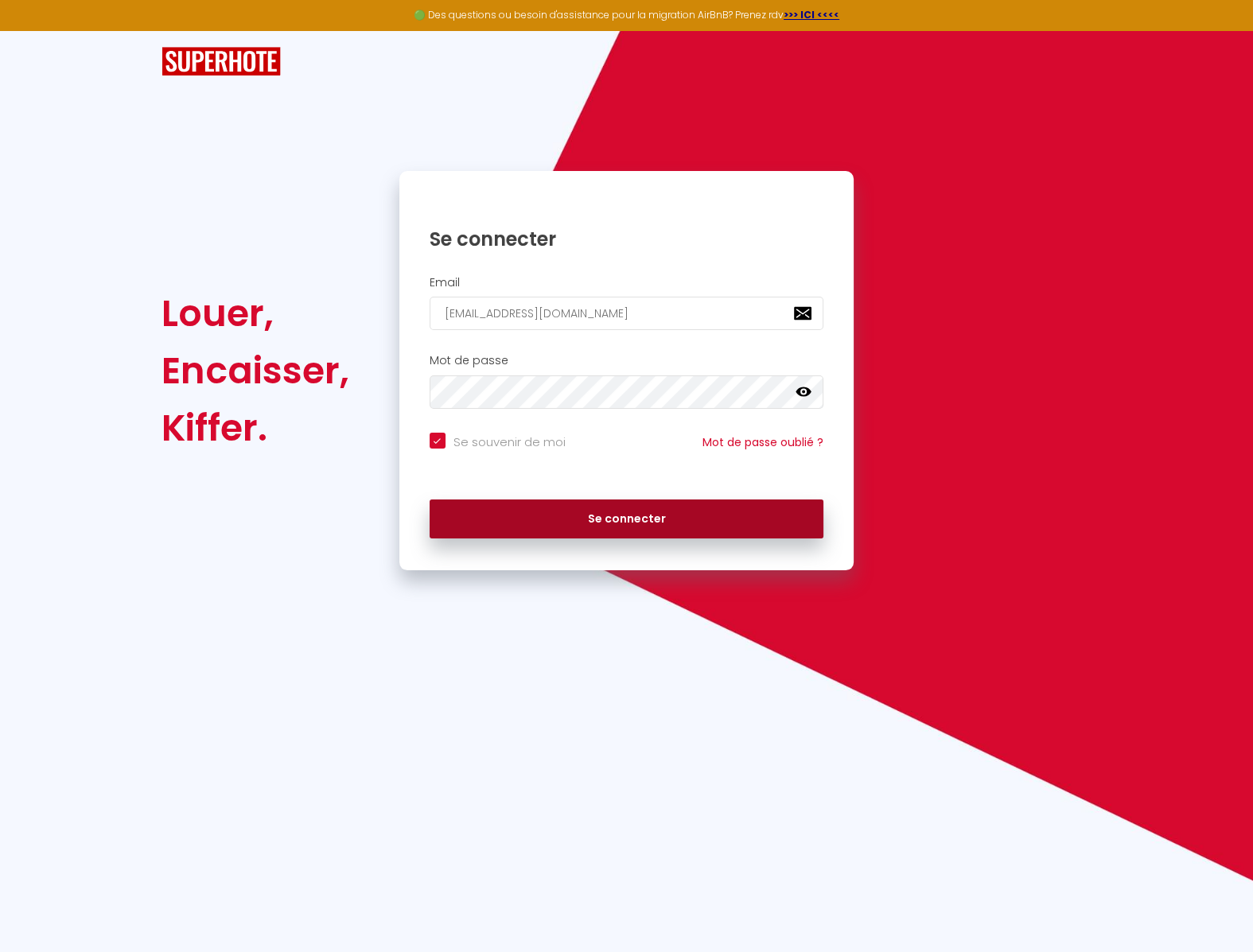
click at [596, 505] on button "Se connecter" at bounding box center [627, 519] width 395 height 39
checkbox input "true"
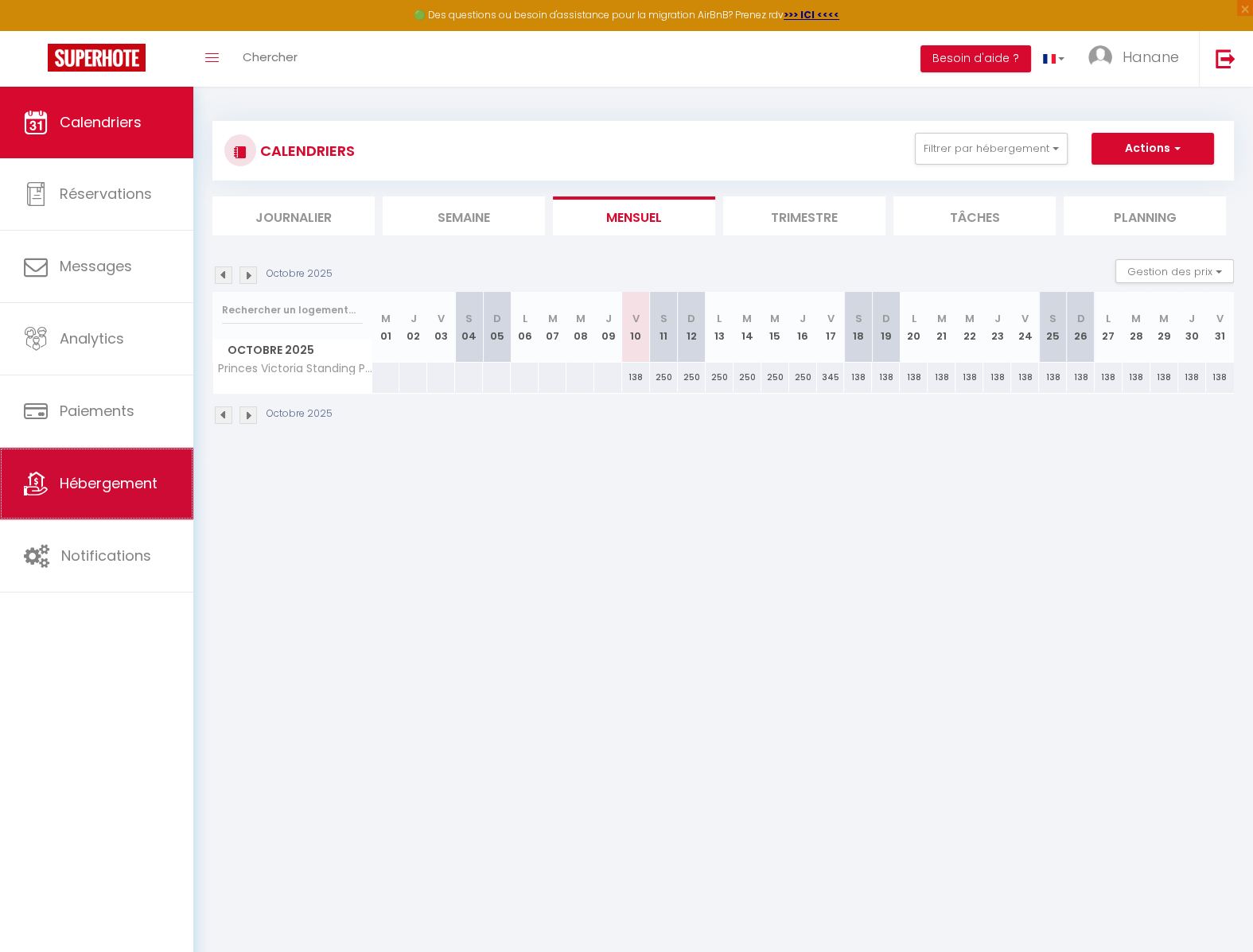
click at [125, 493] on span "Hébergement" at bounding box center [108, 483] width 98 height 20
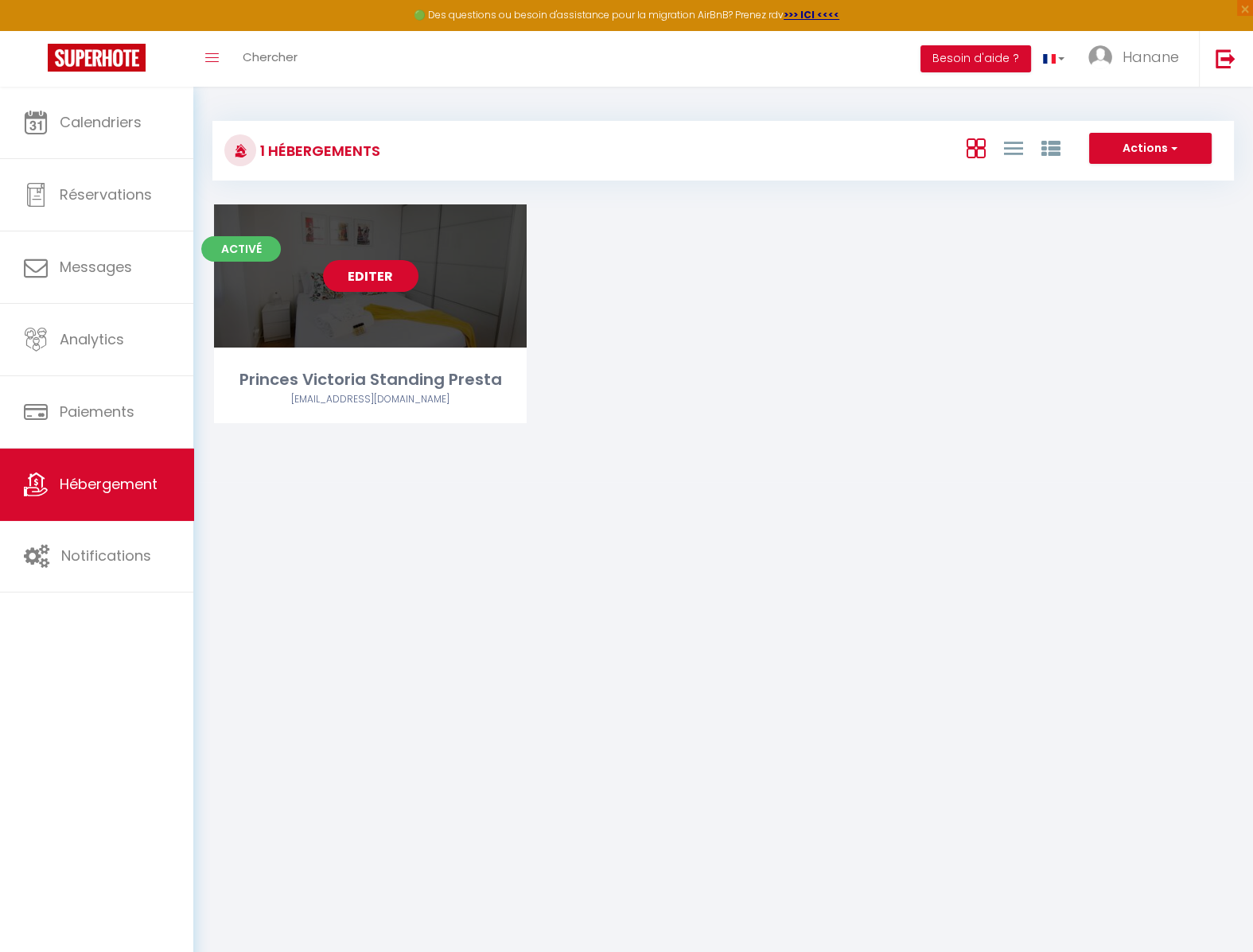
click at [349, 268] on link "Editer" at bounding box center [371, 275] width 96 height 32
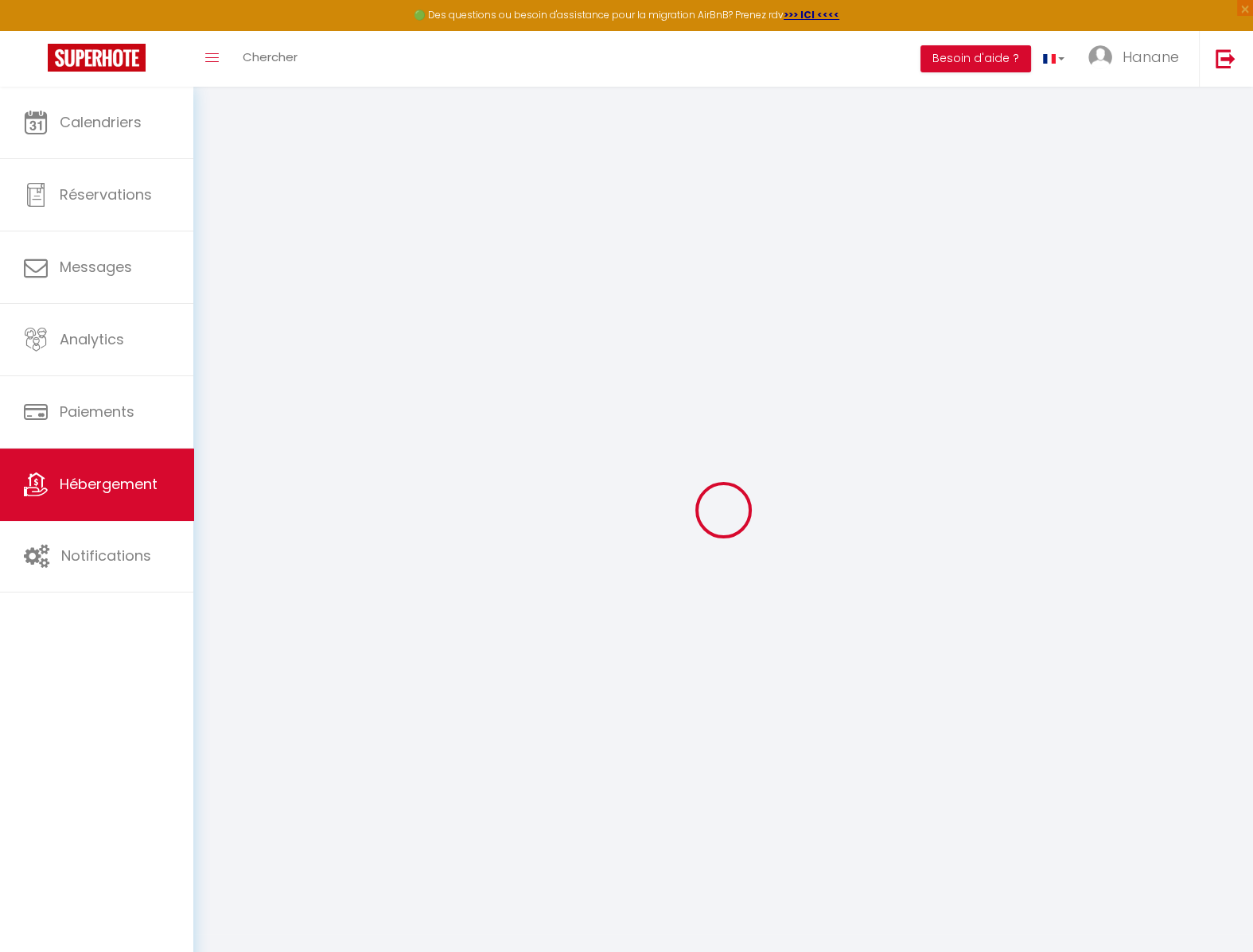
type input "Oups ! Les dates sélectionnées sont indisponibles."
type textarea "Malheureusement les dates sélectionnées sont indisponibles. Nous vous invitons …"
select select "15:00"
select select "23:45"
select select "11:00"
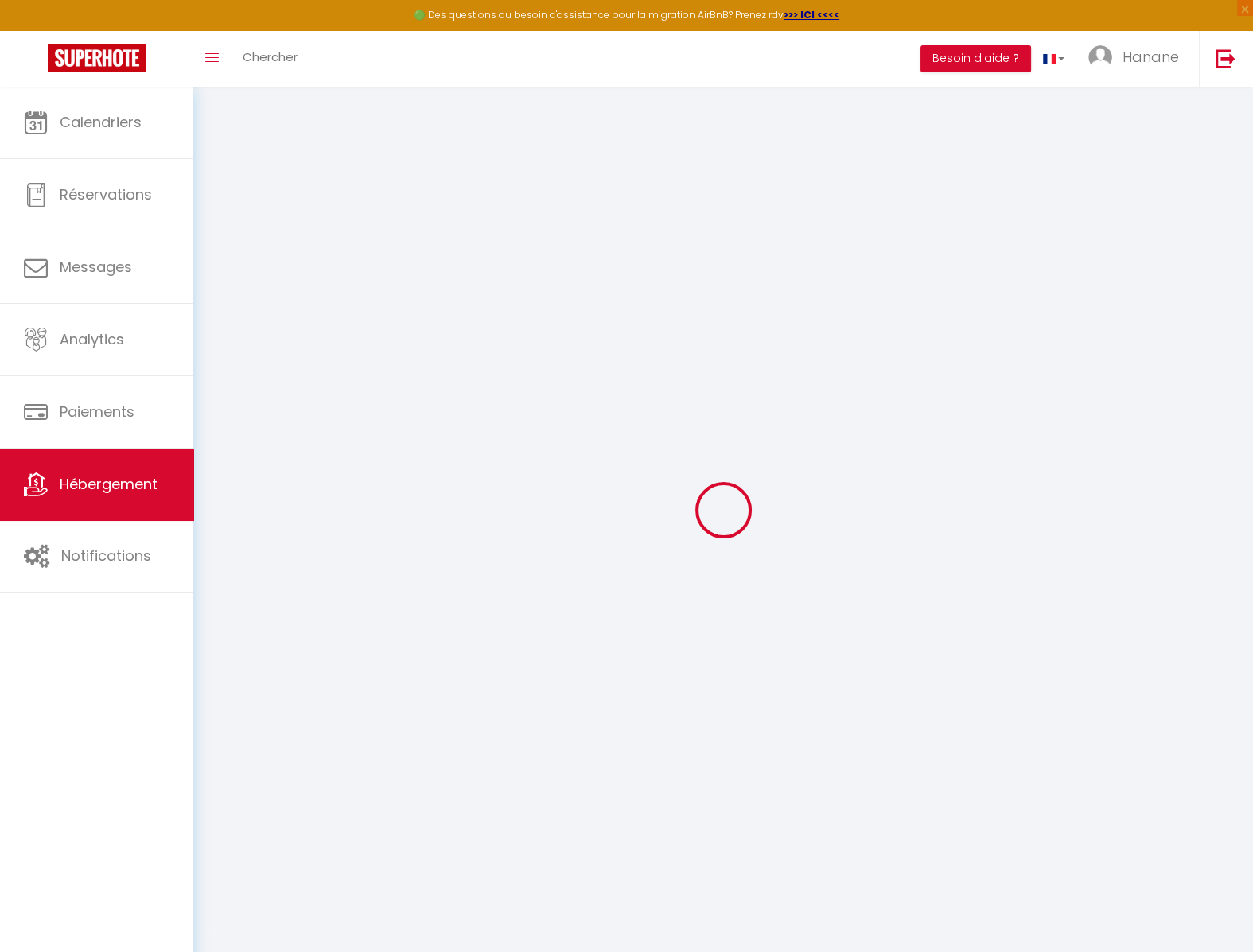
select select "30"
select select "120"
select select
checkbox input "false"
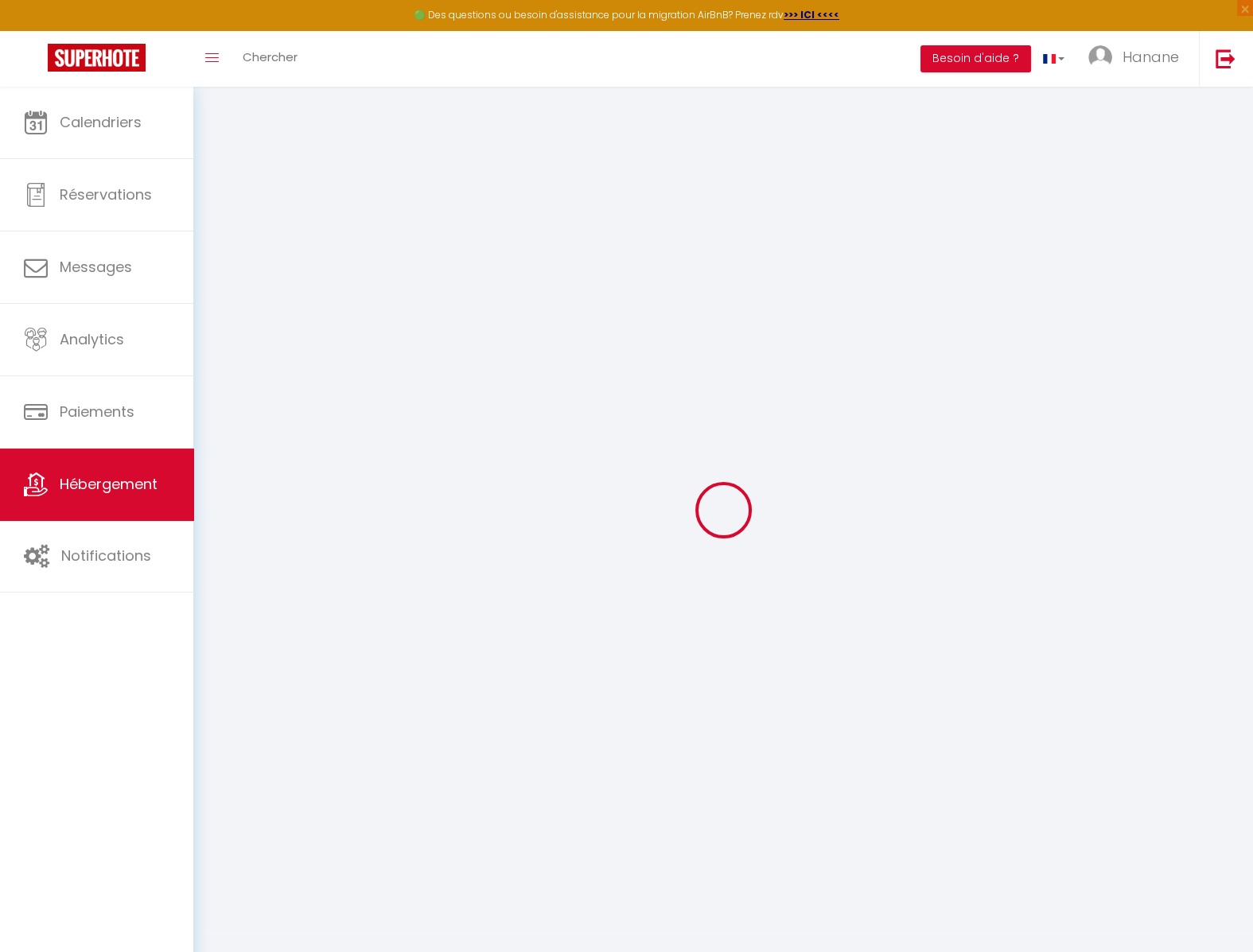
checkbox input "false"
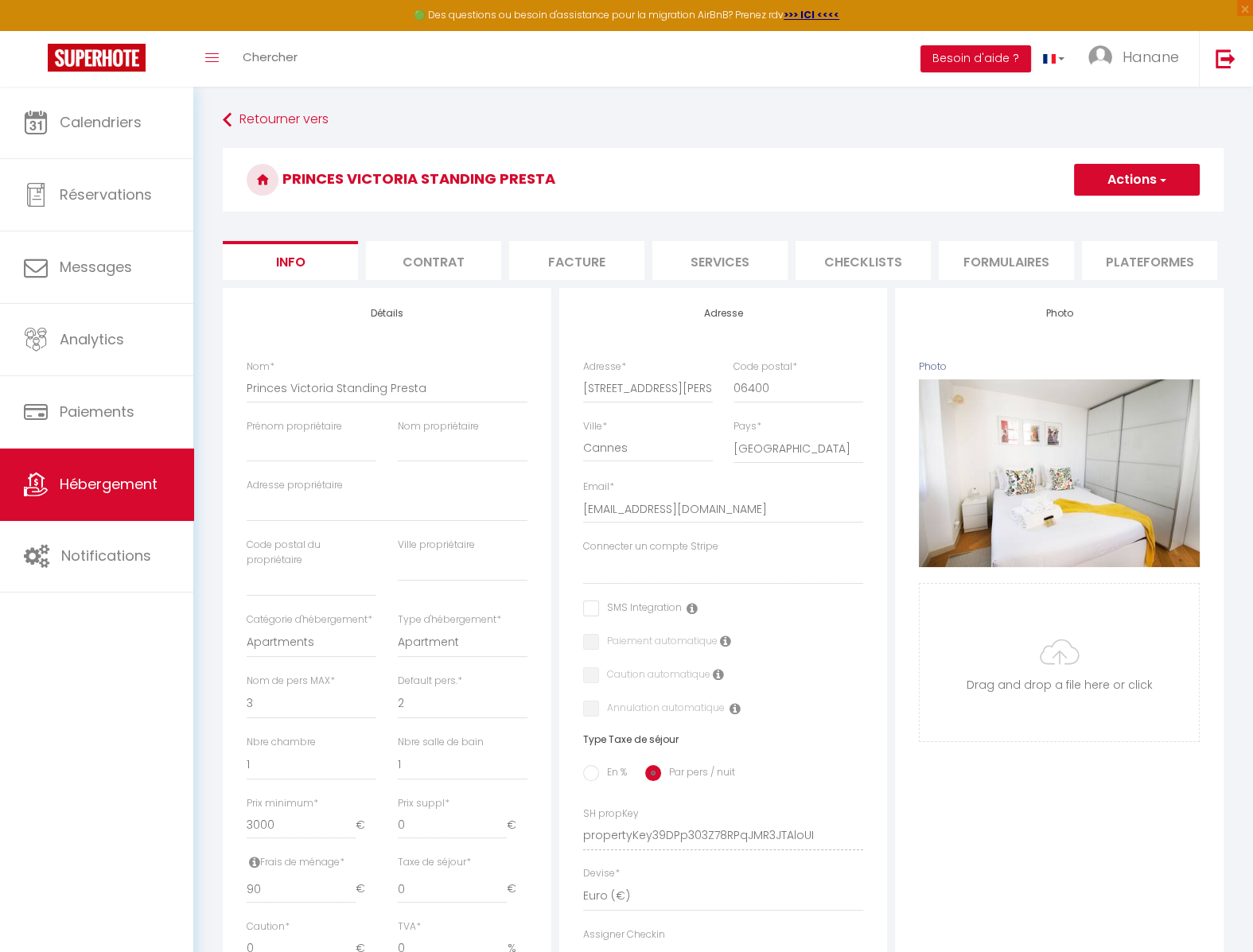
click at [1138, 268] on li "Plateformes" at bounding box center [1149, 260] width 135 height 39
select select
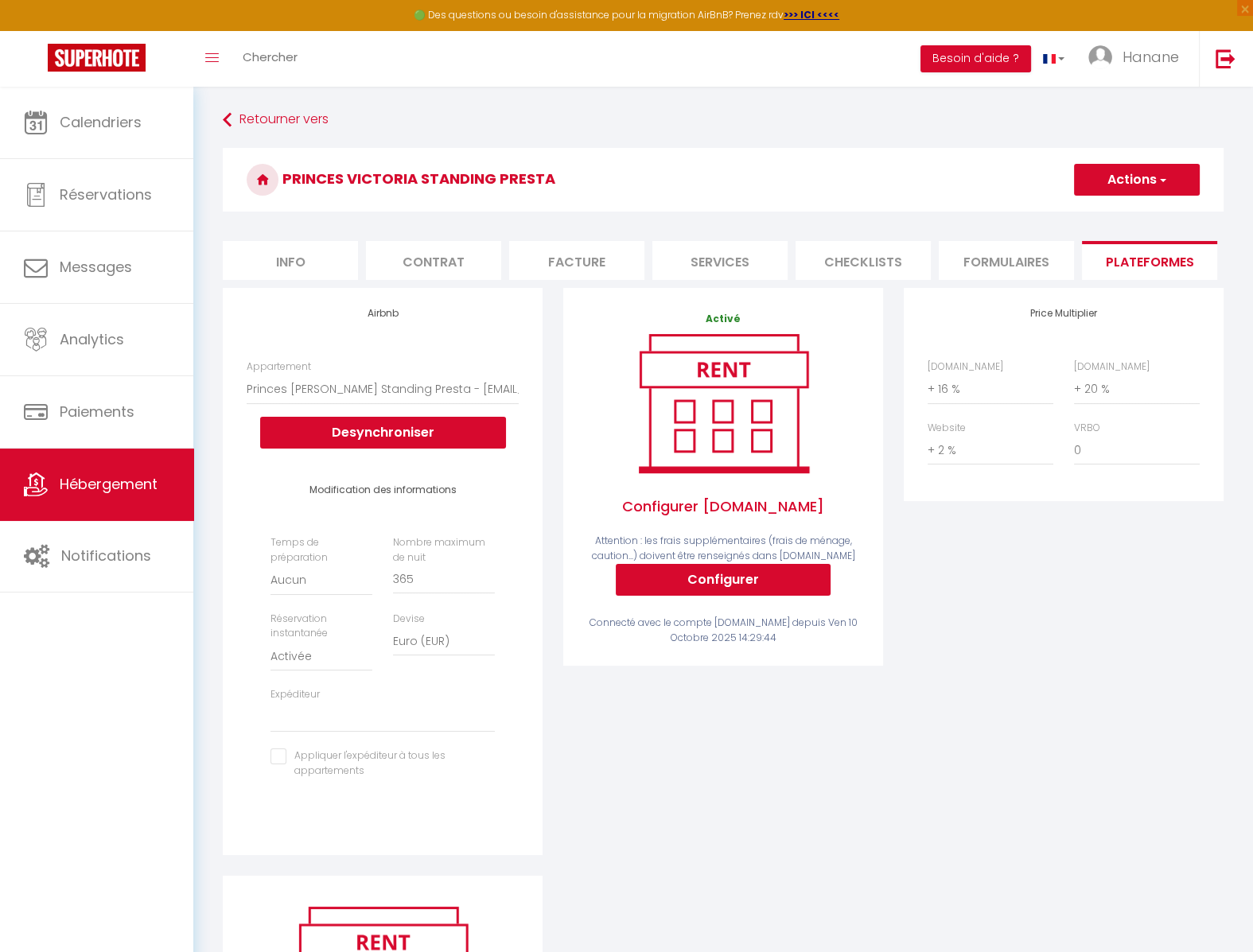
click at [1138, 282] on form "Princes Victoria Standing Presta Actions Enregistrer Info Contrat Facture Servi…" at bounding box center [723, 663] width 1001 height 1032
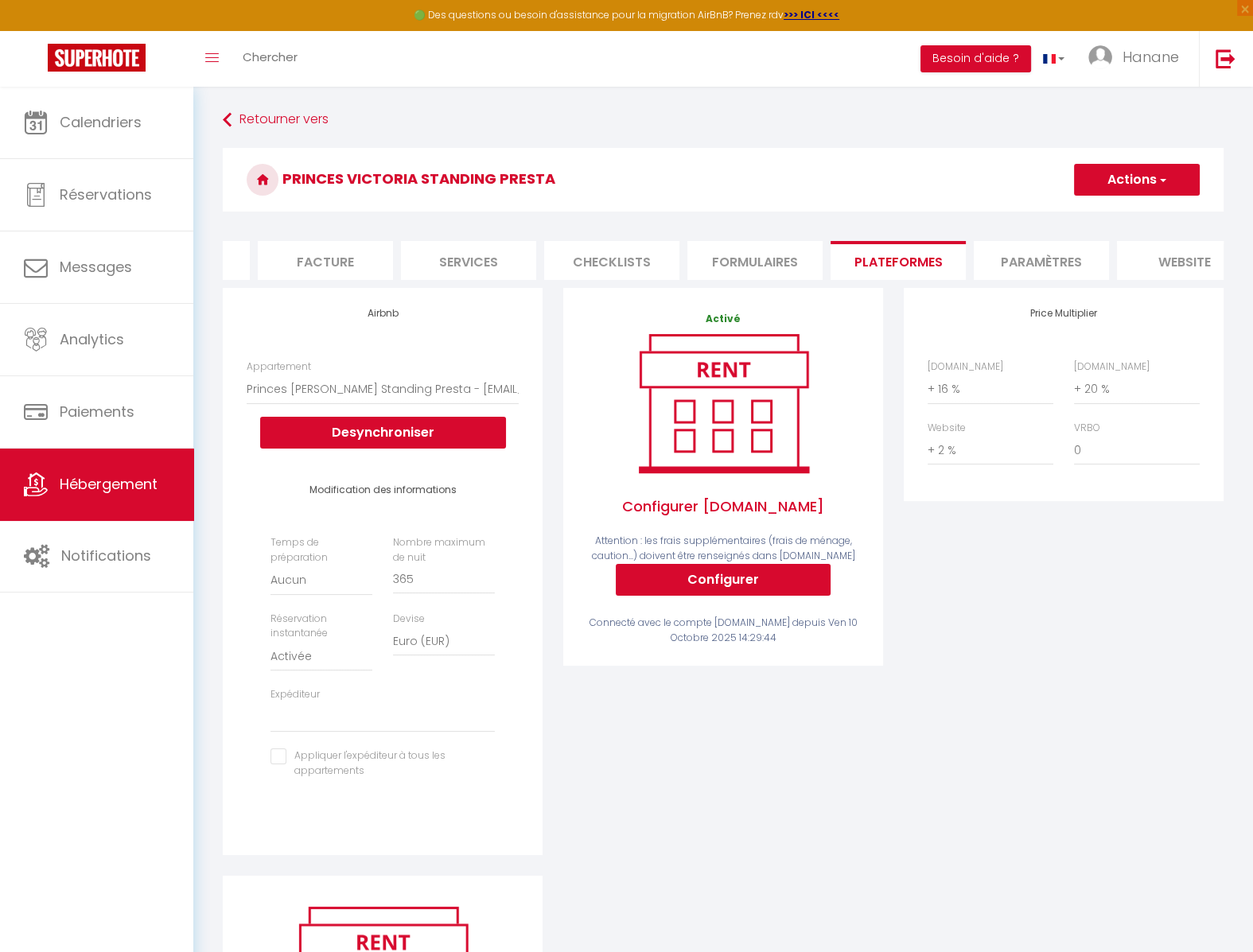
scroll to position [0, 431]
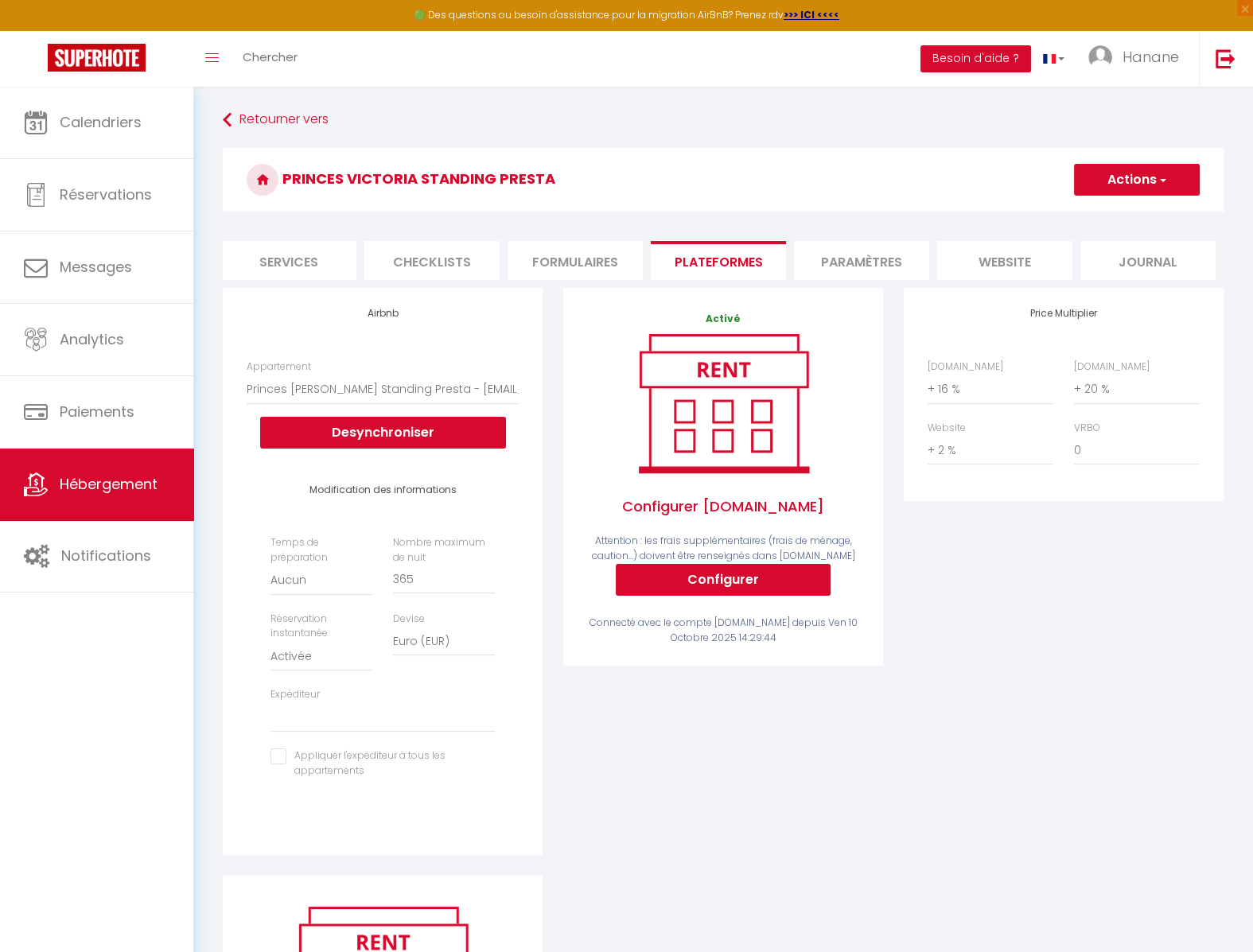
click at [1020, 264] on li "website" at bounding box center [1004, 260] width 135 height 39
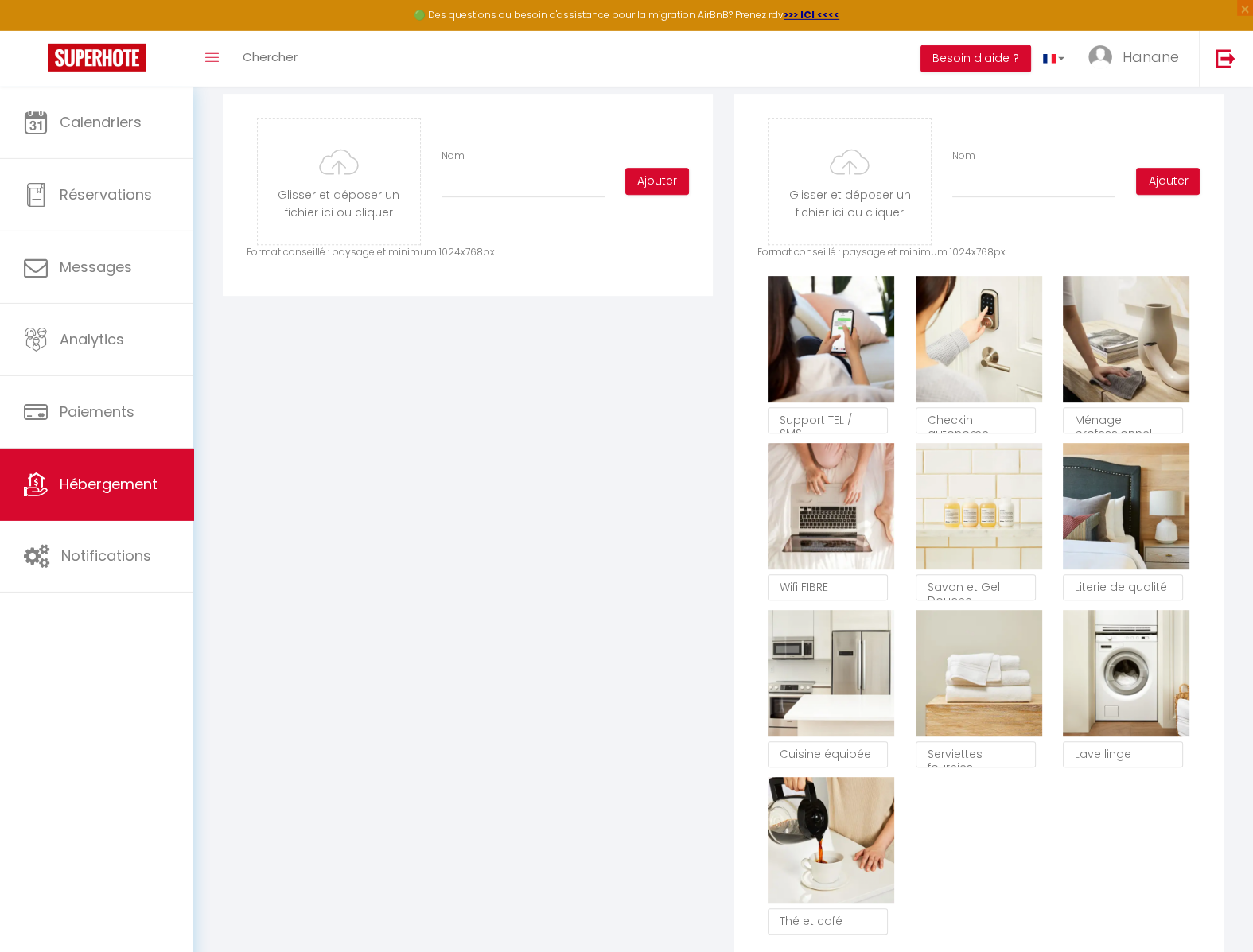
scroll to position [1312, 0]
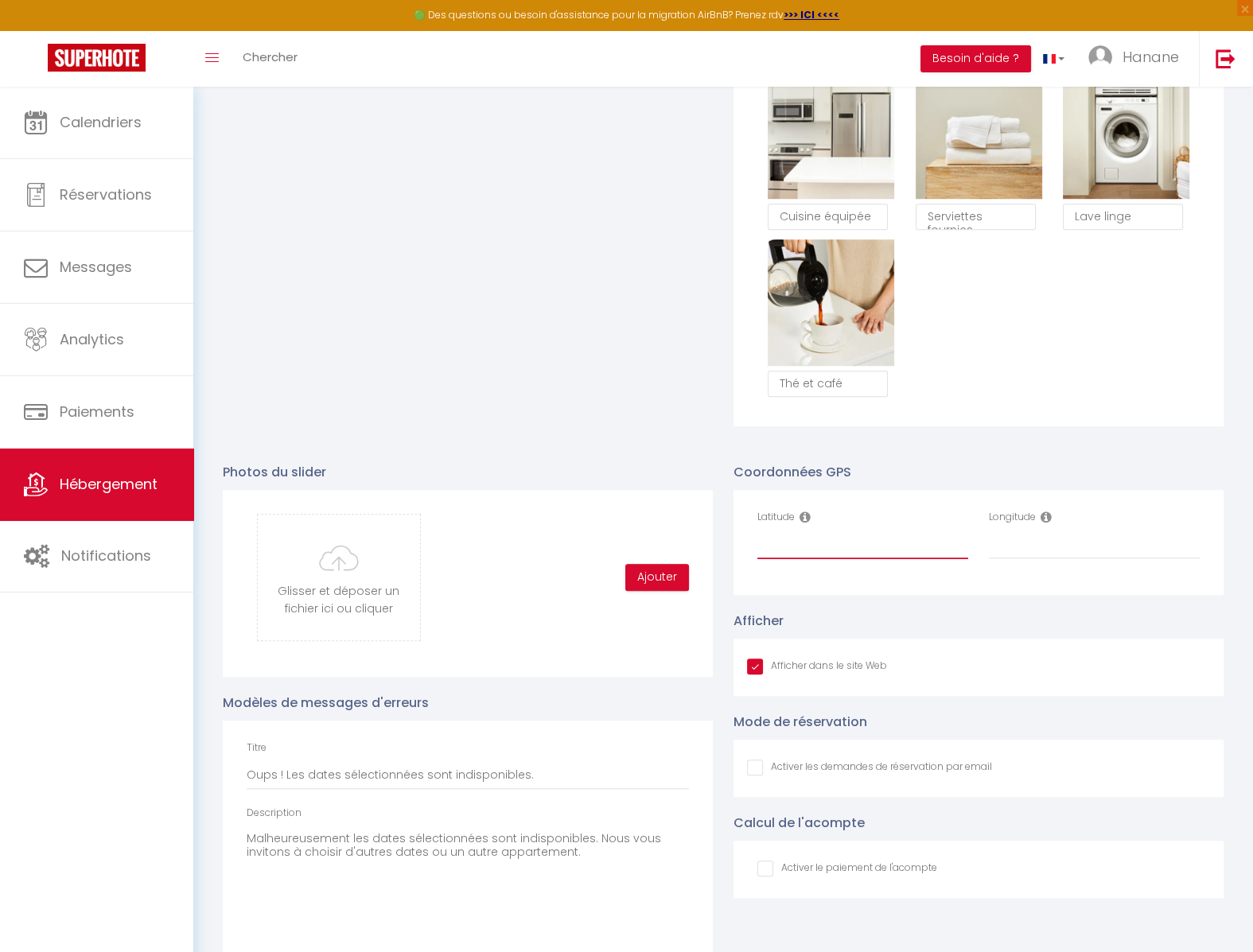
click at [857, 536] on input "Latitude" at bounding box center [863, 545] width 211 height 29
type input "0.0"
click at [1003, 541] on input "Longitude" at bounding box center [1094, 545] width 211 height 29
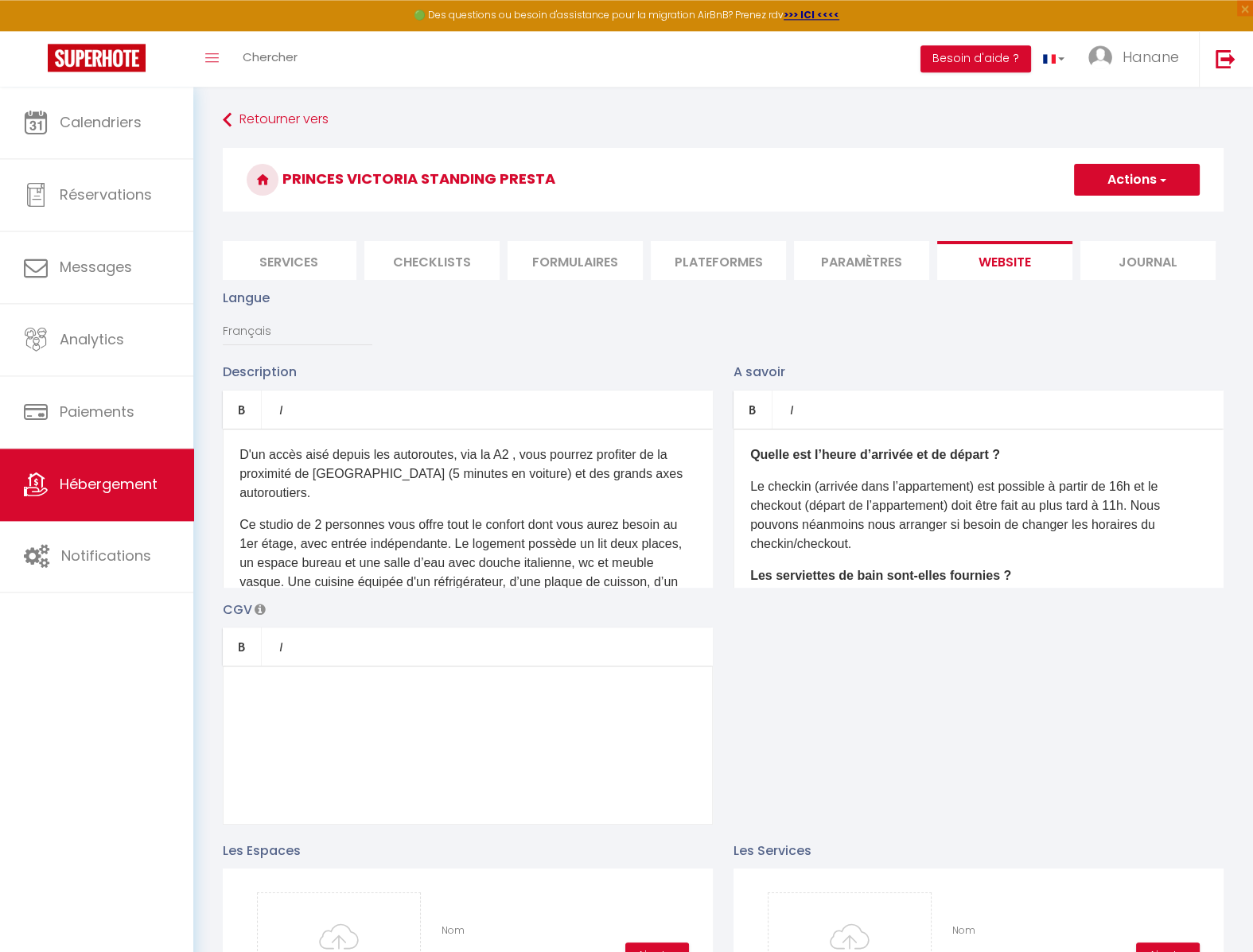
scroll to position [0, 0]
type input "0.0"
click at [1123, 191] on button "Actions" at bounding box center [1136, 179] width 126 height 32
click at [1102, 218] on input "Enregistrer" at bounding box center [1118, 215] width 58 height 16
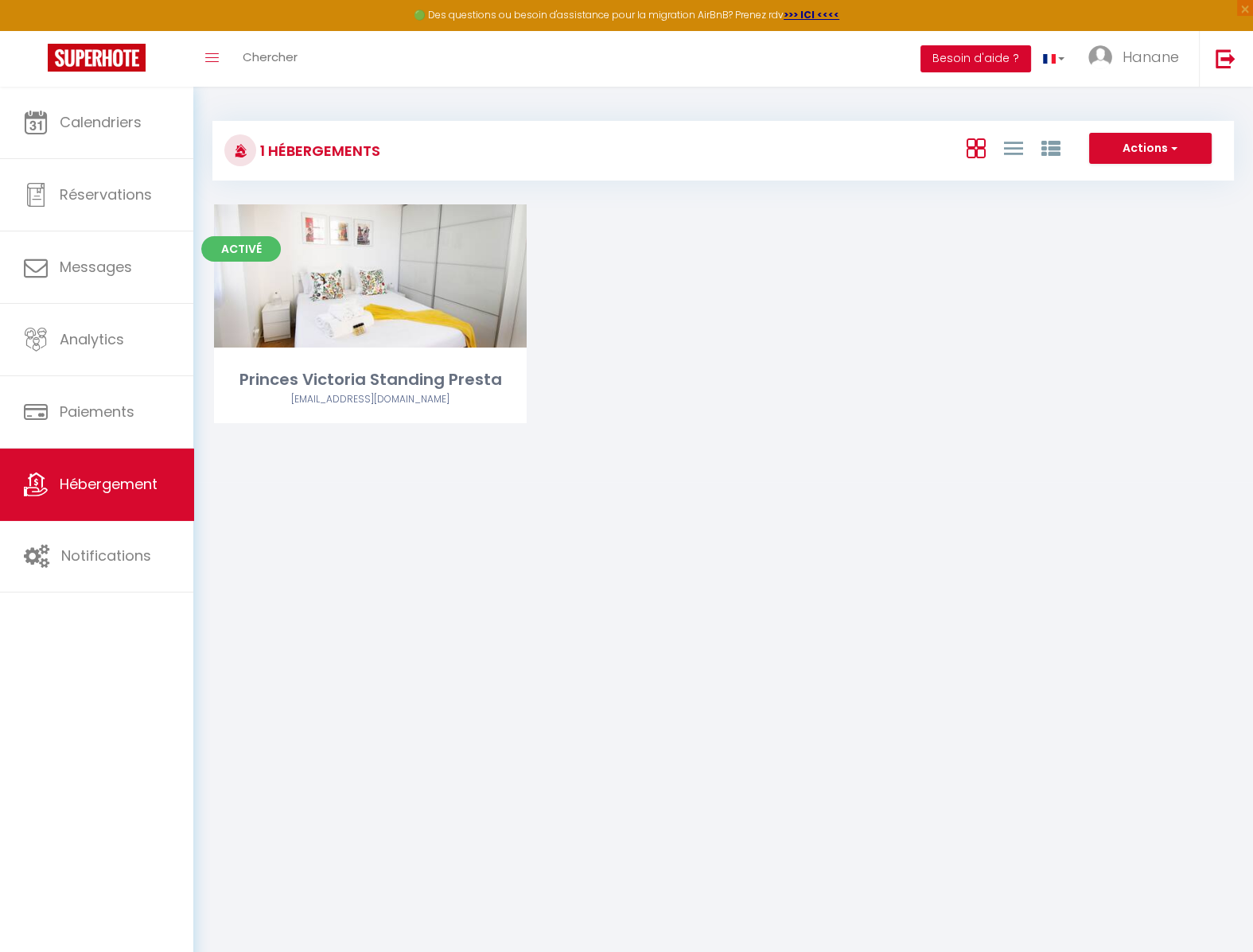
click at [968, 54] on button "Besoin d'aide ?" at bounding box center [975, 58] width 110 height 27
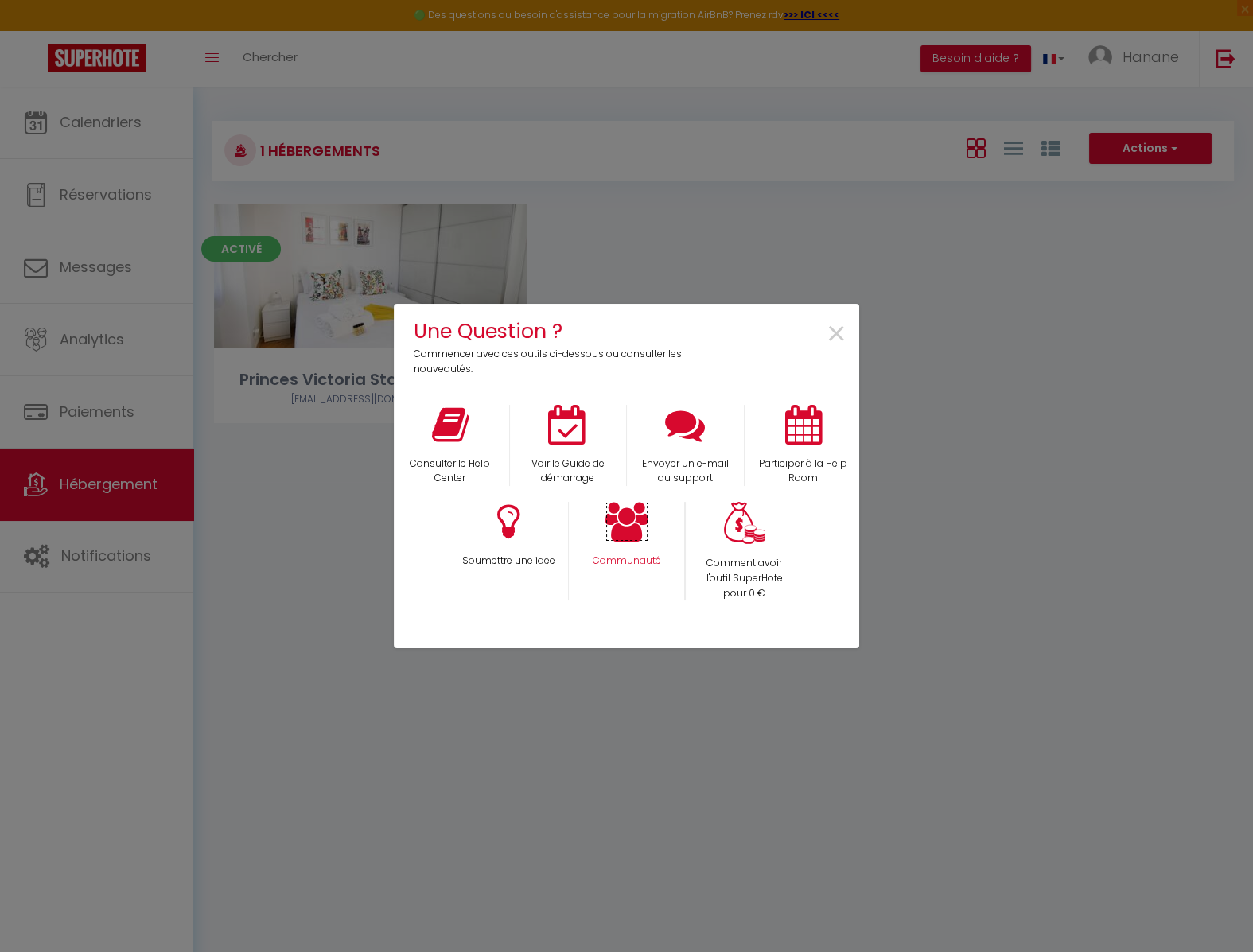
click at [629, 540] on icon at bounding box center [626, 522] width 43 height 39
